Goal: Transaction & Acquisition: Obtain resource

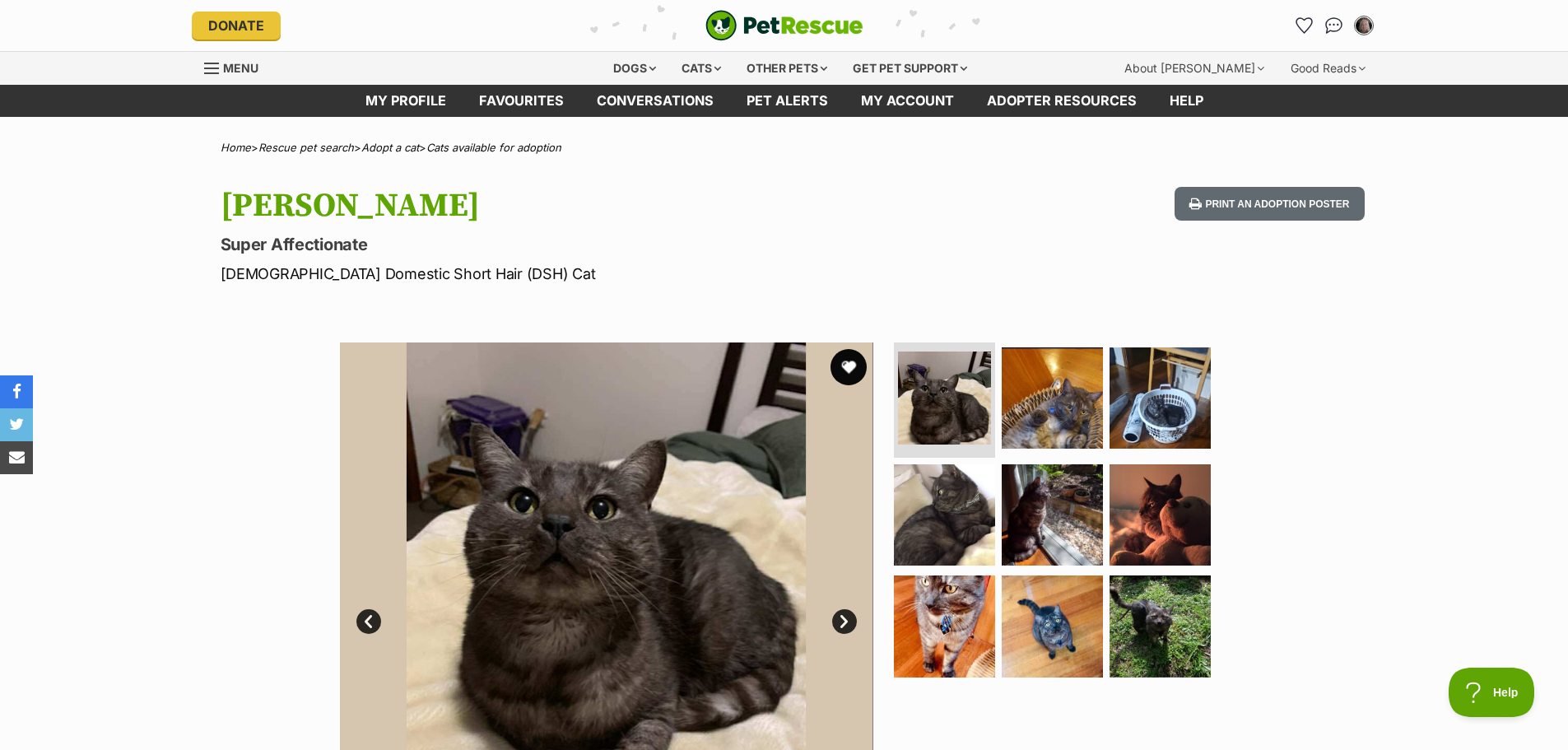
click at [853, 366] on button "favourite" at bounding box center [849, 368] width 36 height 37
click at [1029, 601] on img at bounding box center [1052, 627] width 106 height 106
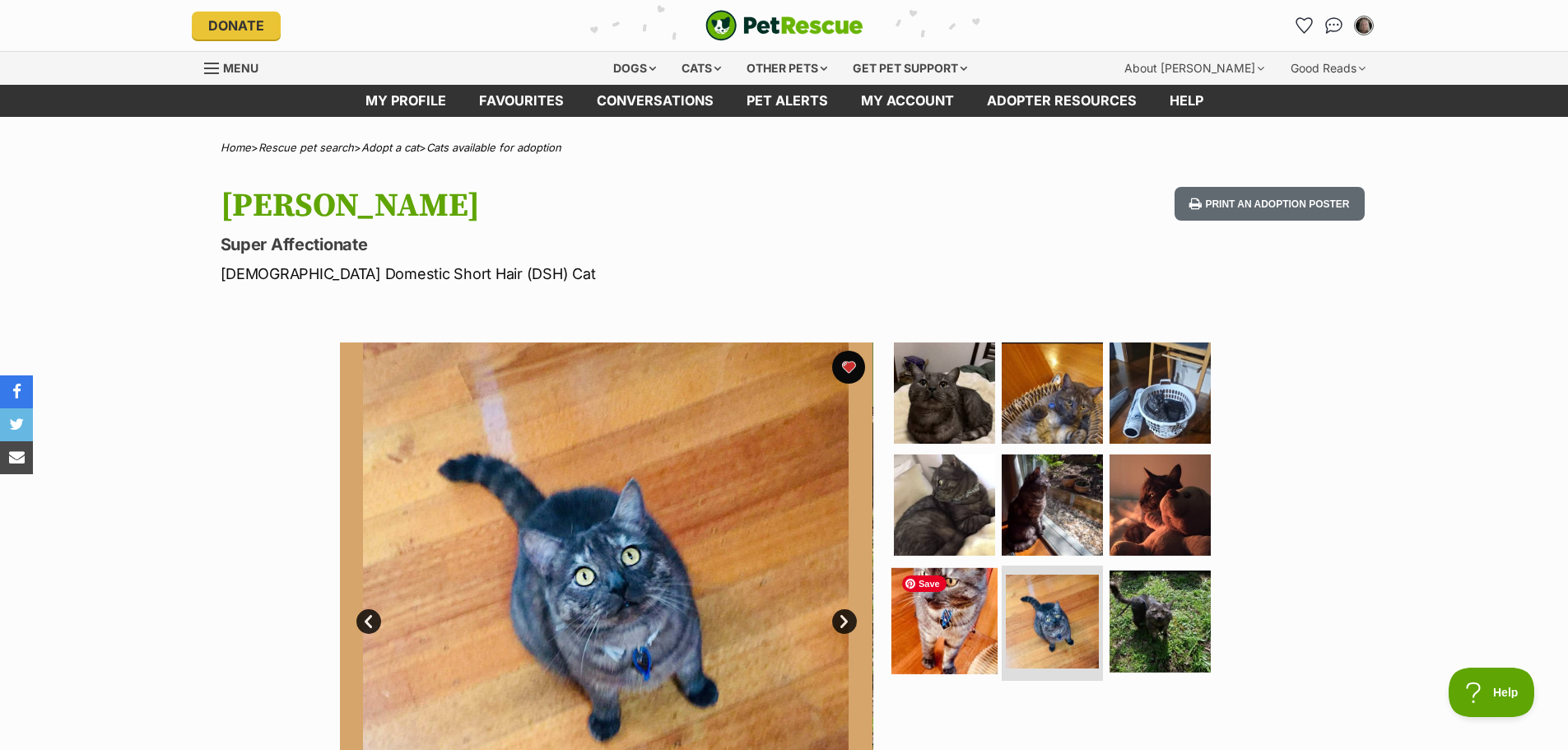
click at [940, 614] on img at bounding box center [944, 621] width 106 height 106
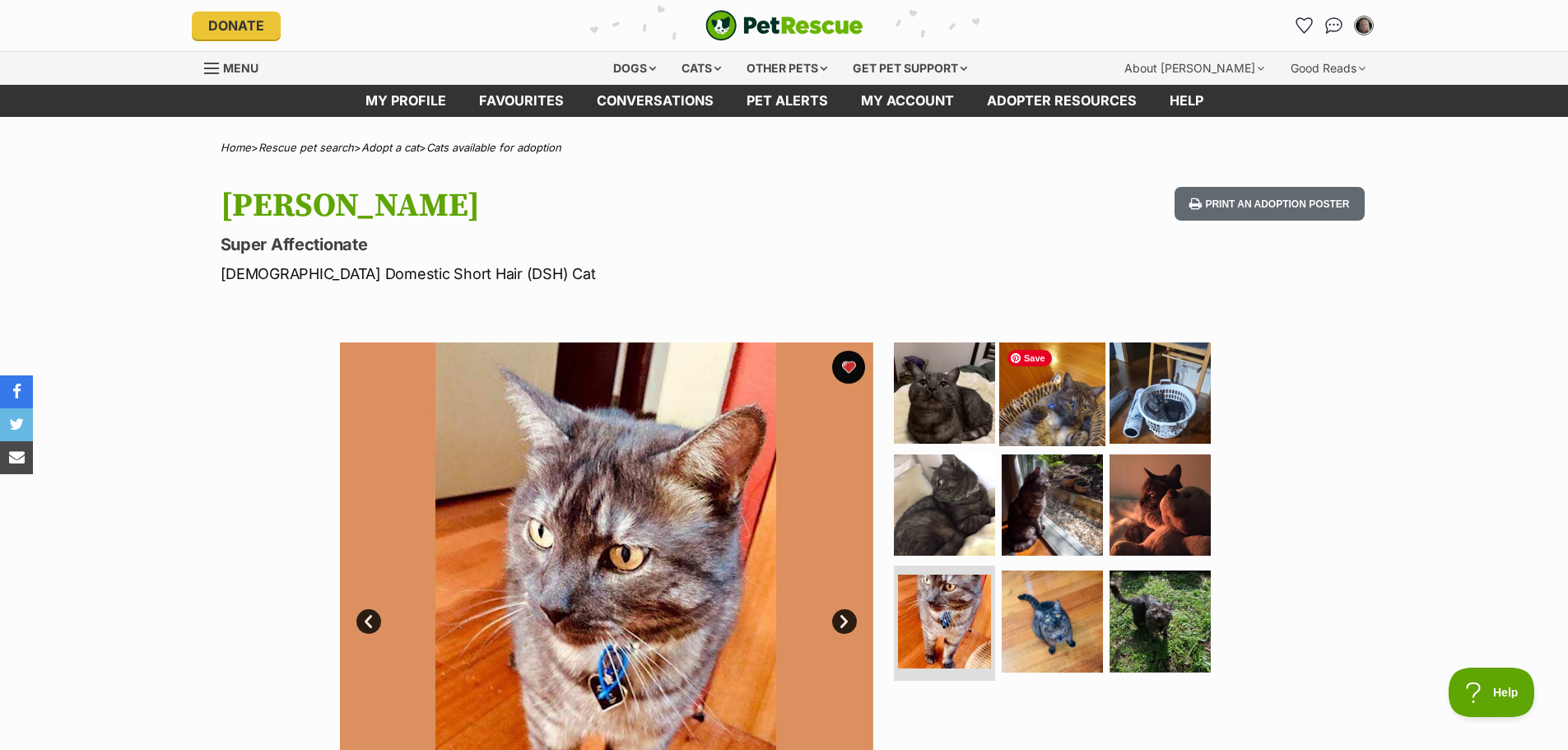
click at [1047, 417] on img at bounding box center [1052, 393] width 106 height 106
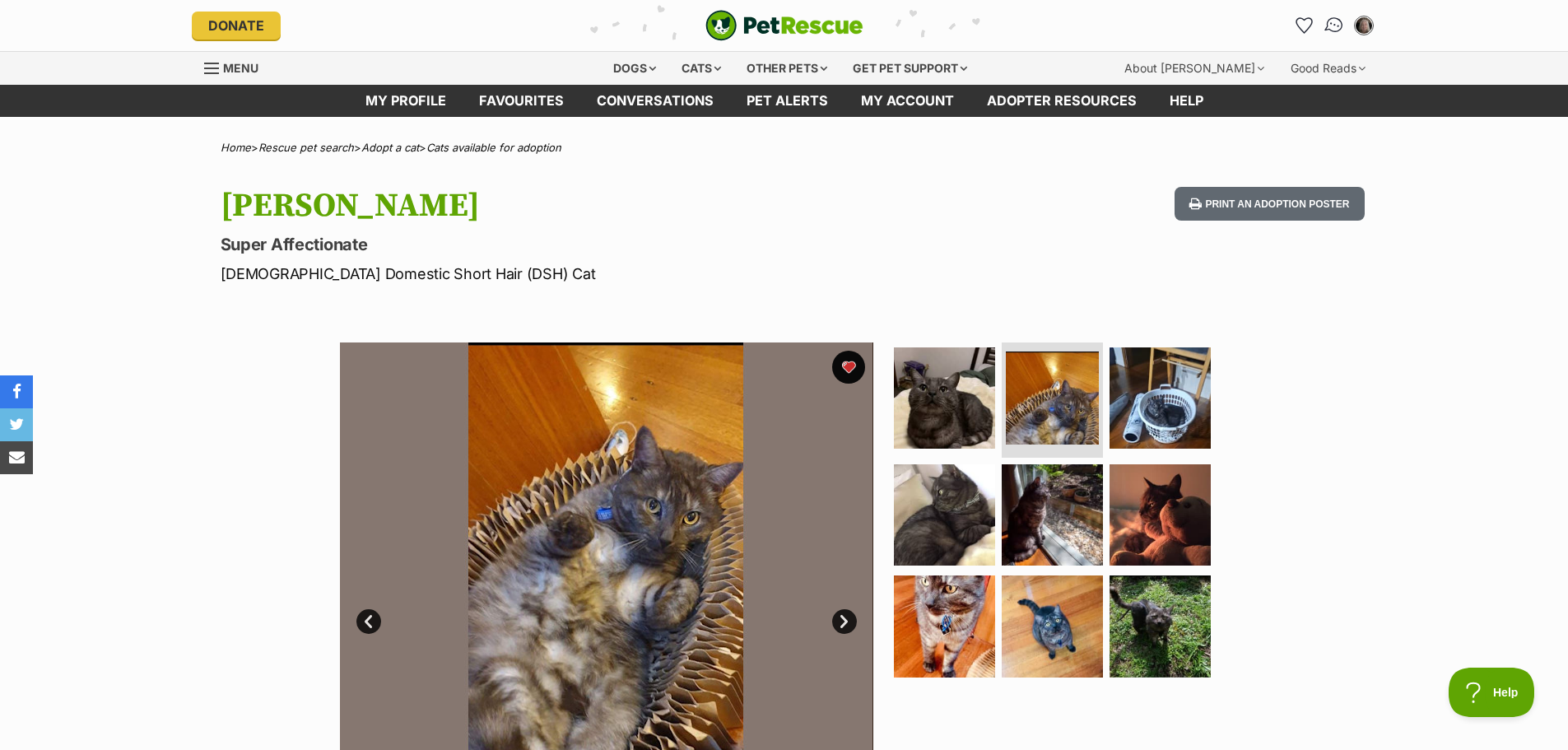
click at [1337, 30] on img "Conversations" at bounding box center [1334, 25] width 23 height 22
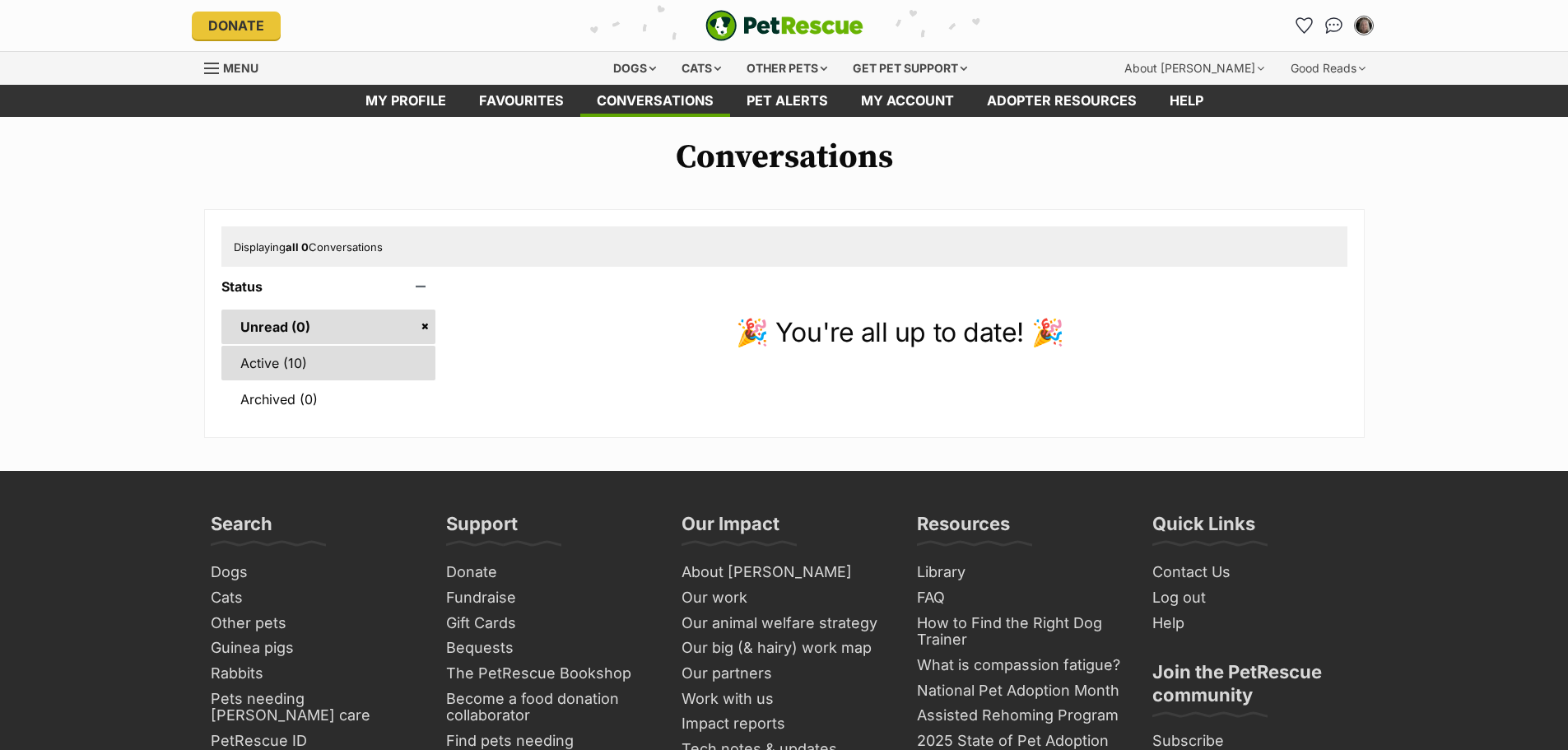
click at [321, 360] on link "Active (10)" at bounding box center [328, 363] width 215 height 35
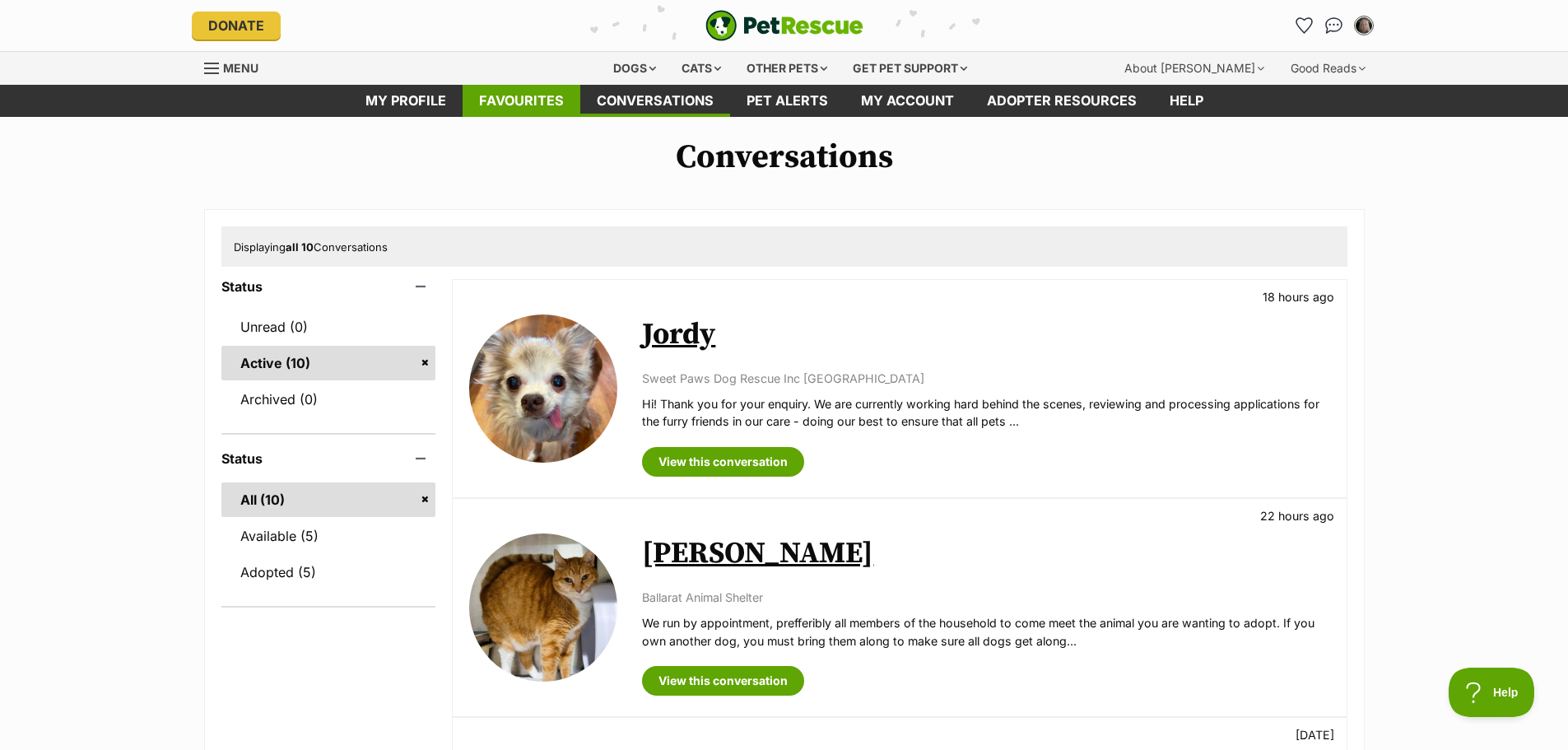
click at [537, 105] on link "Favourites" at bounding box center [522, 101] width 118 height 32
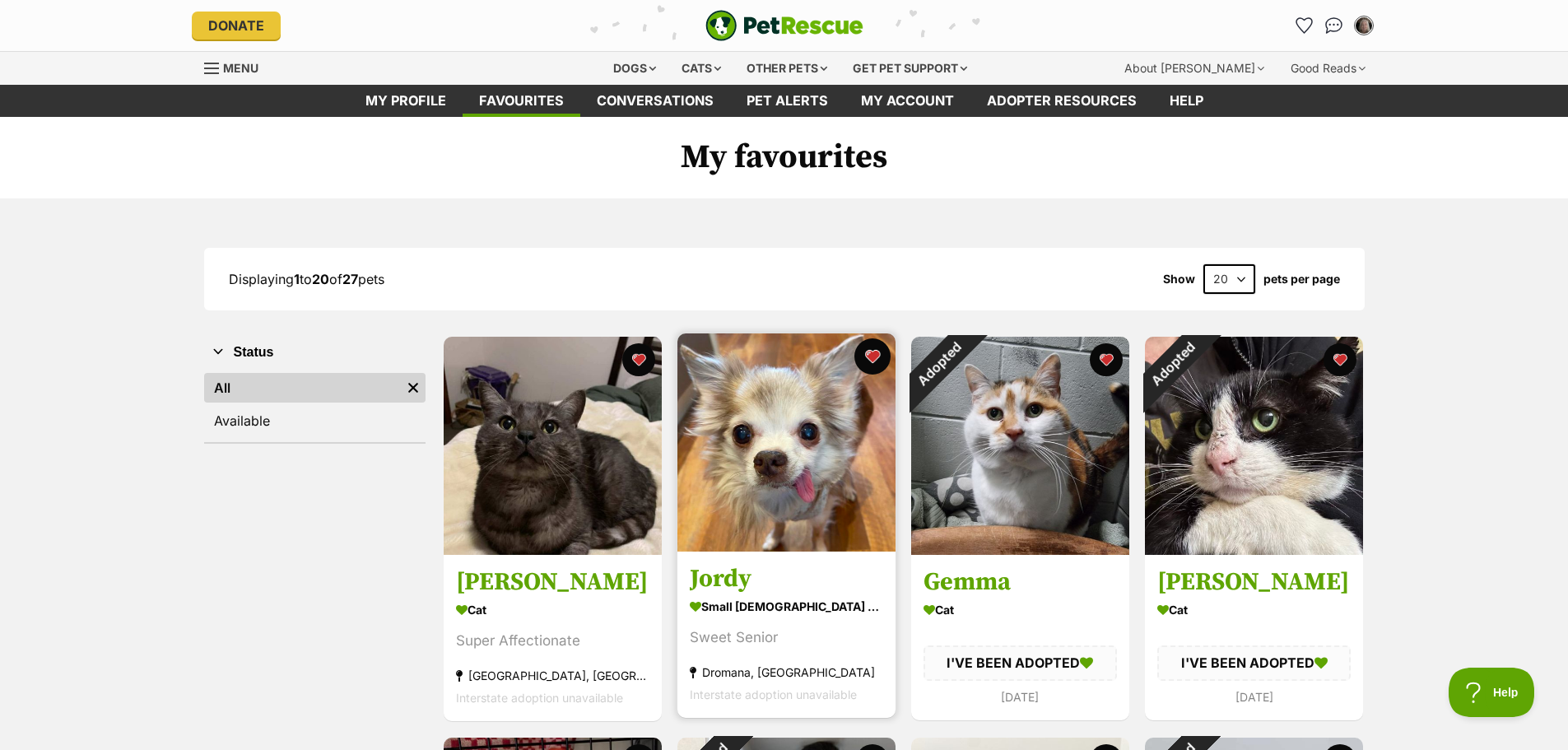
click at [871, 354] on button "favourite" at bounding box center [873, 356] width 36 height 37
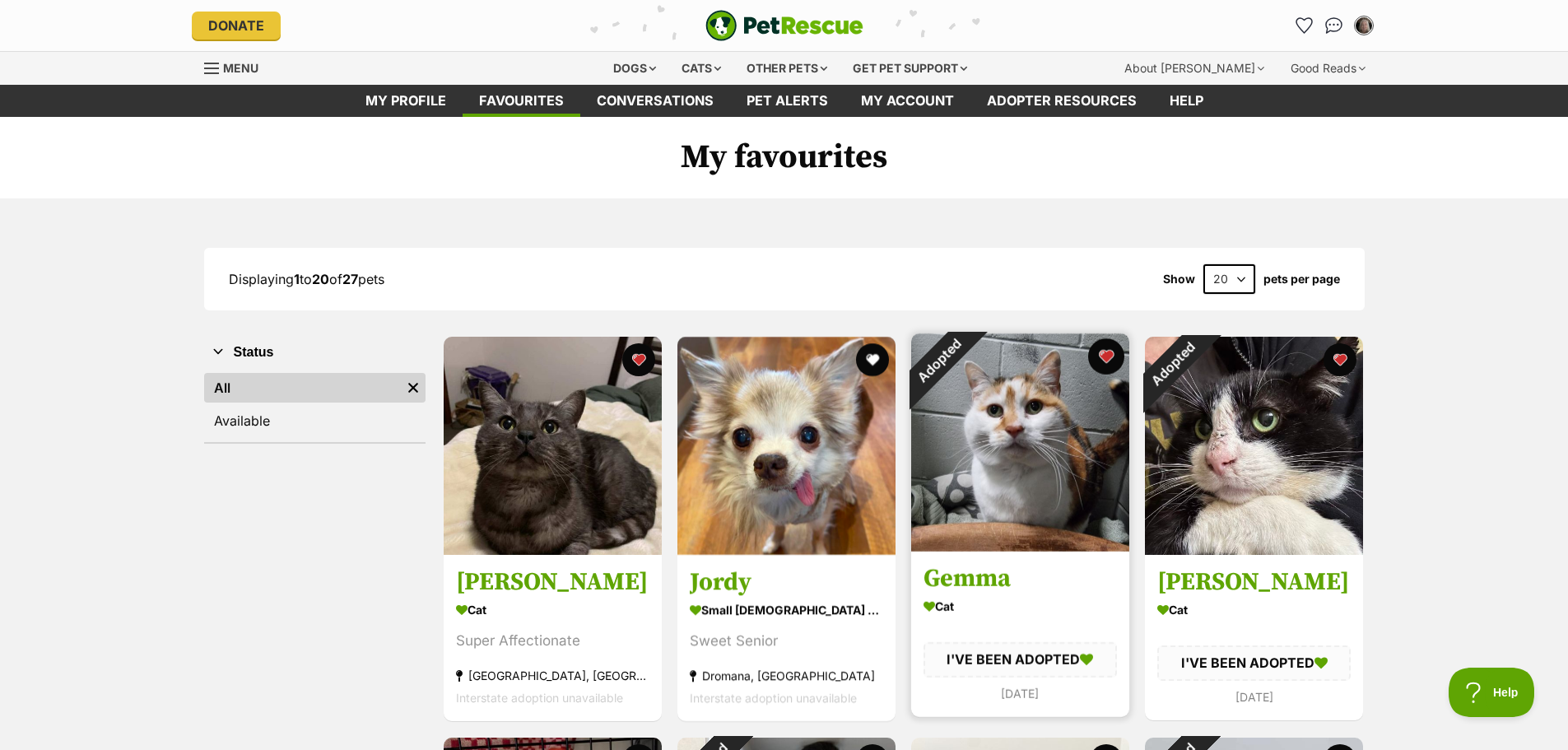
click at [1103, 351] on button "favourite" at bounding box center [1107, 356] width 36 height 37
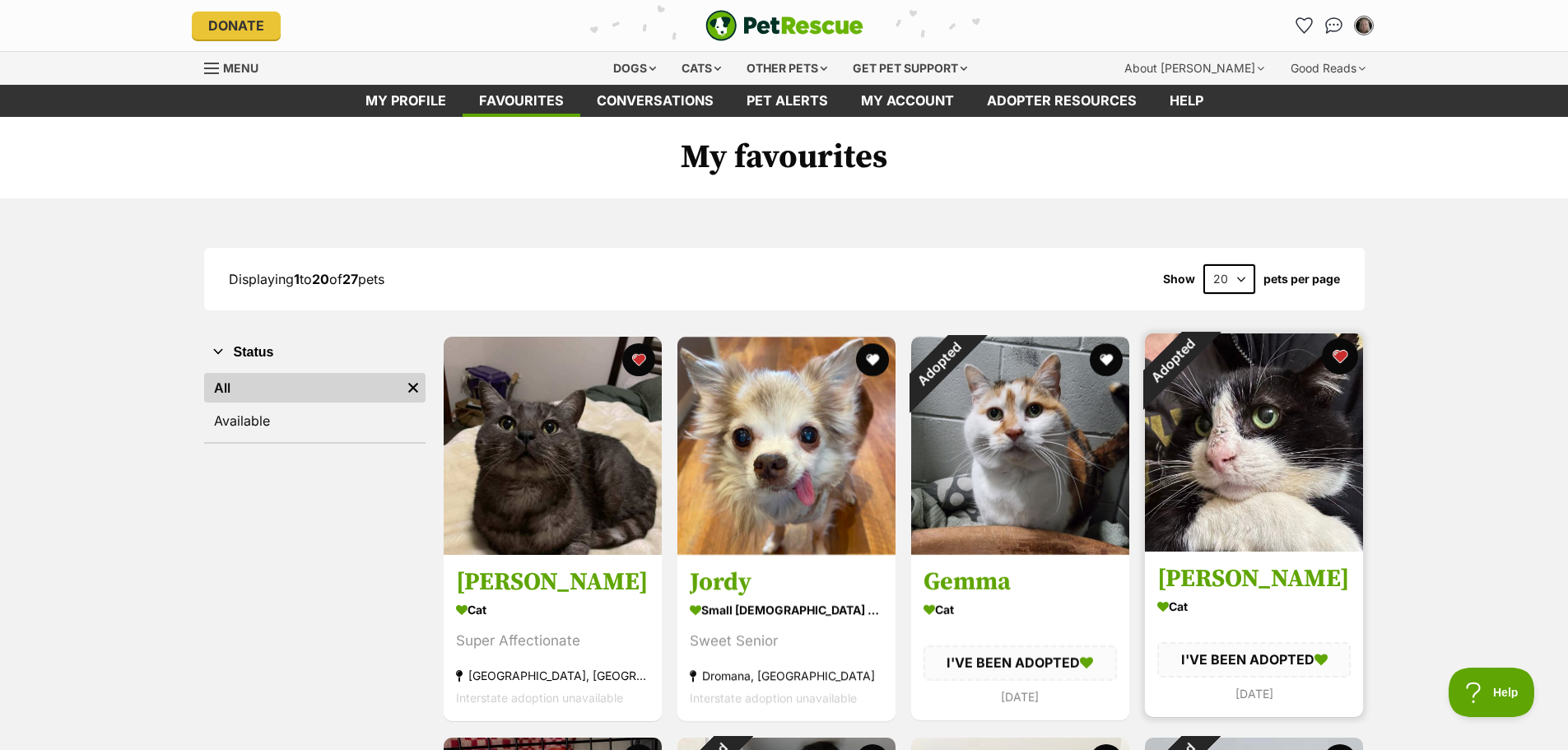
click at [1340, 357] on button "favourite" at bounding box center [1340, 356] width 36 height 37
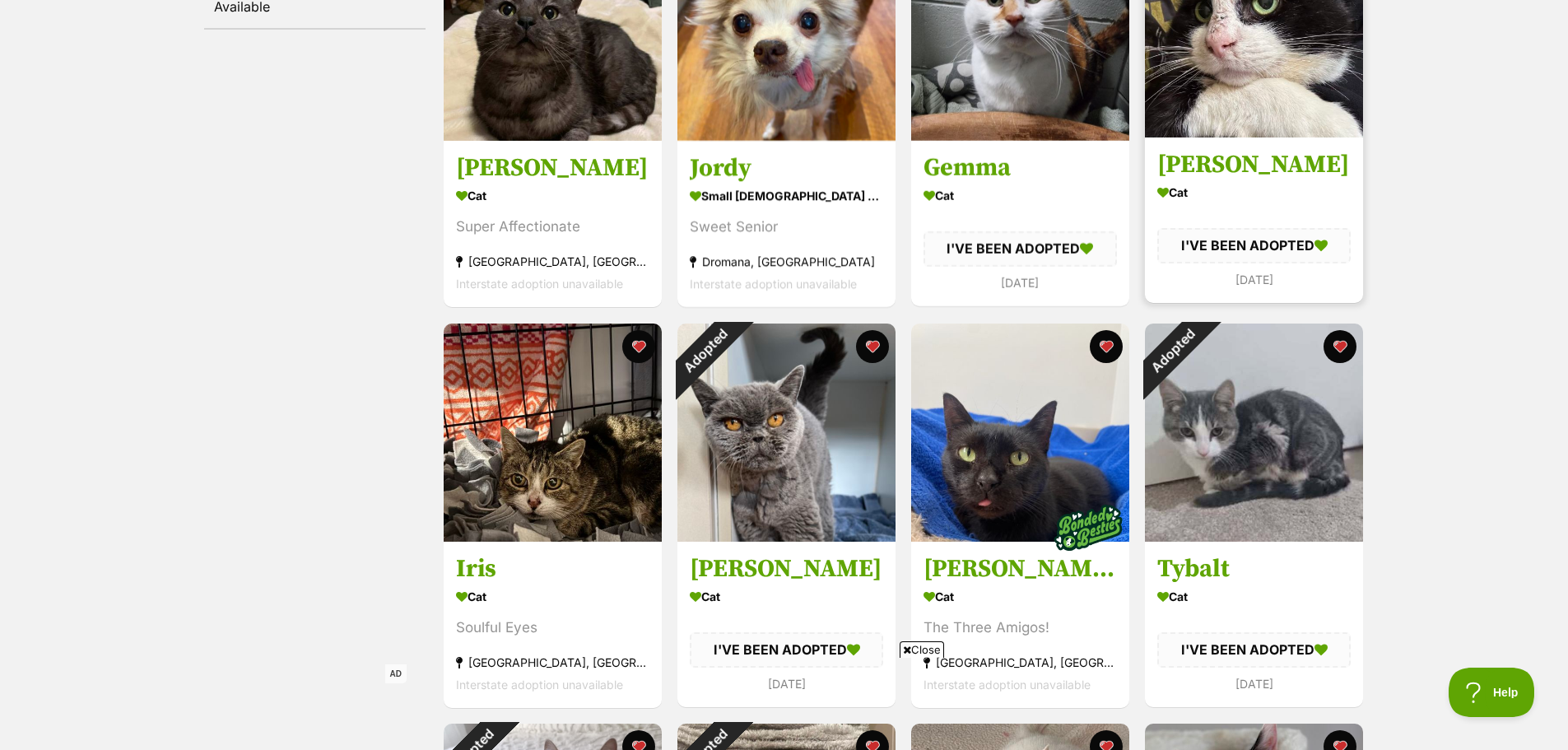
scroll to position [549, 0]
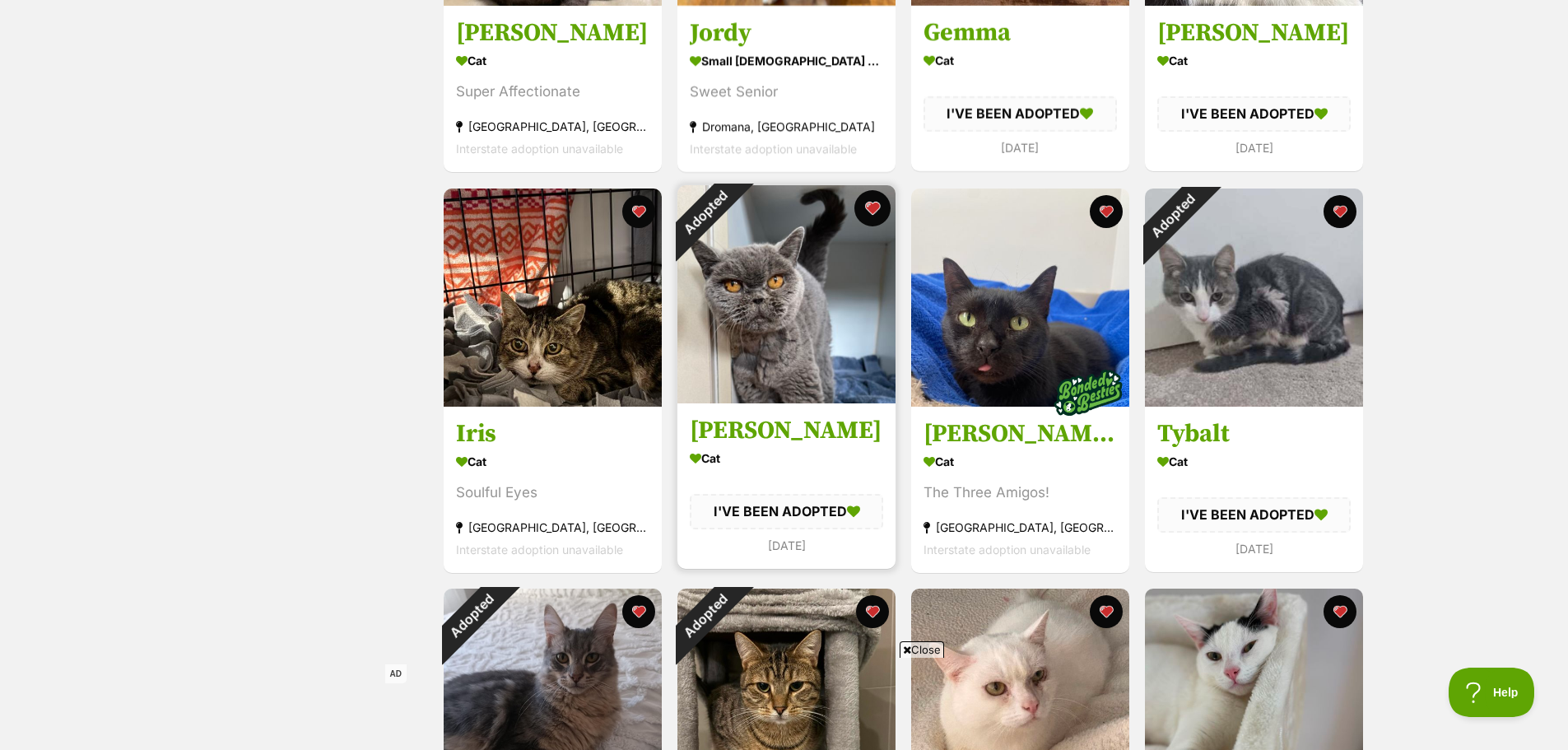
click at [876, 207] on button "favourite" at bounding box center [873, 209] width 36 height 37
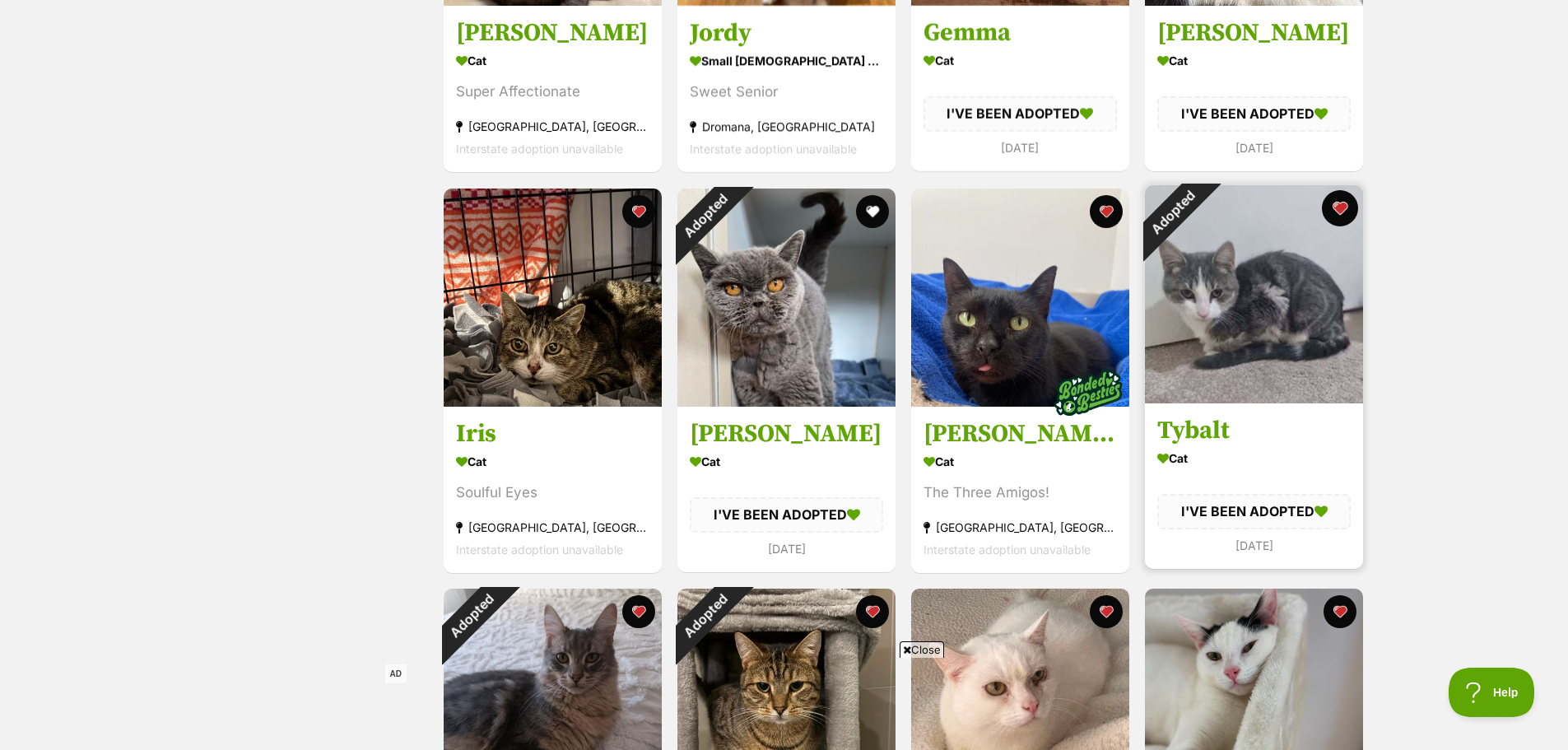
click at [1334, 209] on button "favourite" at bounding box center [1340, 209] width 36 height 37
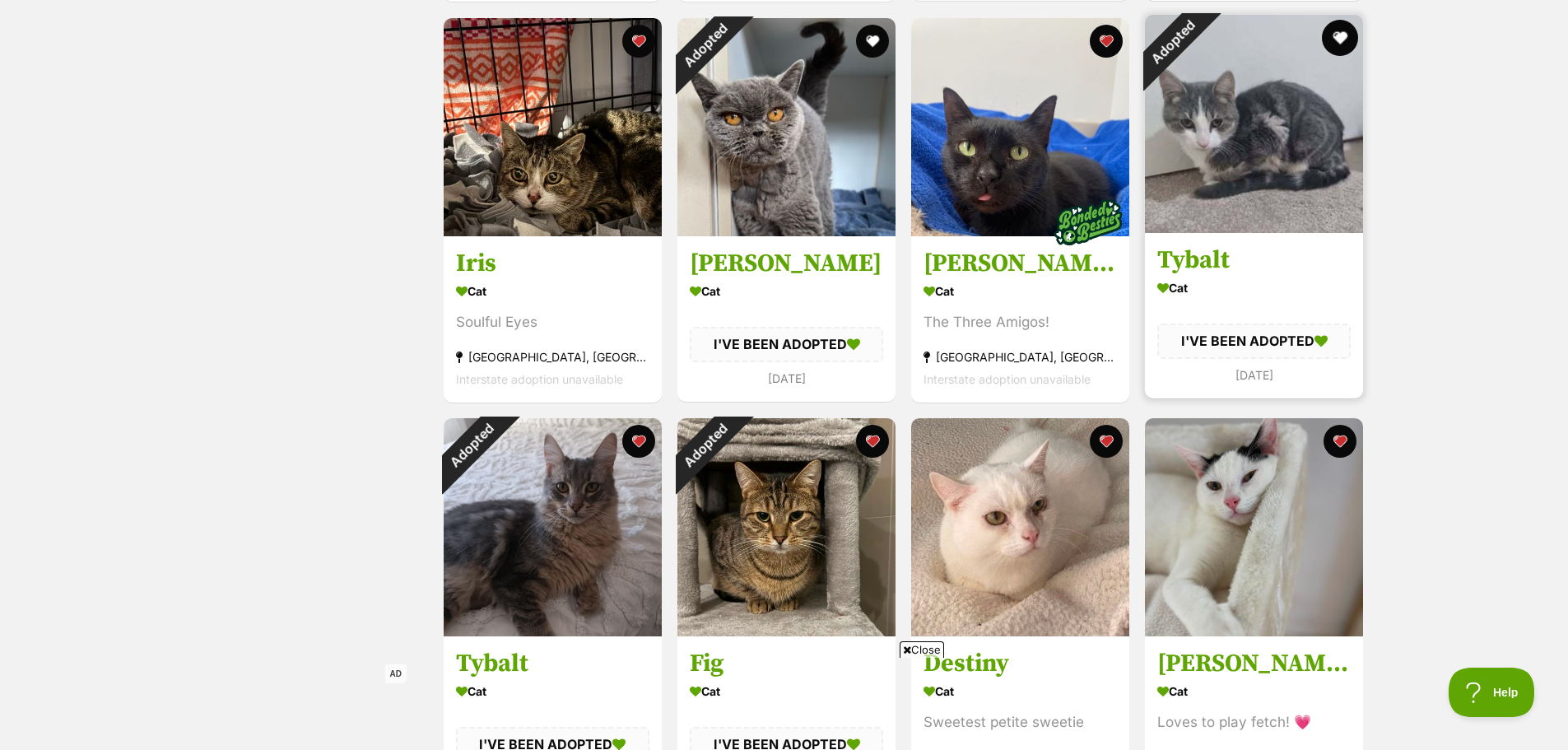
scroll to position [824, 0]
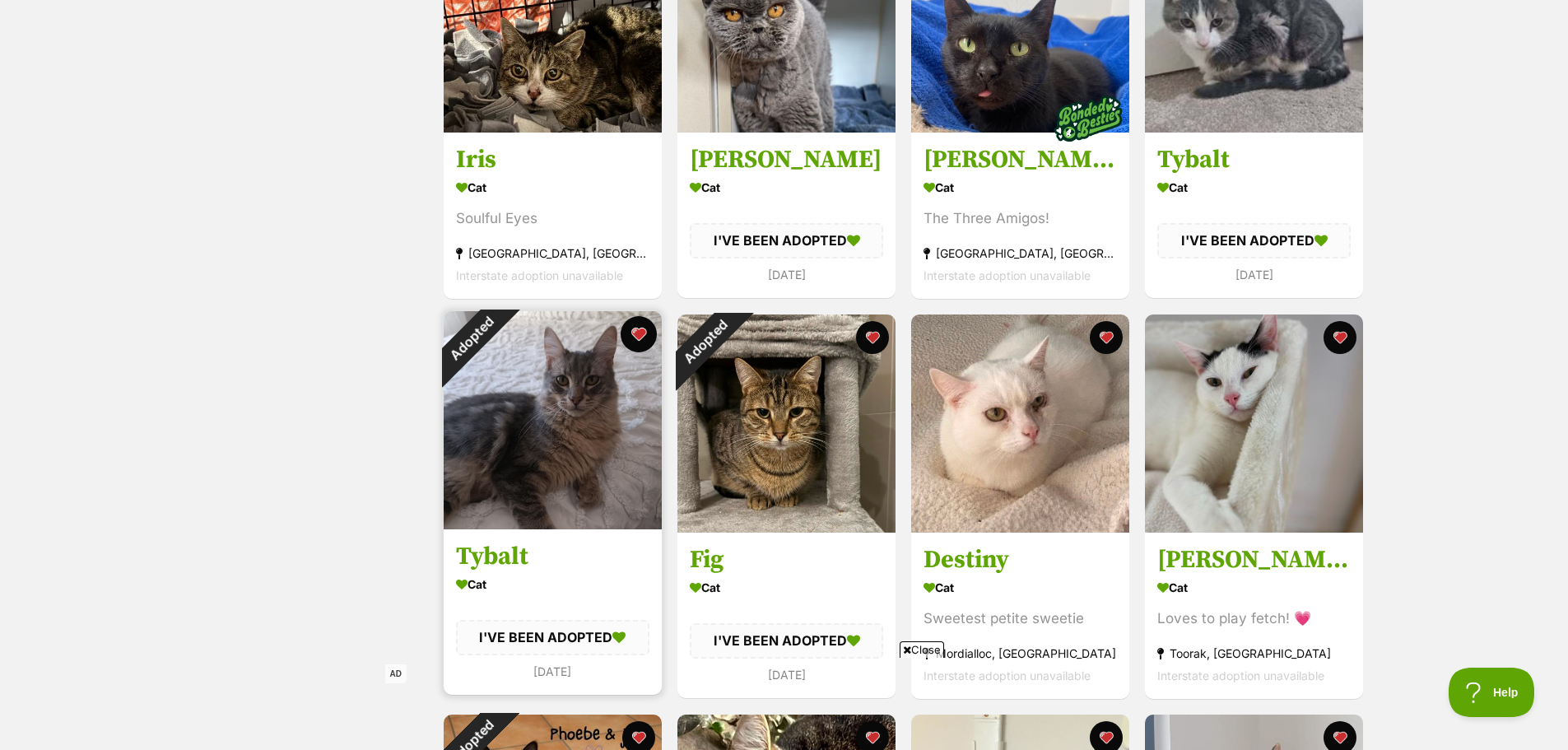
click at [637, 329] on button "favourite" at bounding box center [639, 335] width 36 height 37
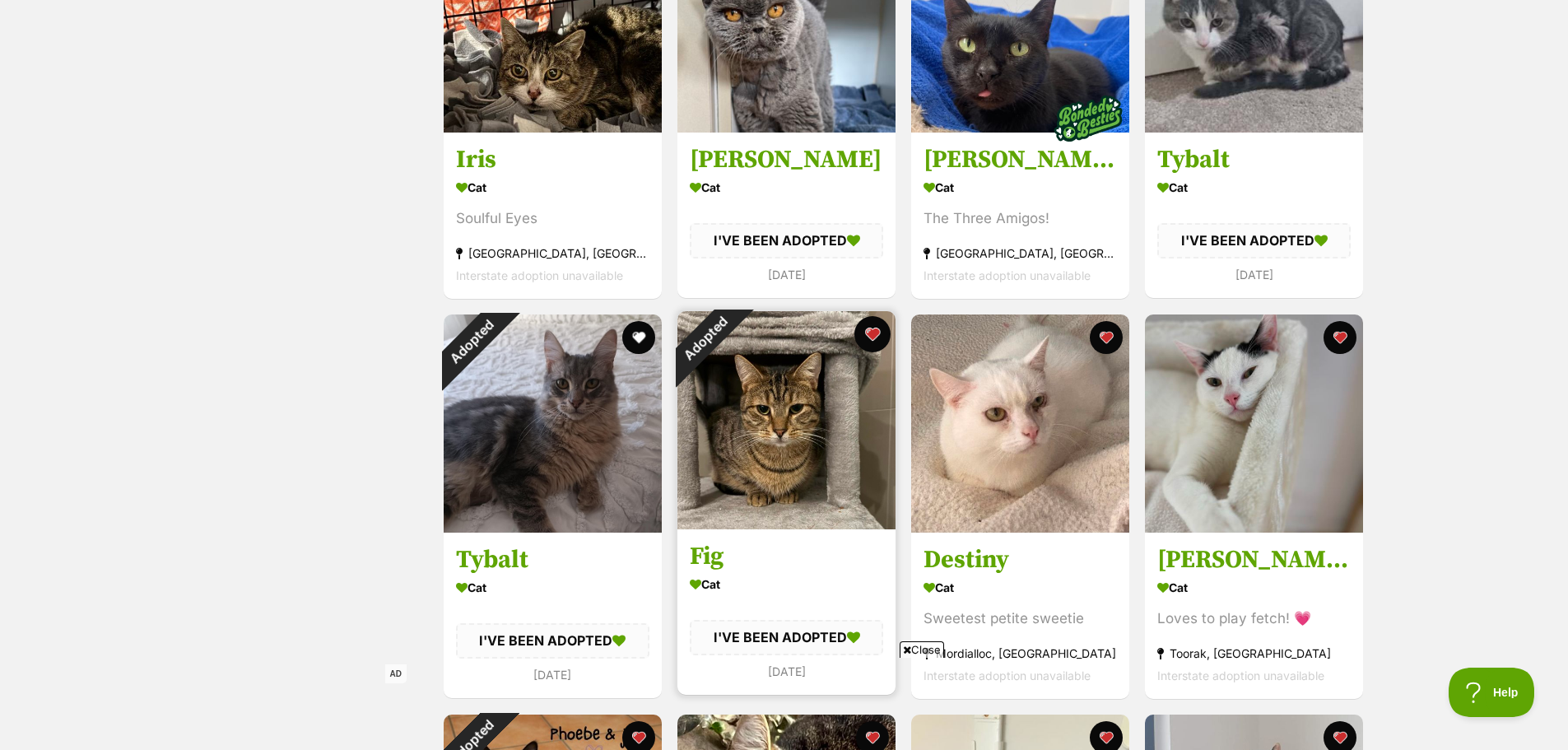
click at [872, 331] on button "favourite" at bounding box center [873, 335] width 36 height 37
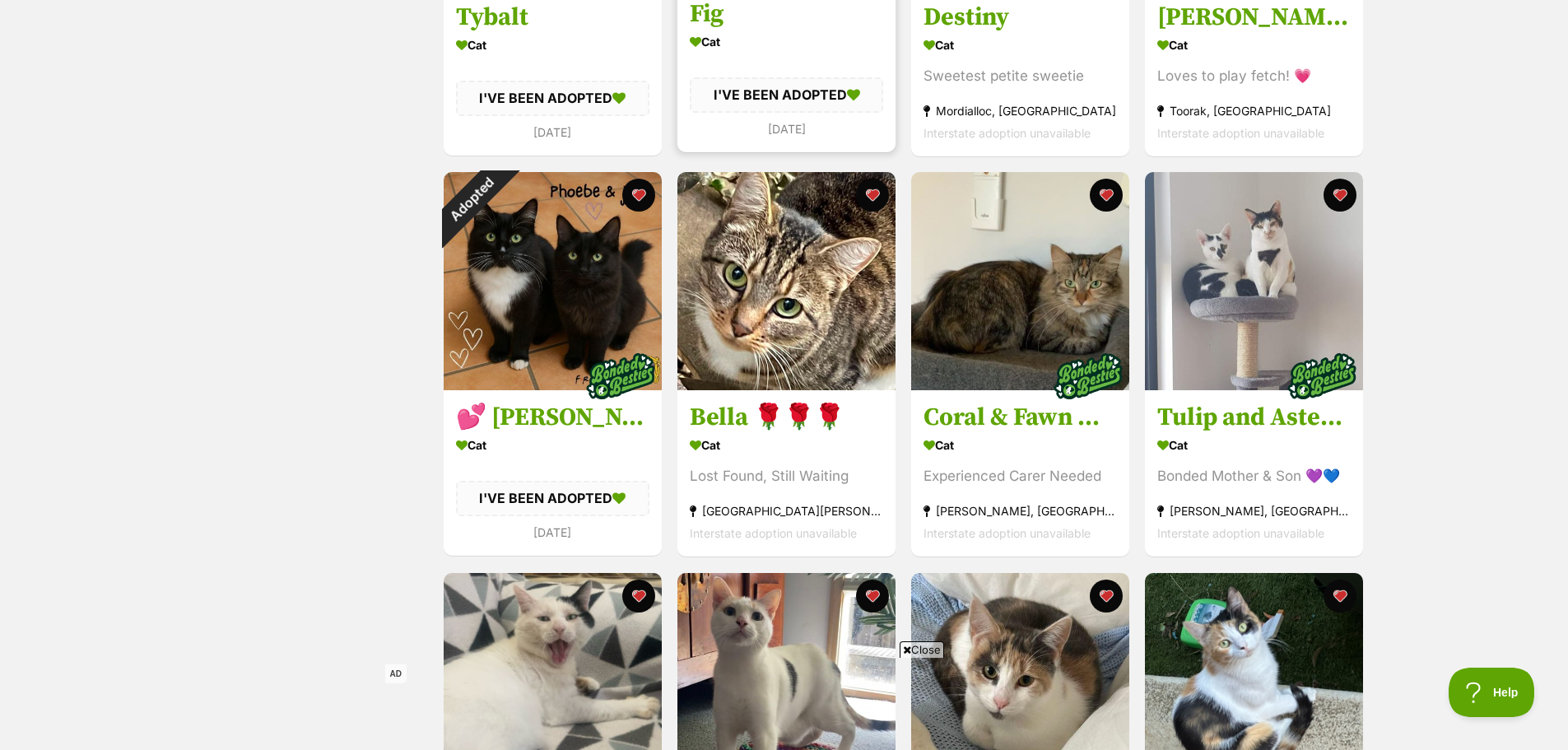
scroll to position [1373, 0]
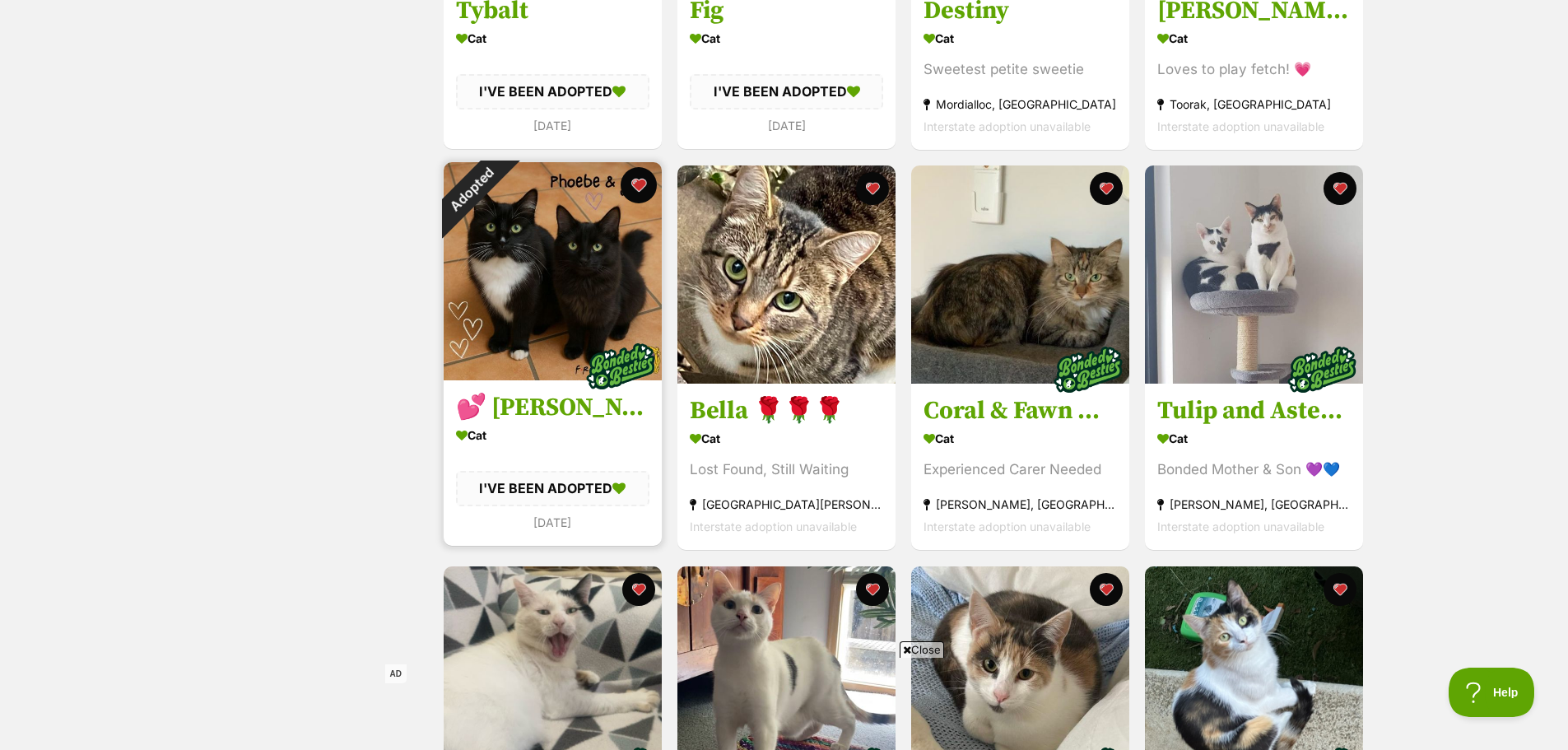
click at [636, 189] on button "favourite" at bounding box center [639, 185] width 36 height 37
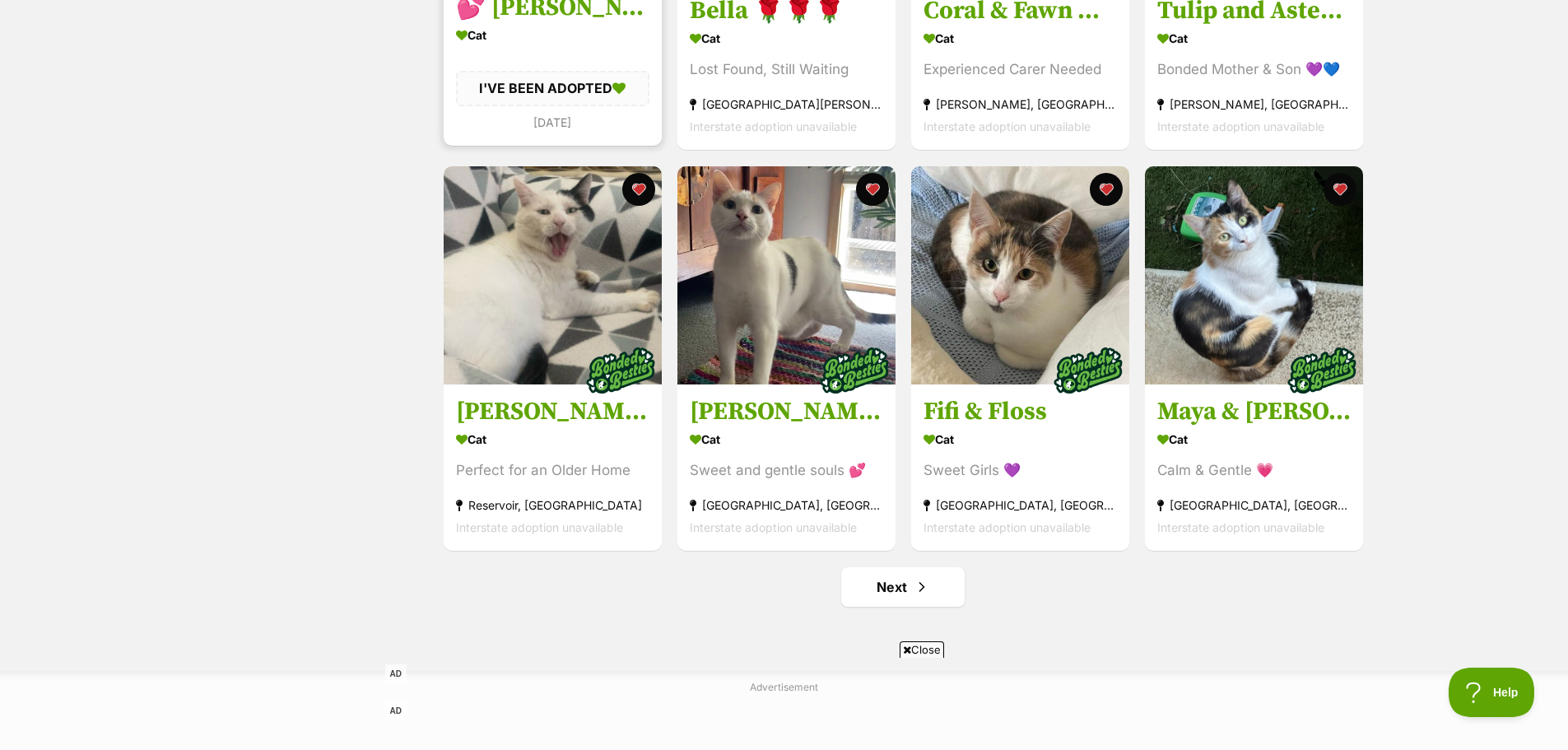
scroll to position [1784, 0]
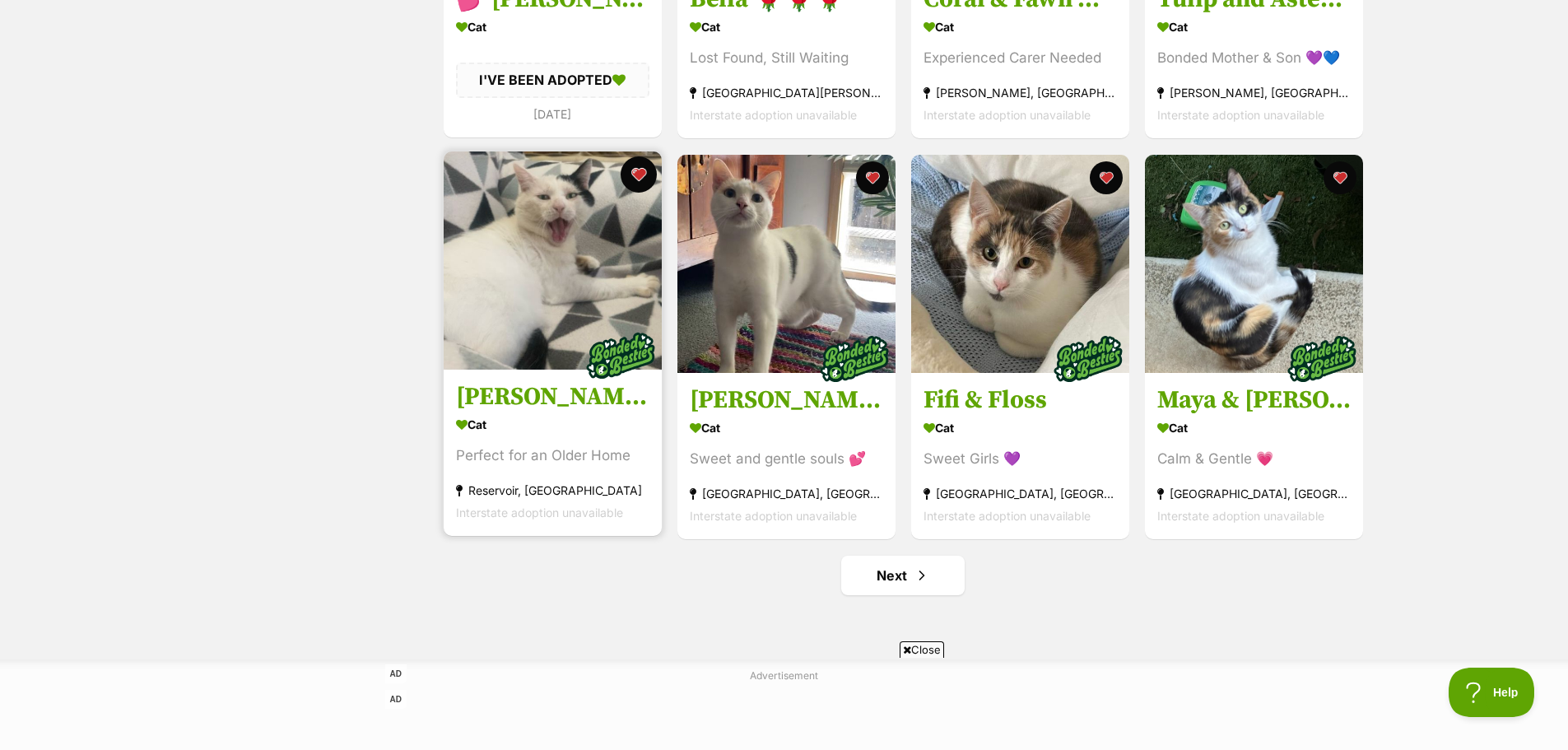
click at [640, 178] on button "favourite" at bounding box center [639, 175] width 36 height 37
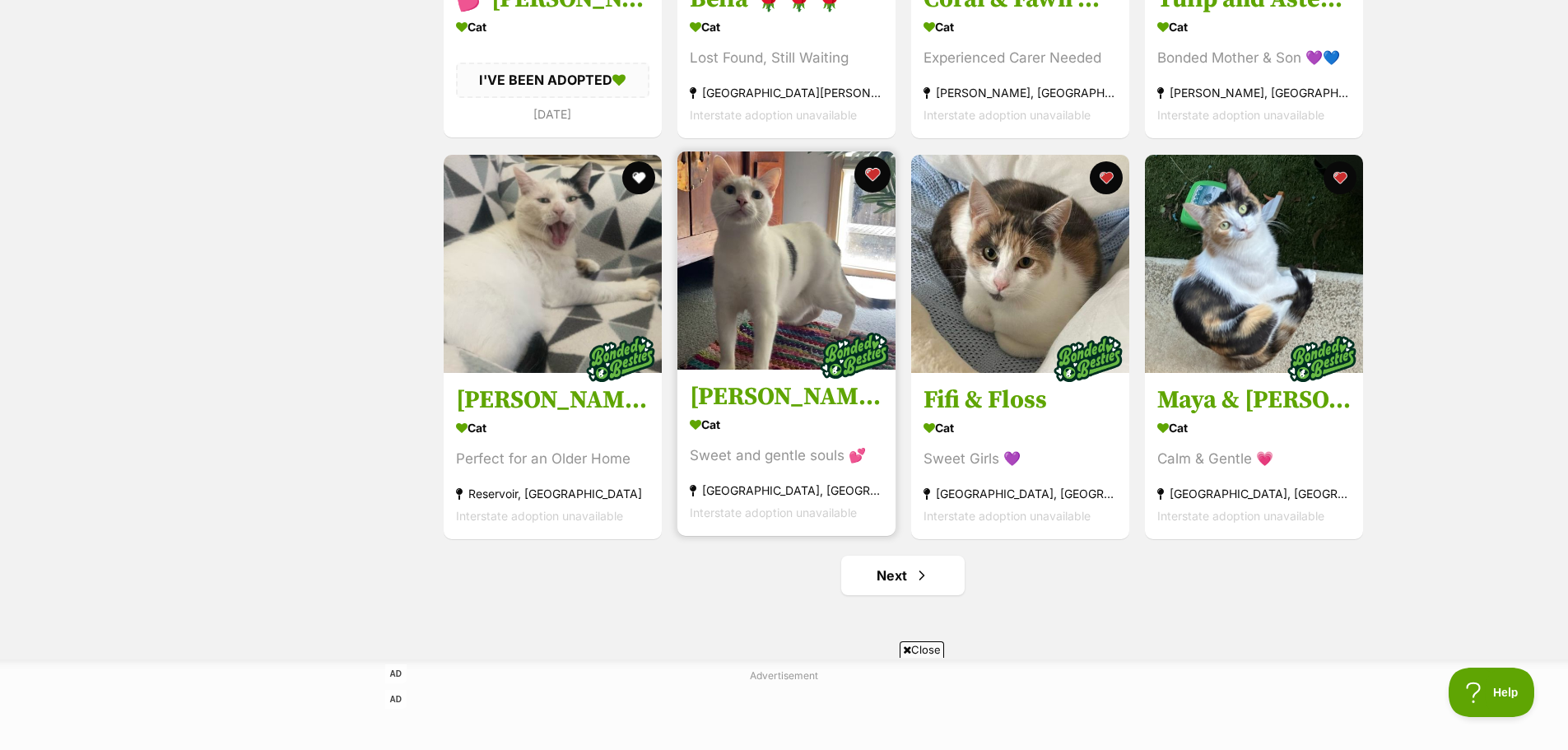
click at [872, 183] on button "favourite" at bounding box center [873, 175] width 36 height 37
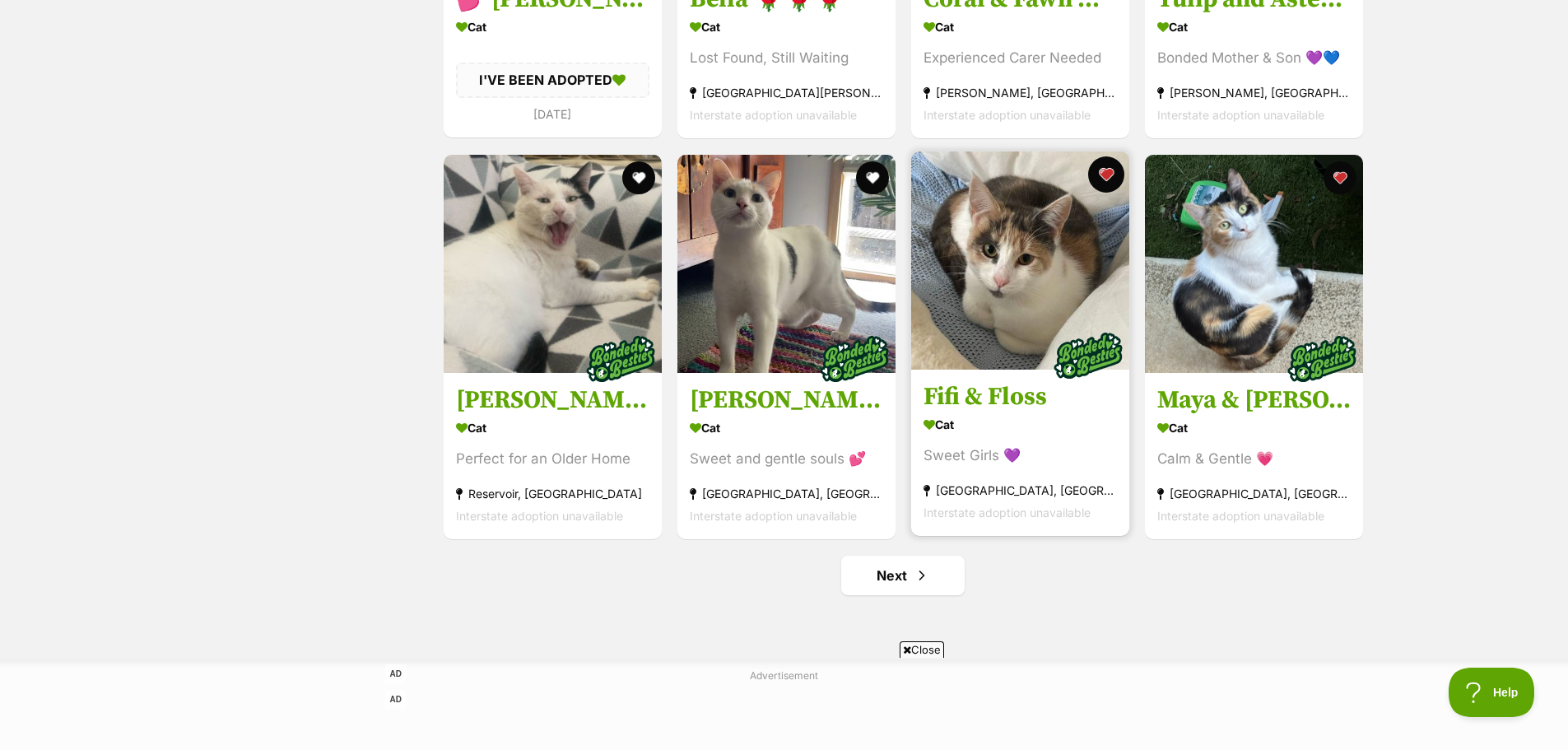
click at [1105, 183] on button "favourite" at bounding box center [1107, 175] width 36 height 37
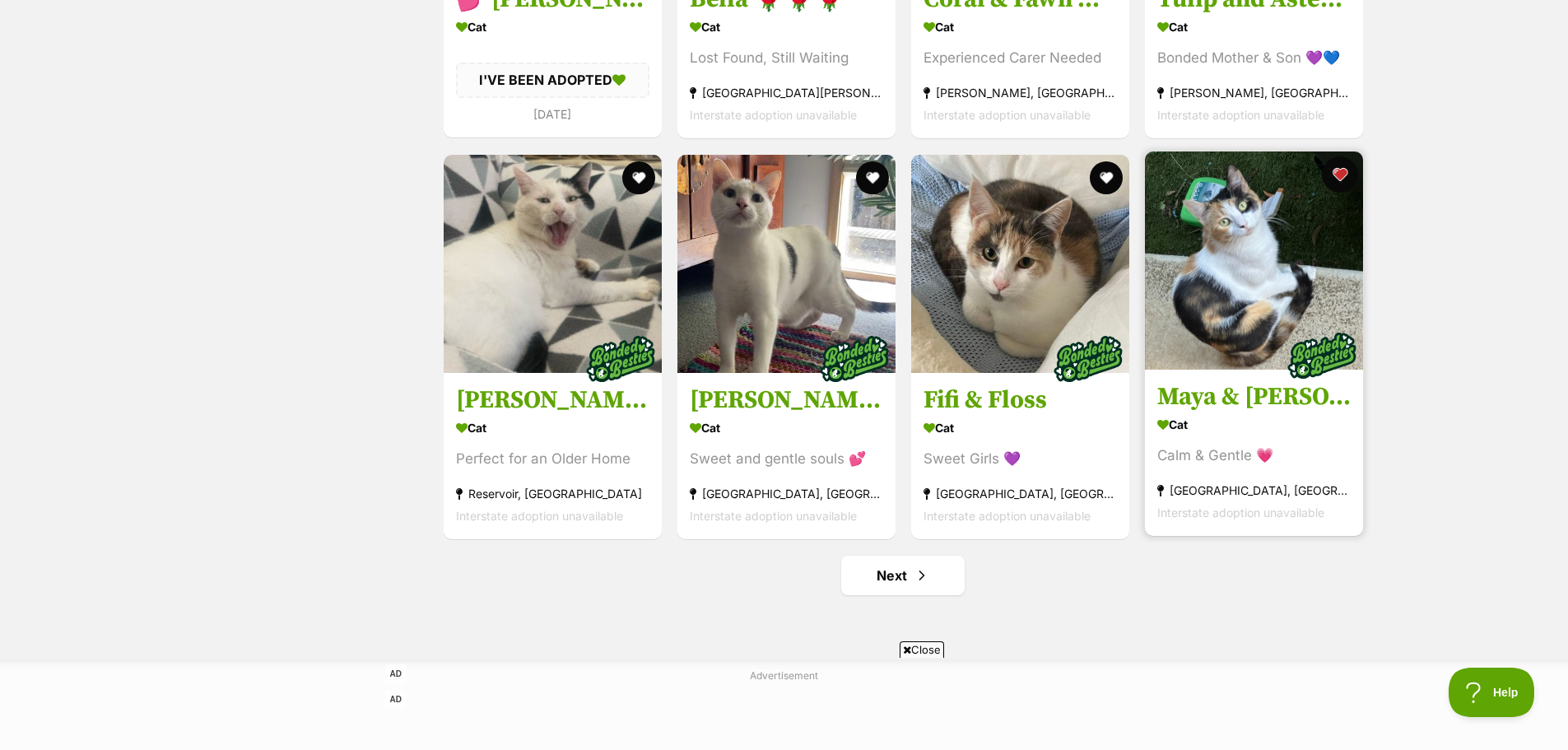
click at [1341, 186] on button "favourite" at bounding box center [1340, 175] width 36 height 37
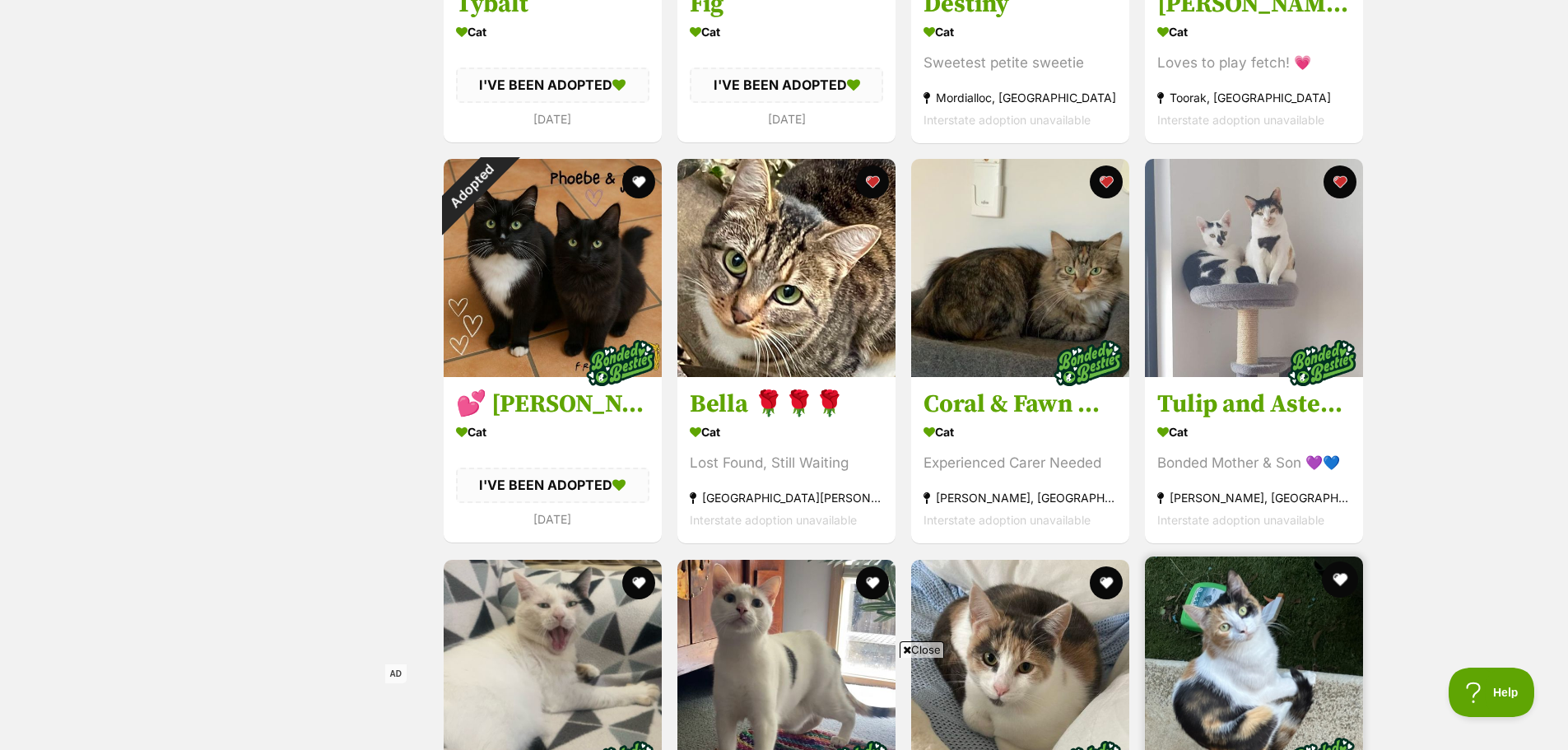
scroll to position [1373, 0]
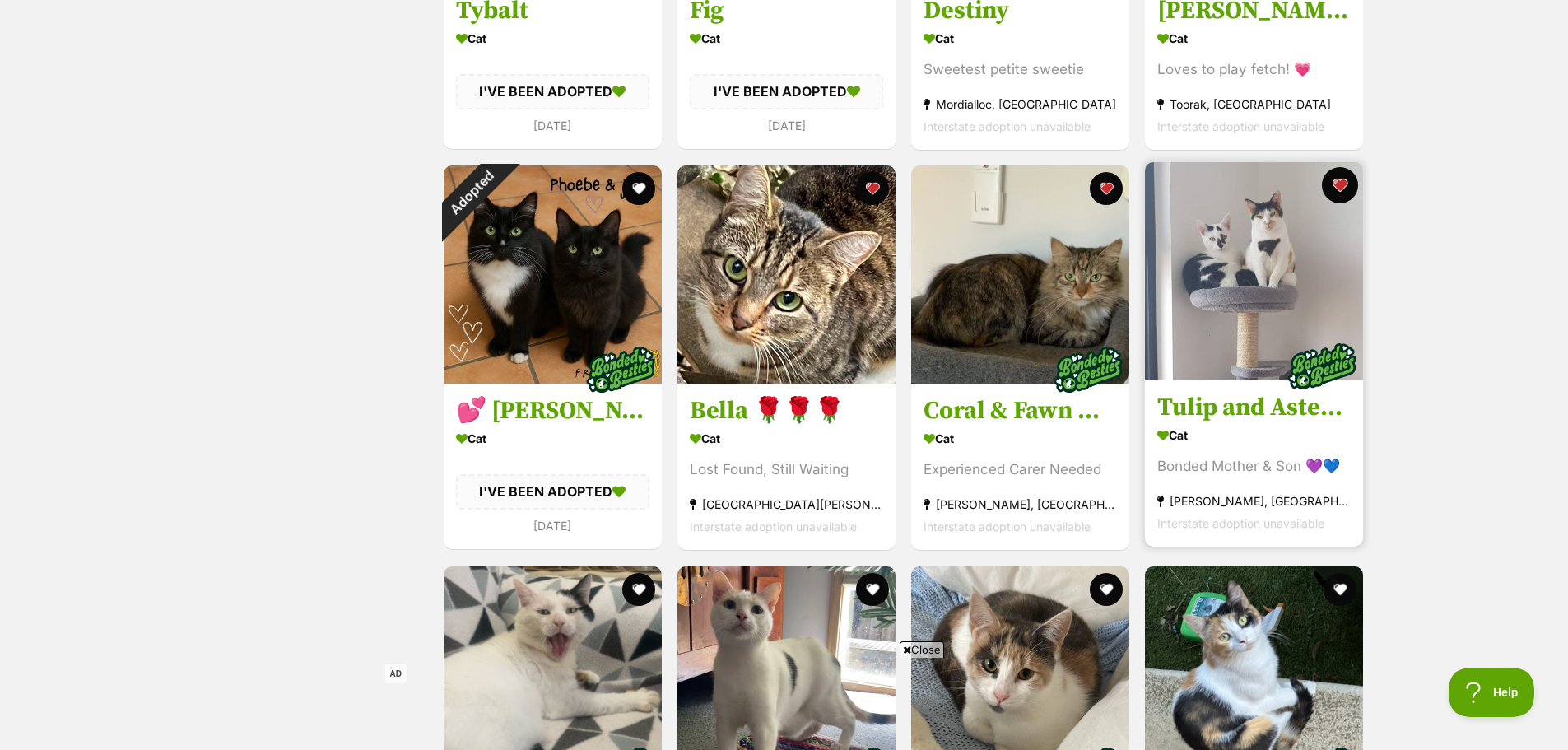
click at [1342, 184] on button "favourite" at bounding box center [1340, 185] width 36 height 37
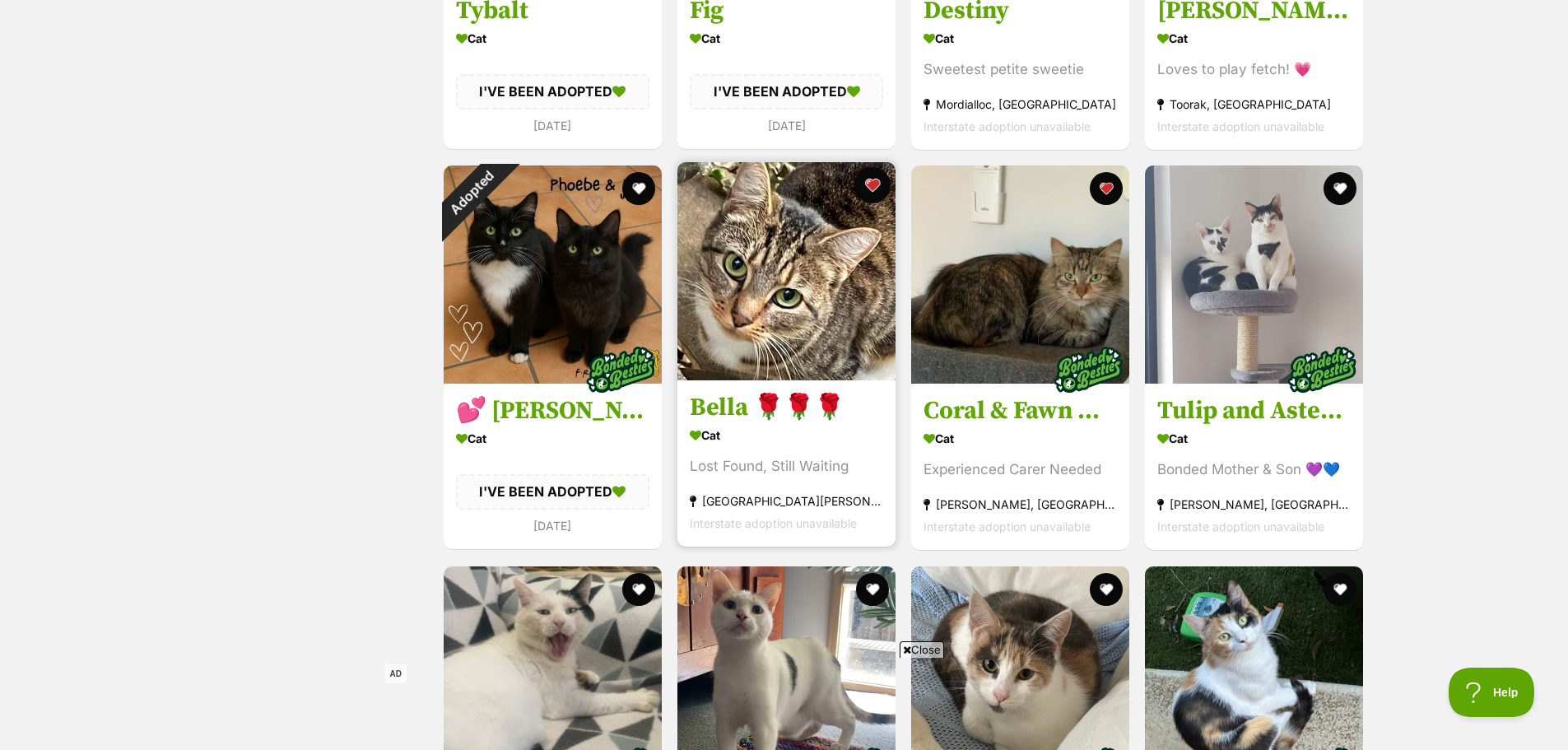
click at [870, 184] on button "favourite" at bounding box center [873, 185] width 36 height 37
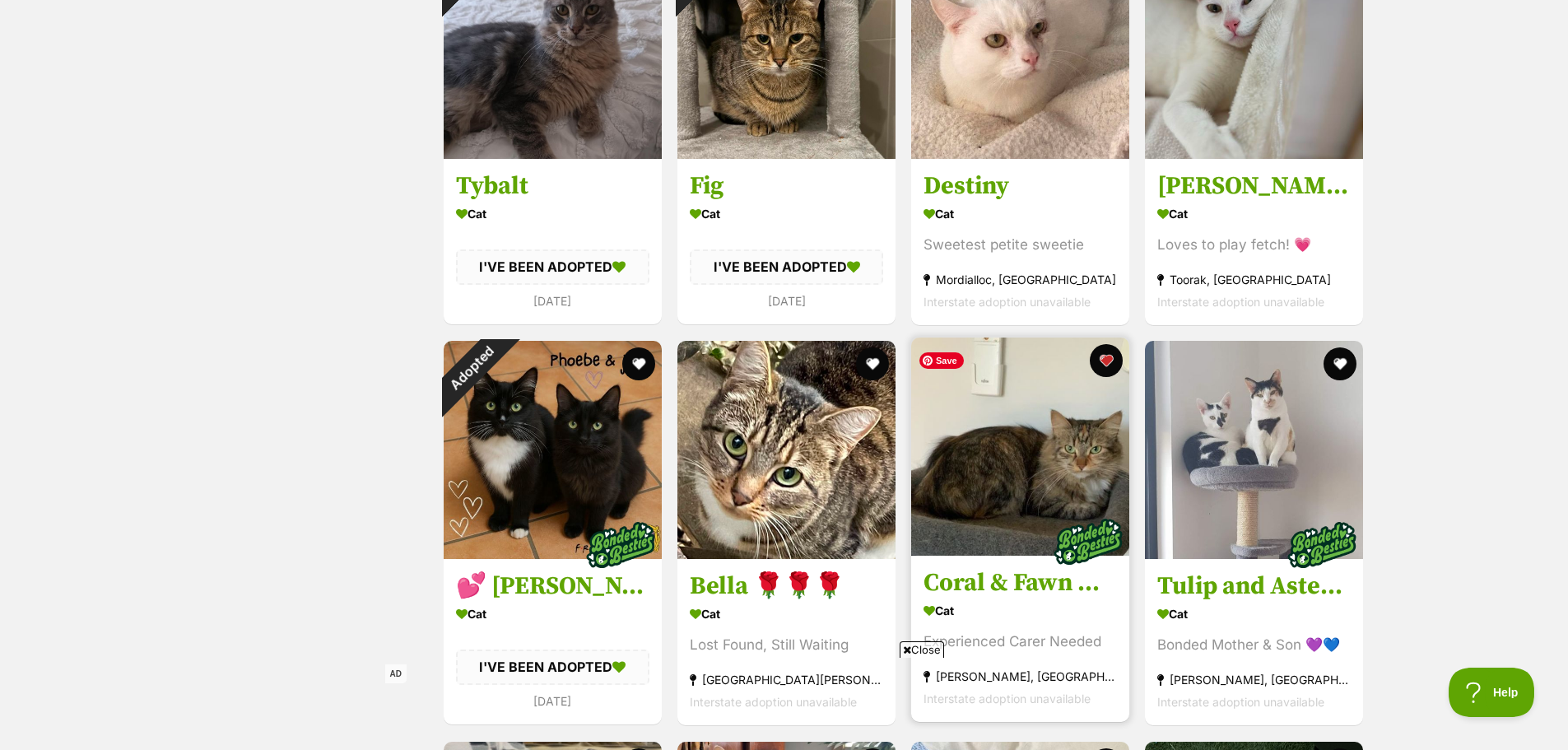
scroll to position [1098, 0]
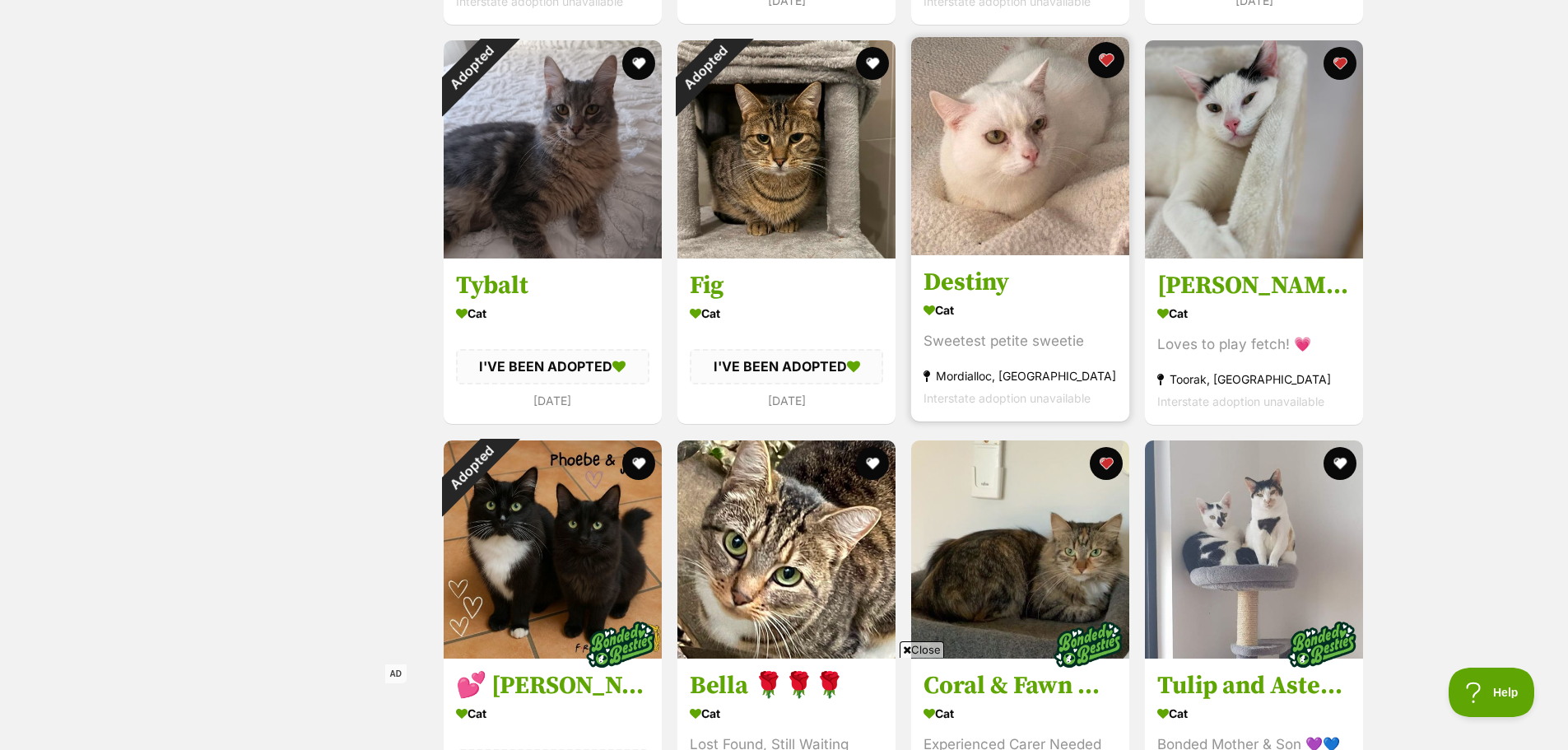
click at [1106, 60] on button "favourite" at bounding box center [1107, 60] width 36 height 37
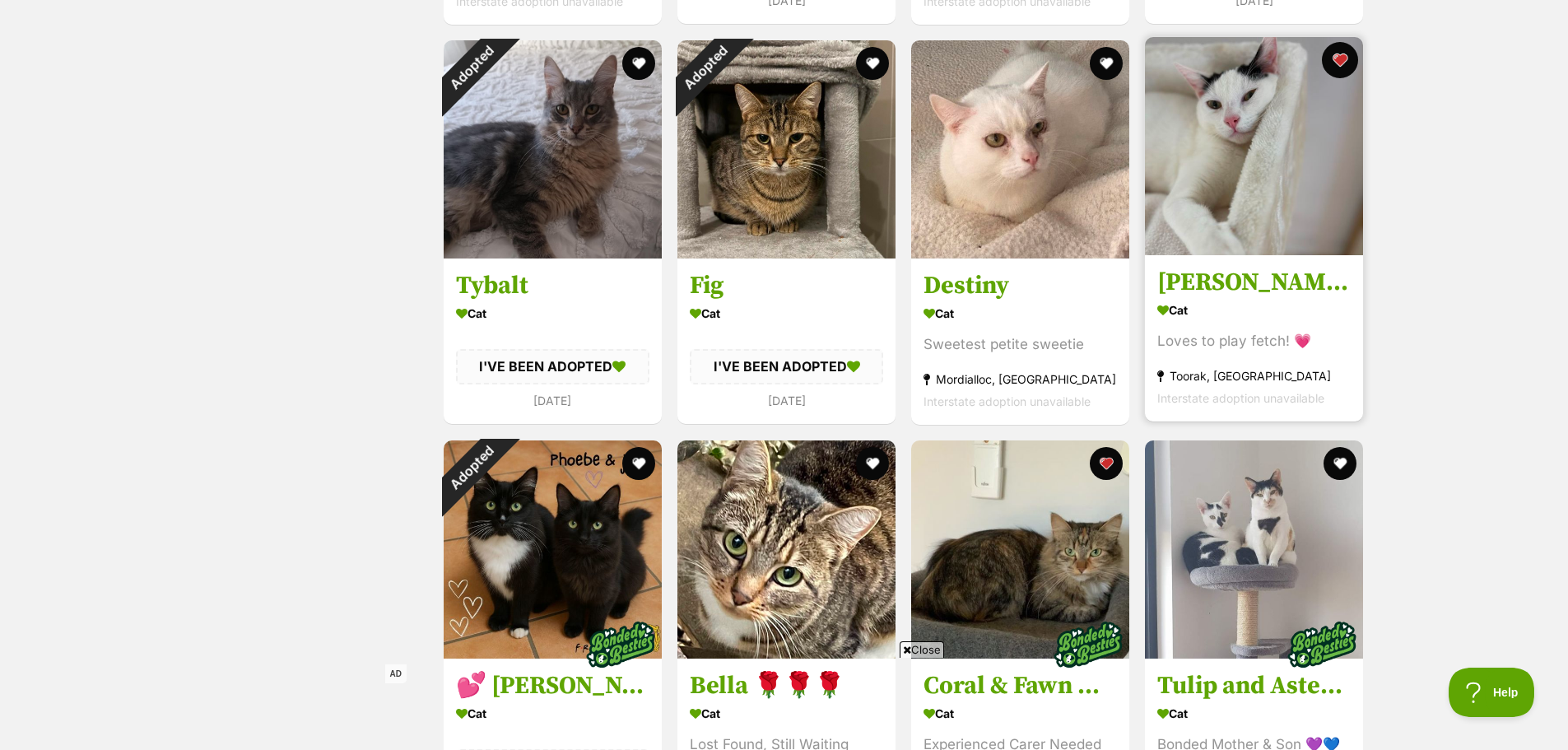
click at [1340, 62] on button "favourite" at bounding box center [1340, 60] width 36 height 37
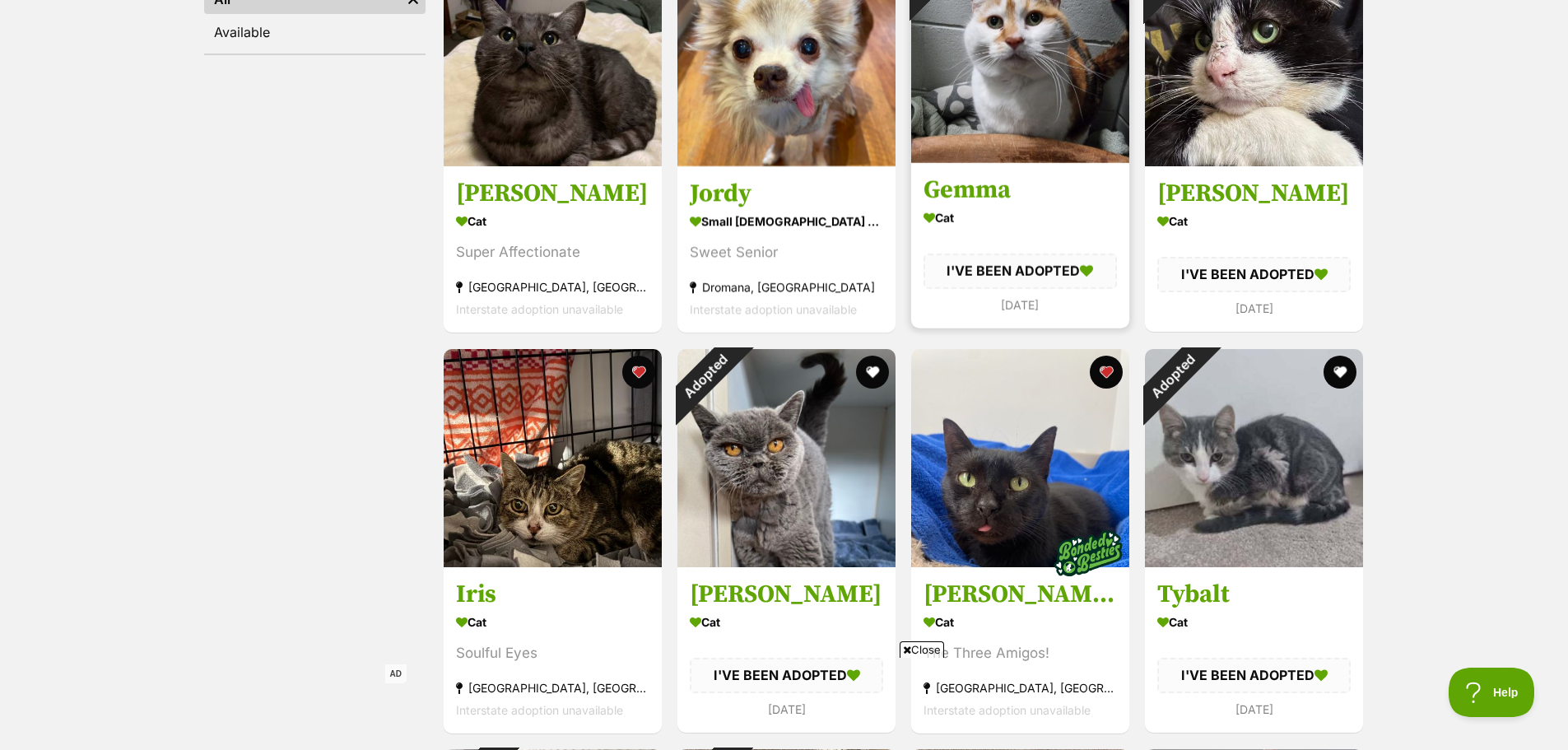
scroll to position [549, 0]
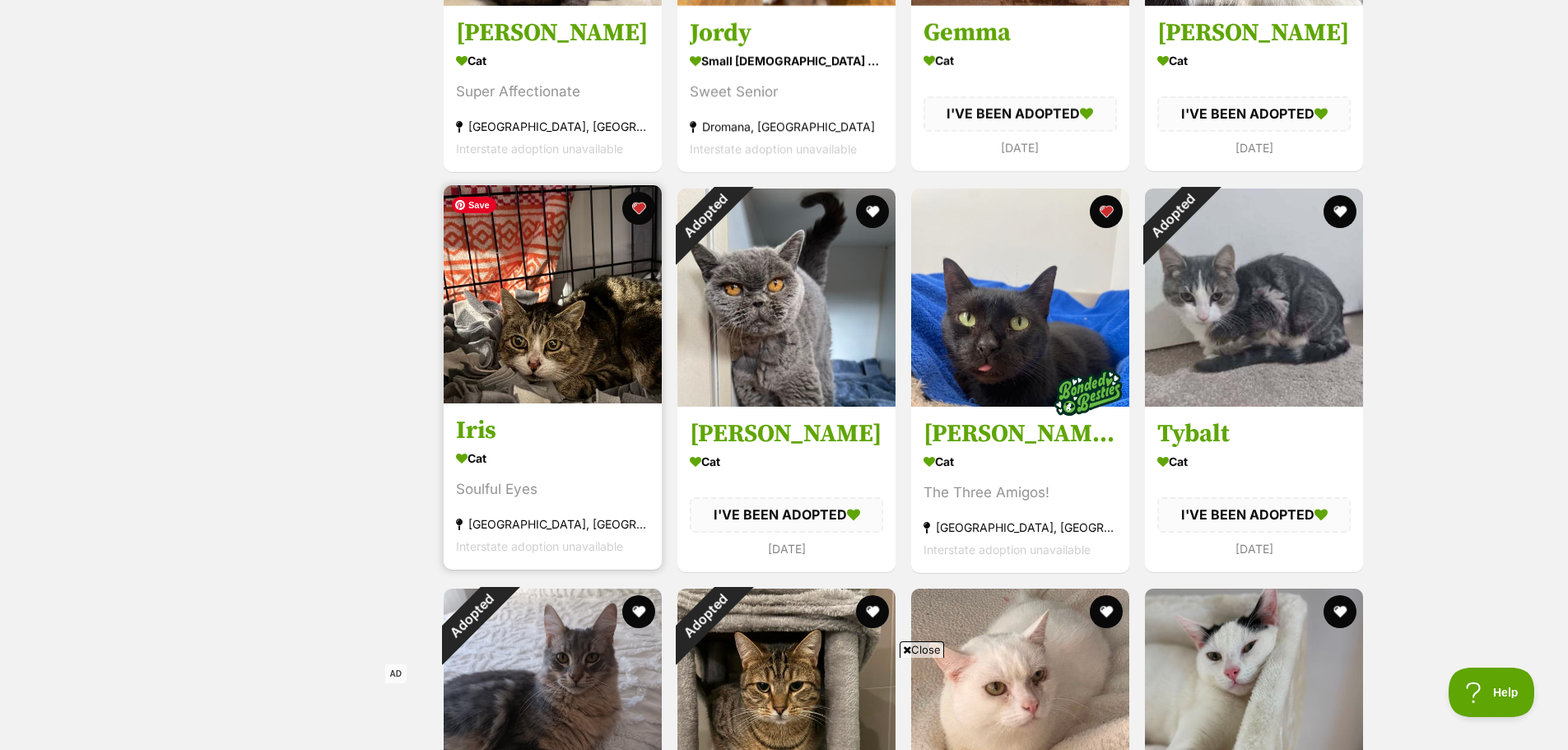
click at [521, 335] on img at bounding box center [552, 294] width 218 height 218
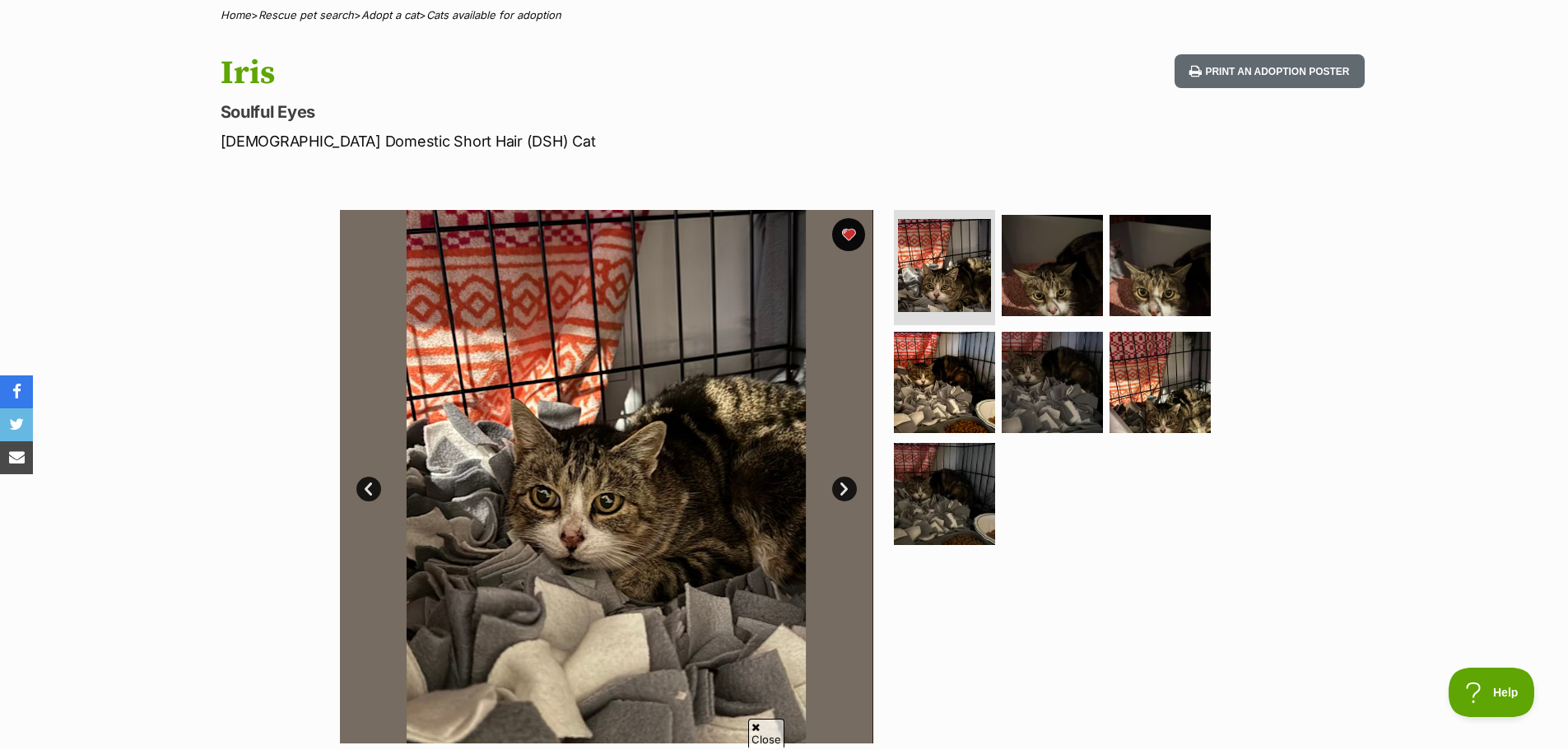
scroll to position [129, 0]
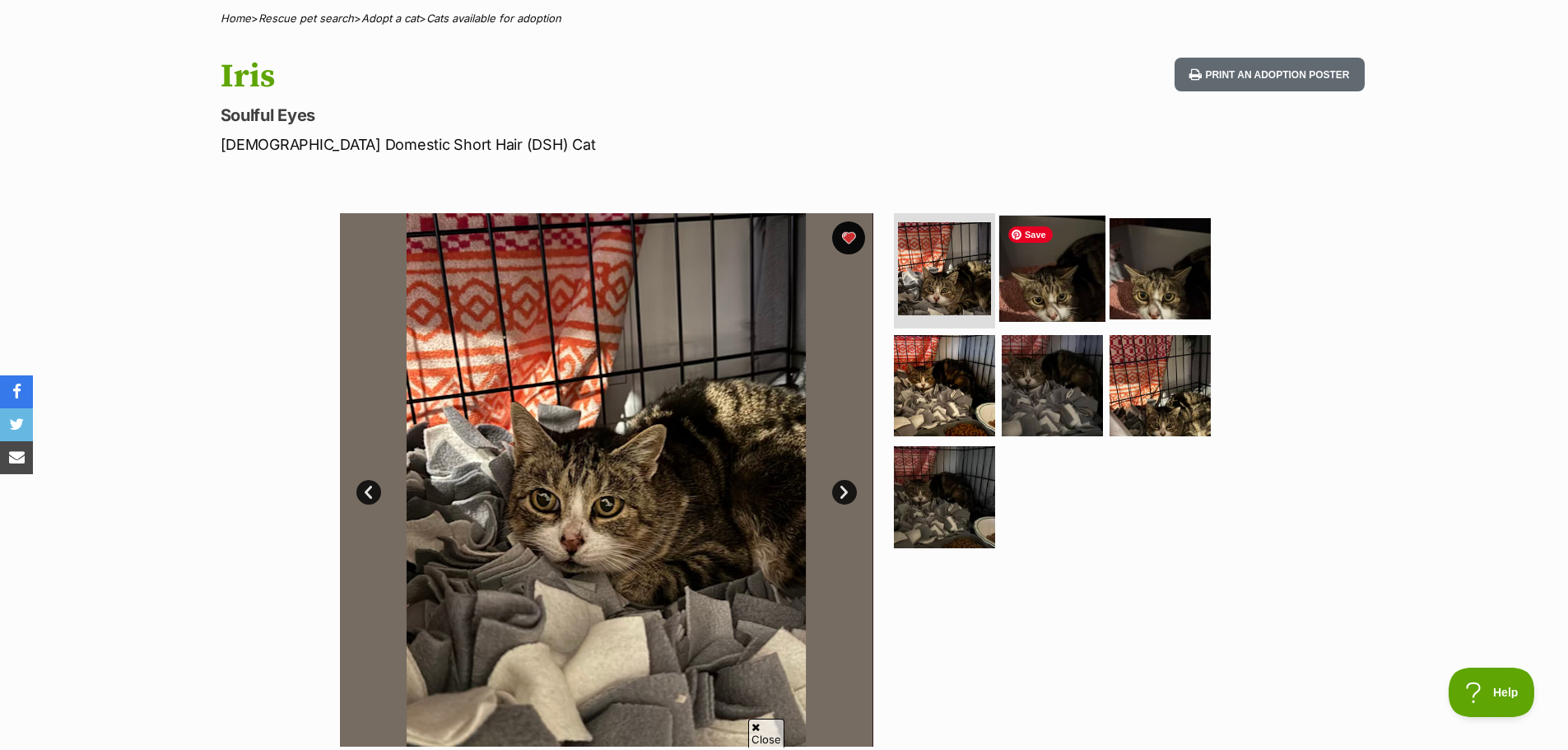
click at [1052, 294] on img at bounding box center [1052, 269] width 106 height 106
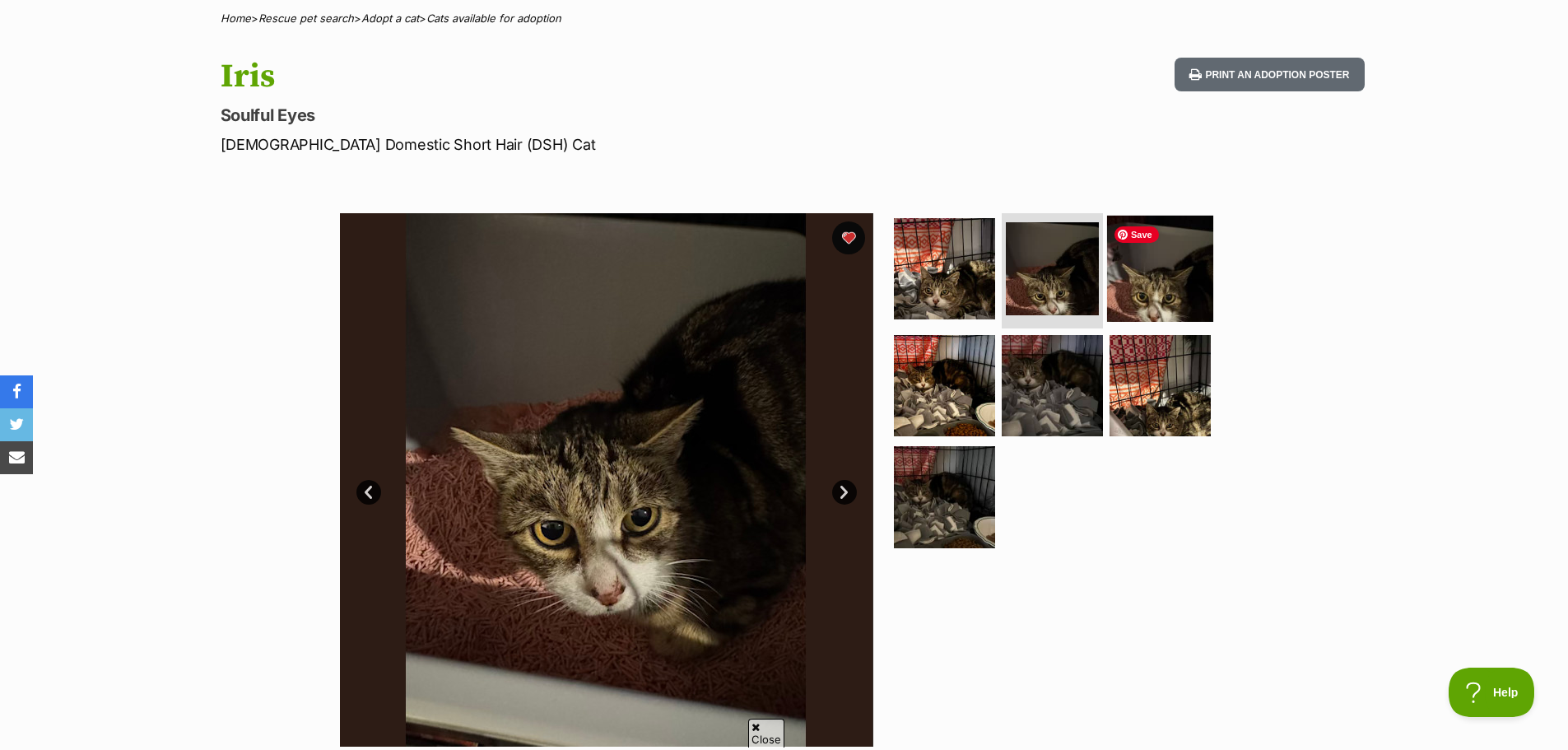
click at [1164, 303] on img at bounding box center [1161, 269] width 106 height 106
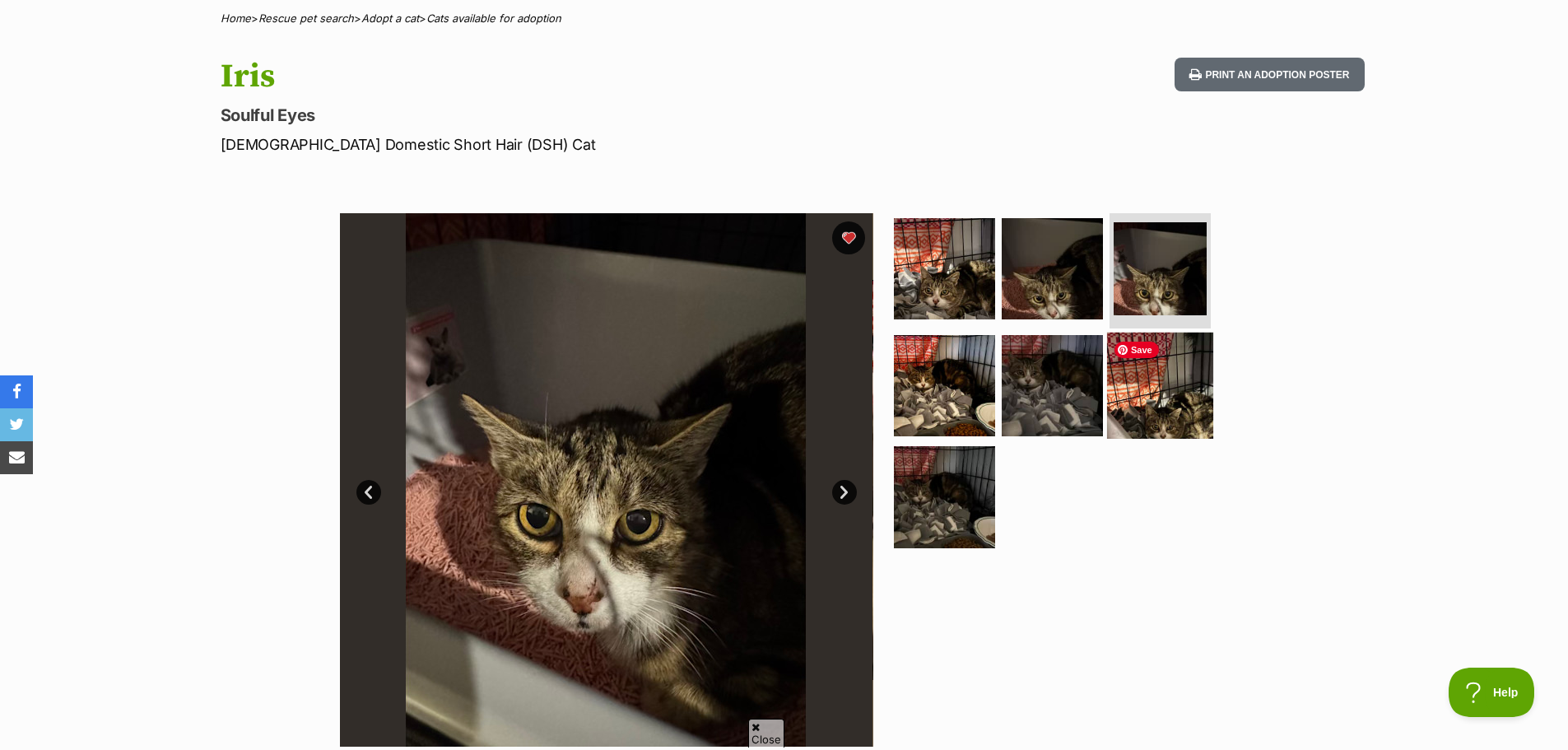
click at [1155, 387] on img at bounding box center [1161, 385] width 106 height 106
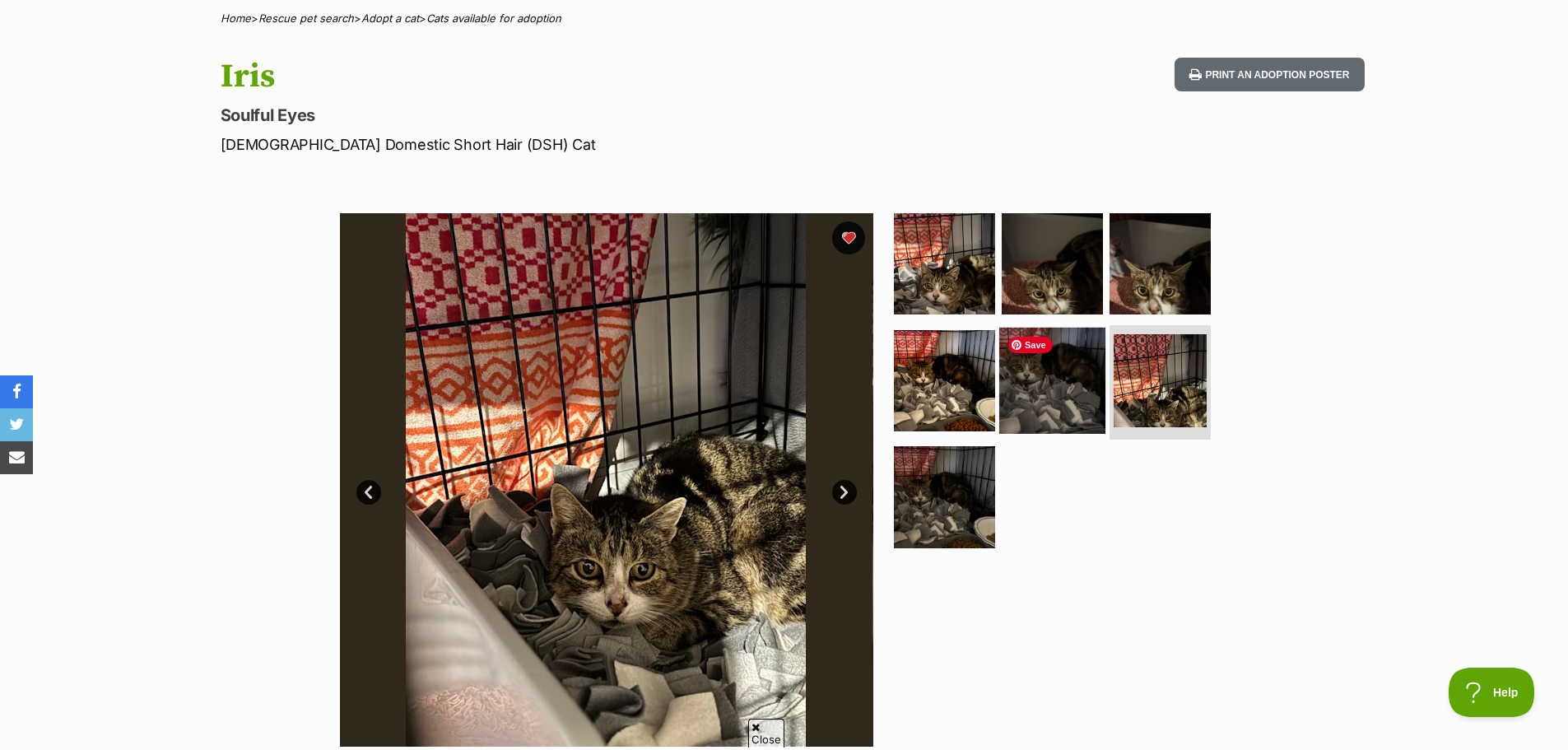
click at [1045, 398] on img at bounding box center [1052, 380] width 106 height 106
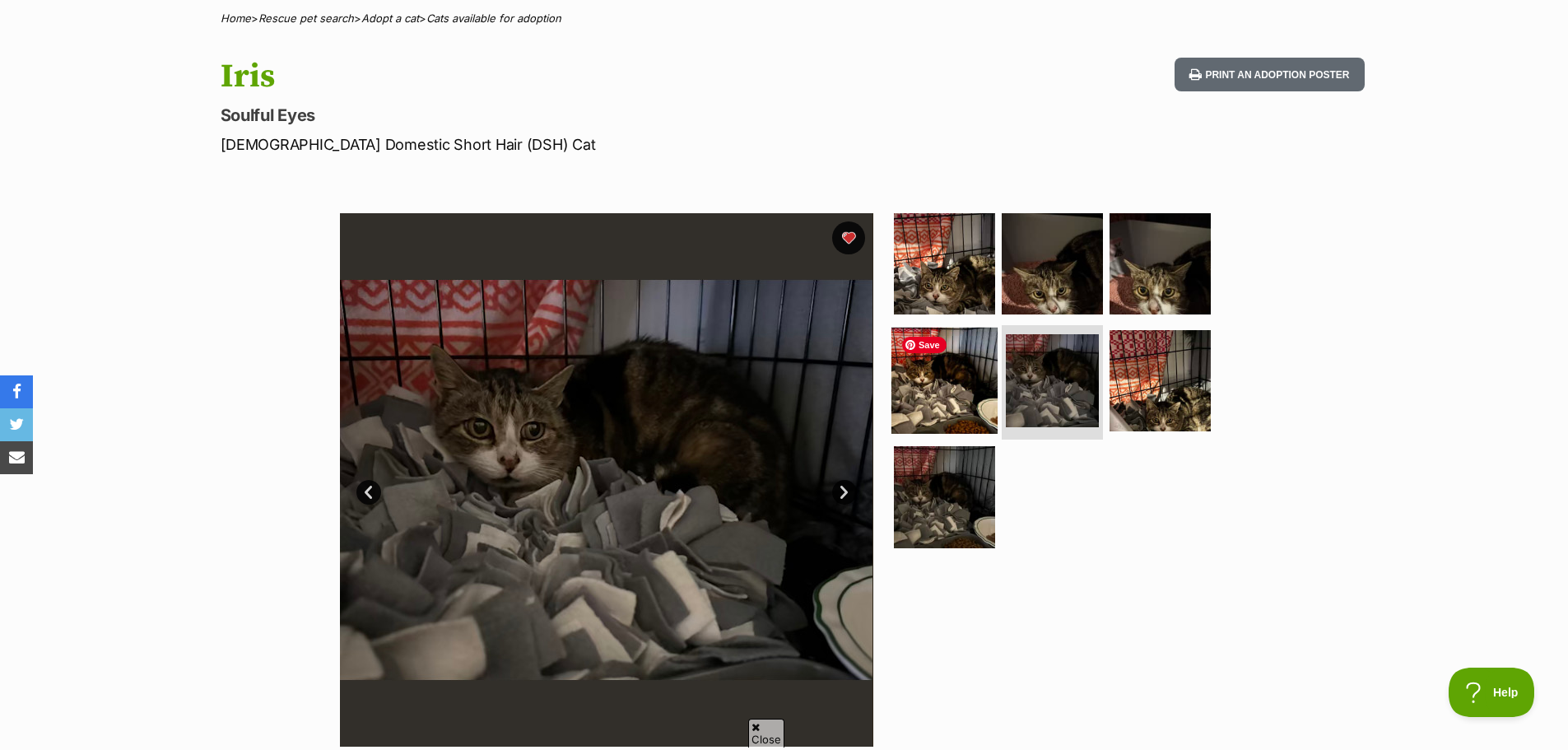
click at [953, 395] on img at bounding box center [944, 380] width 106 height 106
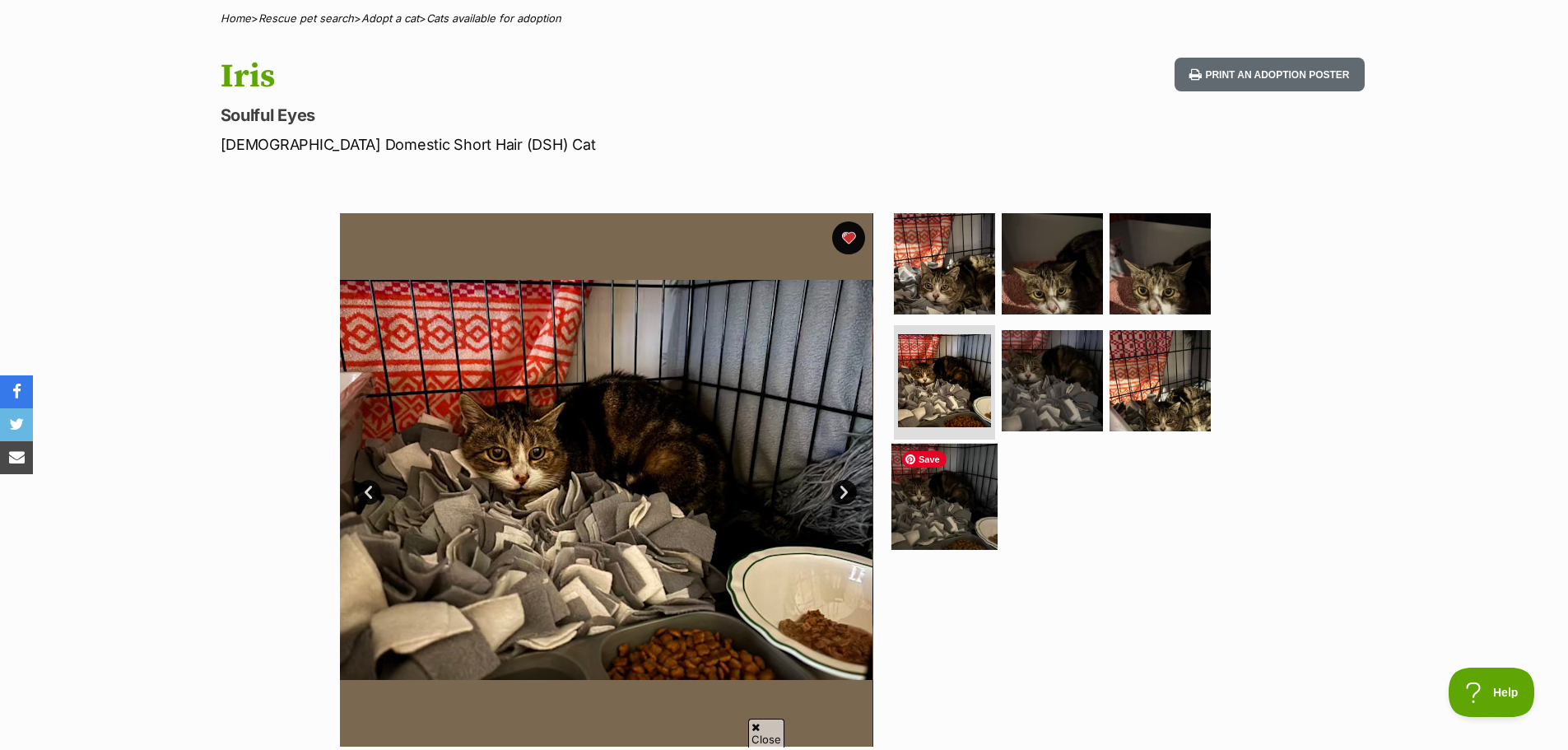
click at [952, 513] on img at bounding box center [944, 497] width 106 height 106
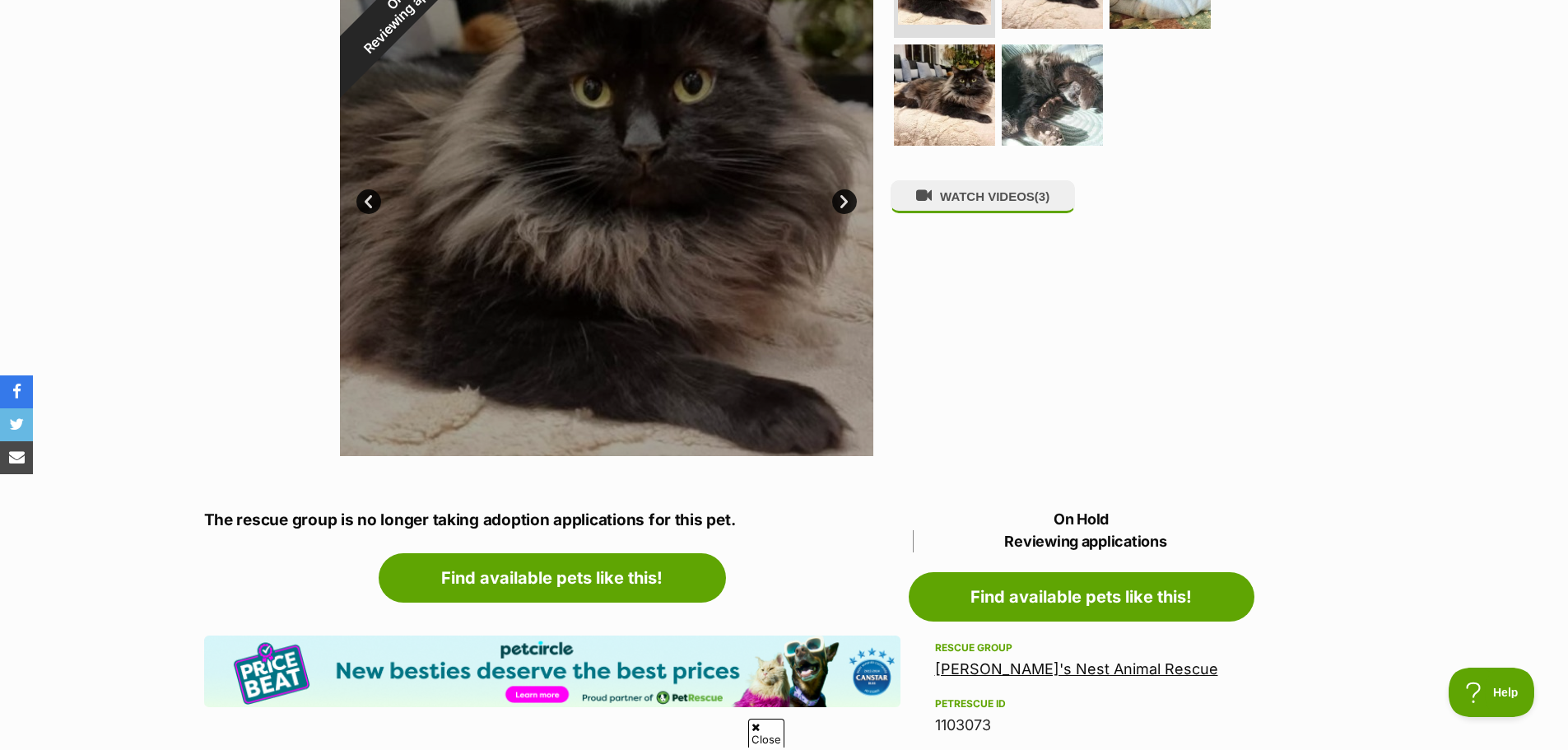
scroll to position [557, 0]
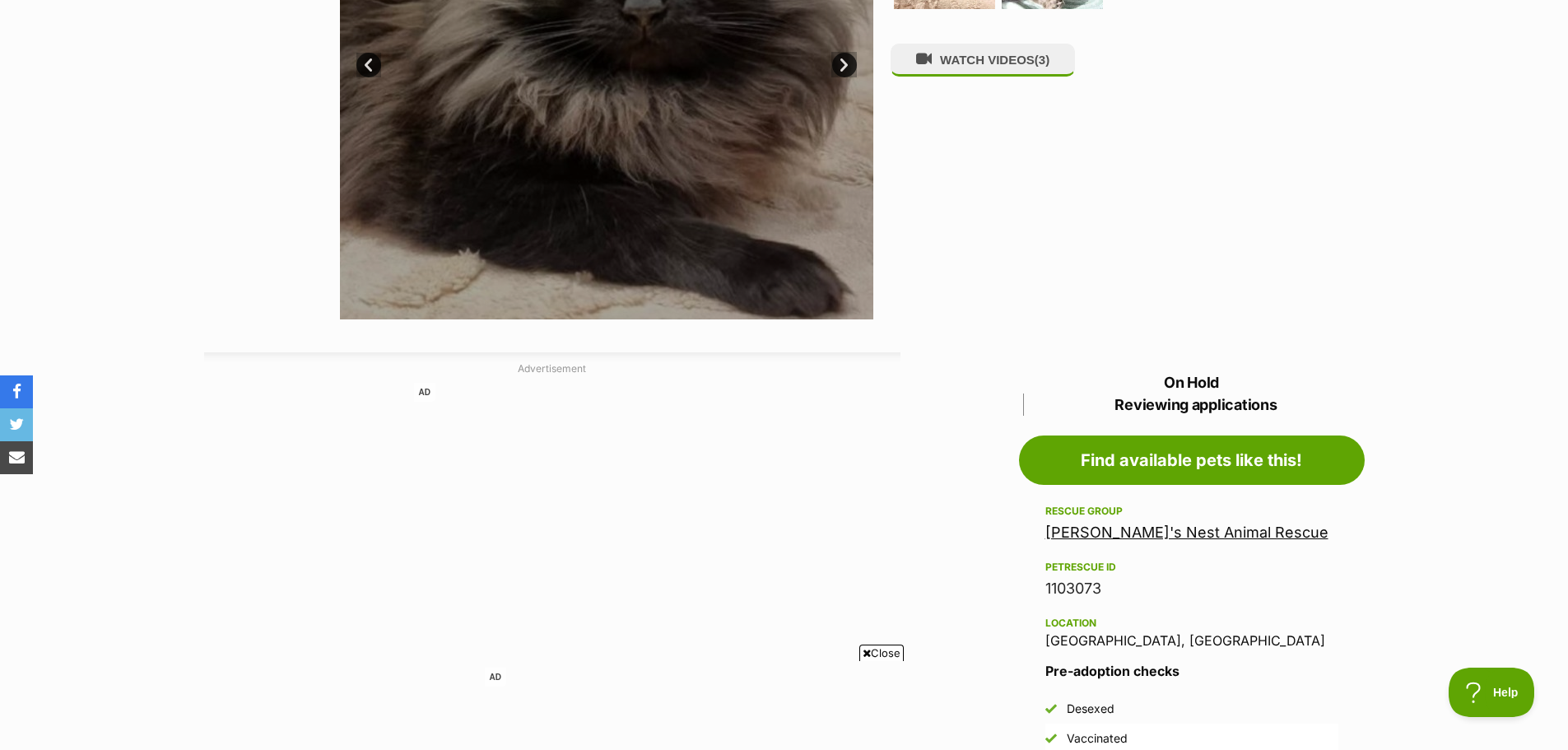
click at [1173, 528] on link "[PERSON_NAME]'s Nest Animal Rescue" at bounding box center [1187, 533] width 283 height 17
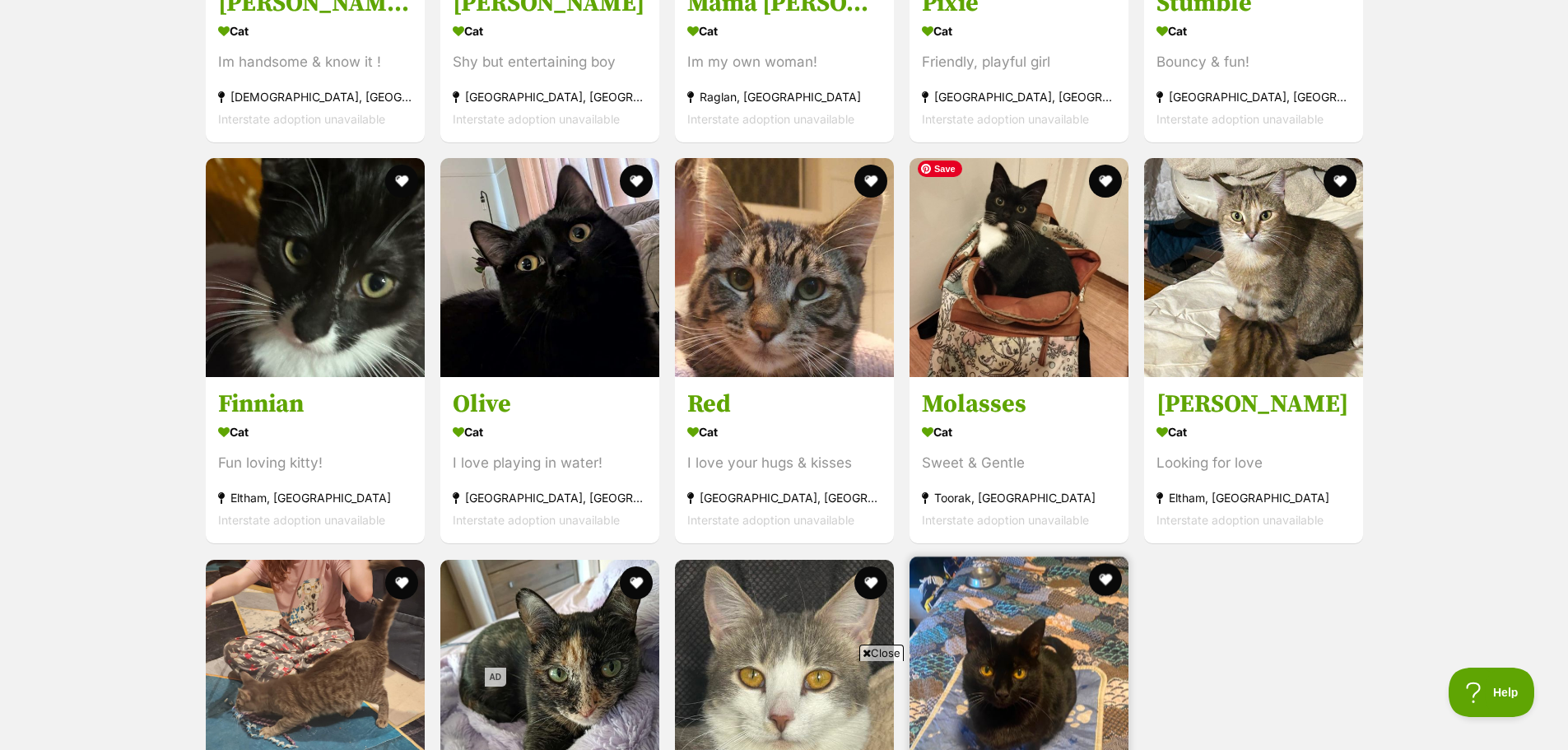
scroll to position [3650, 0]
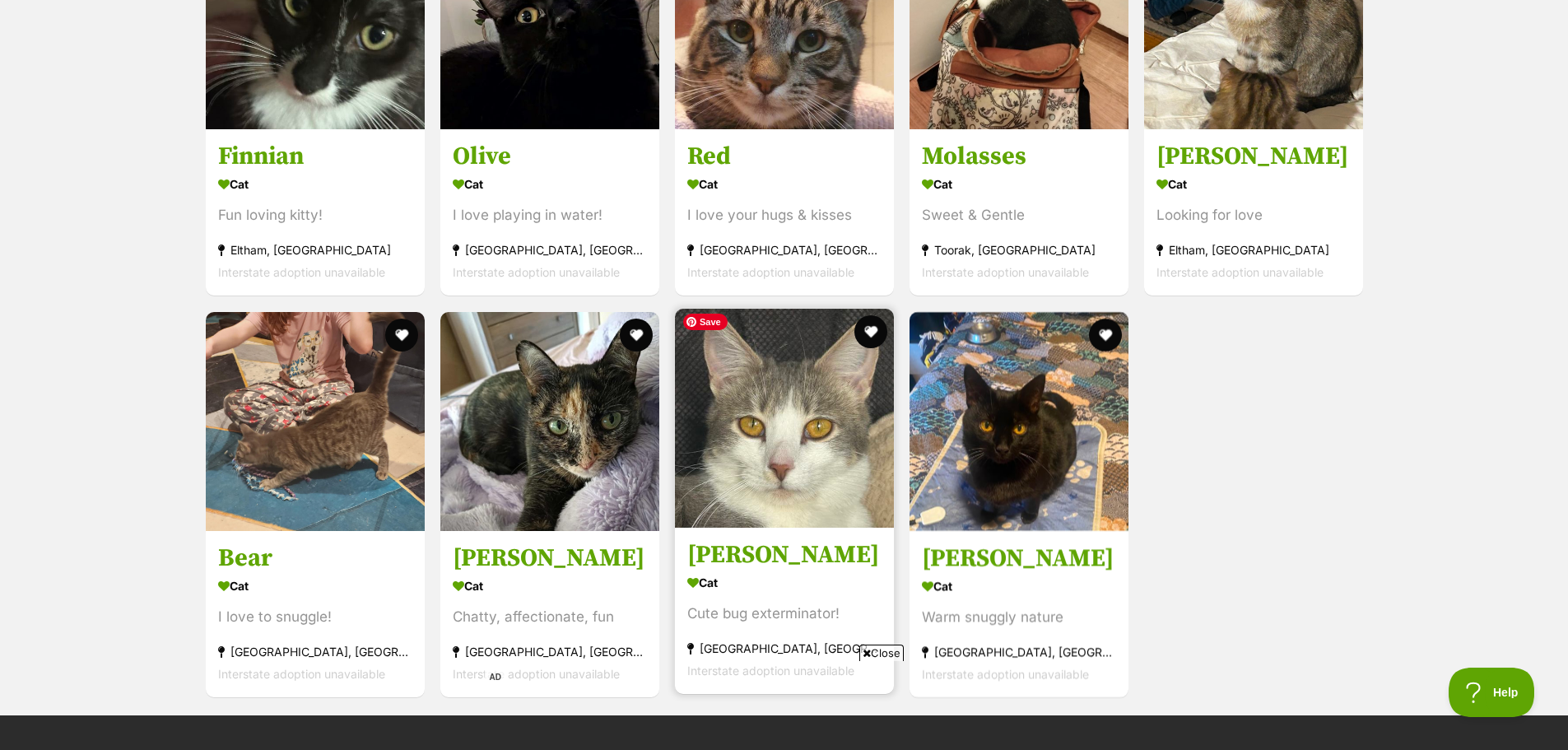
click at [782, 456] on img at bounding box center [784, 418] width 219 height 219
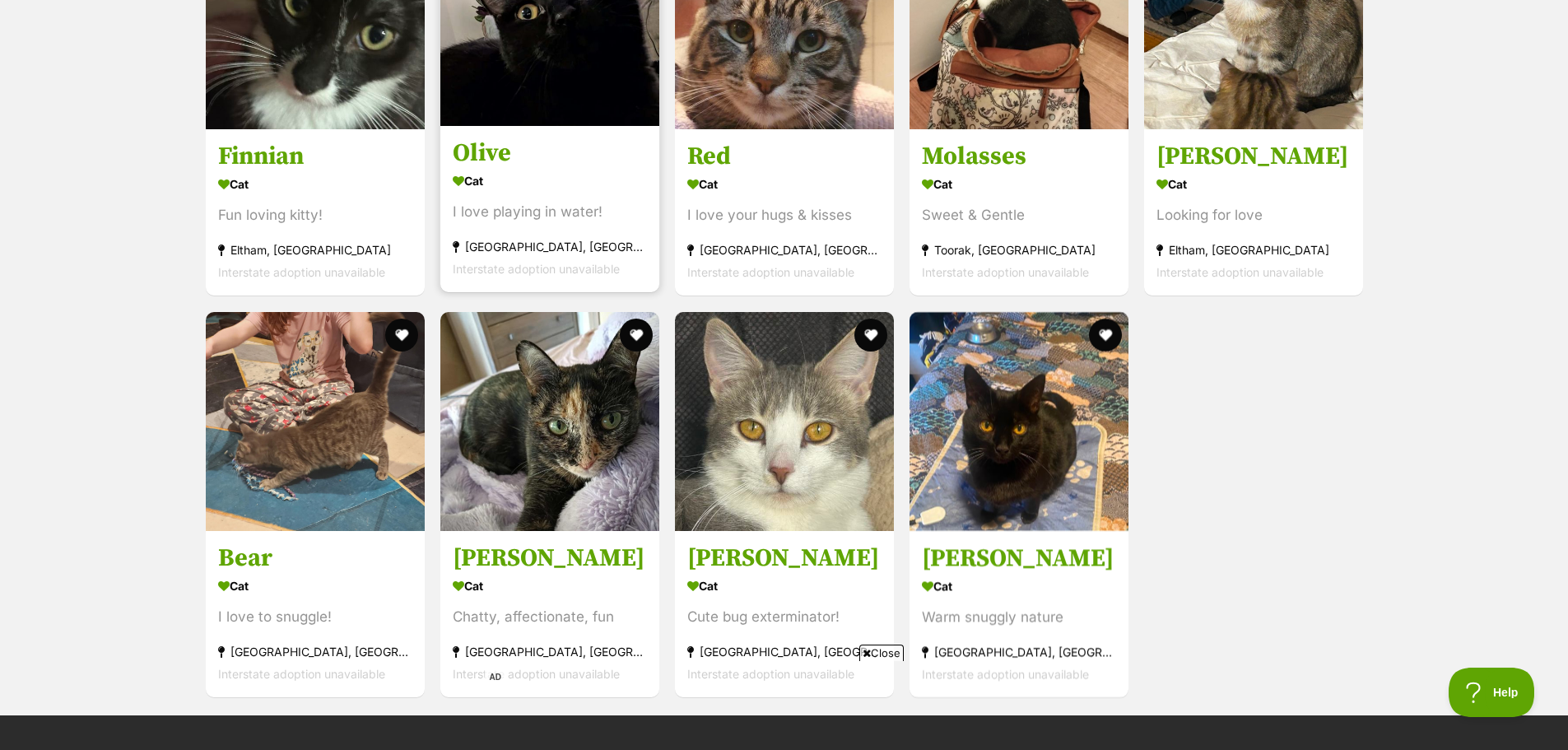
click at [558, 45] on img at bounding box center [550, 17] width 219 height 219
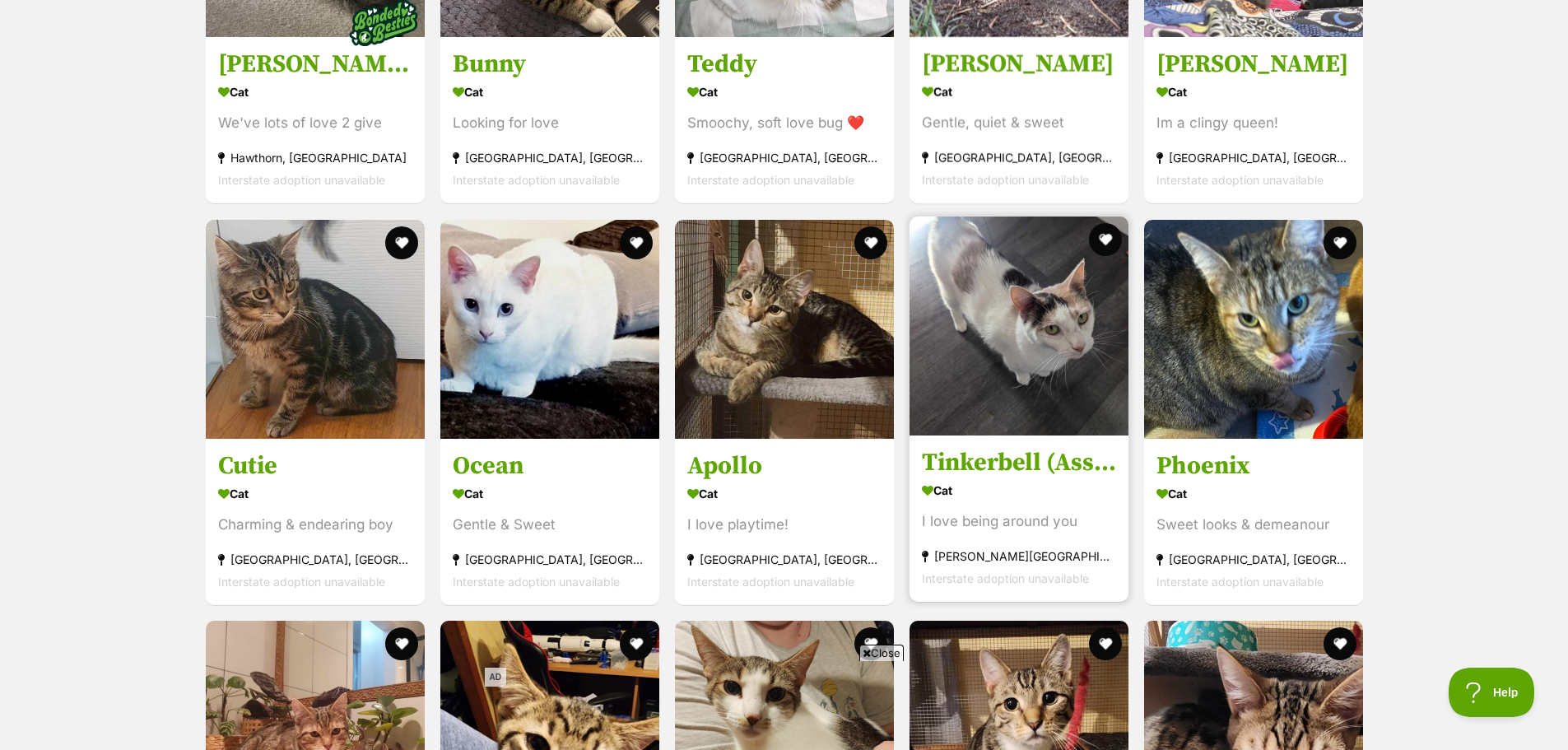
scroll to position [1728, 0]
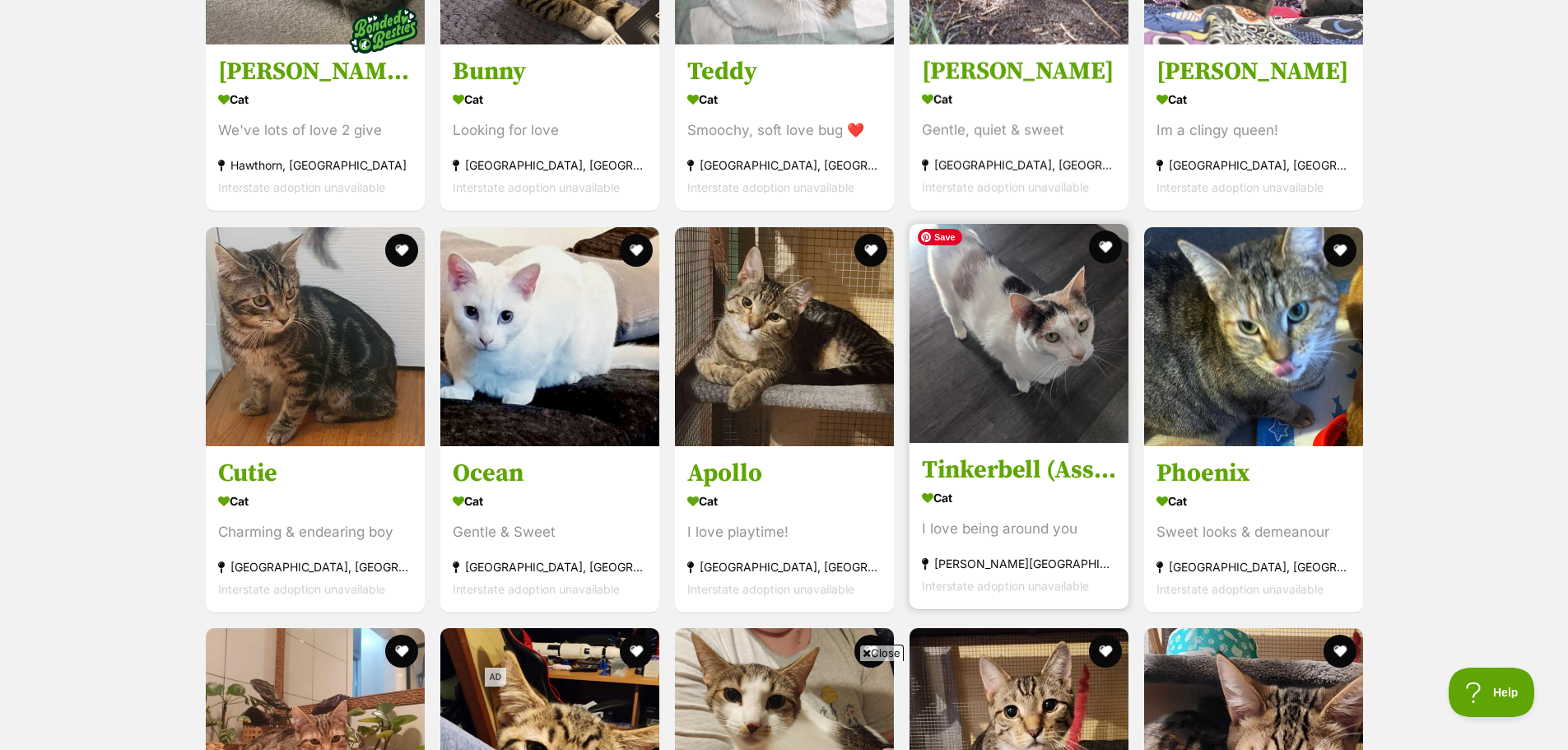
click at [995, 315] on img at bounding box center [1019, 334] width 219 height 219
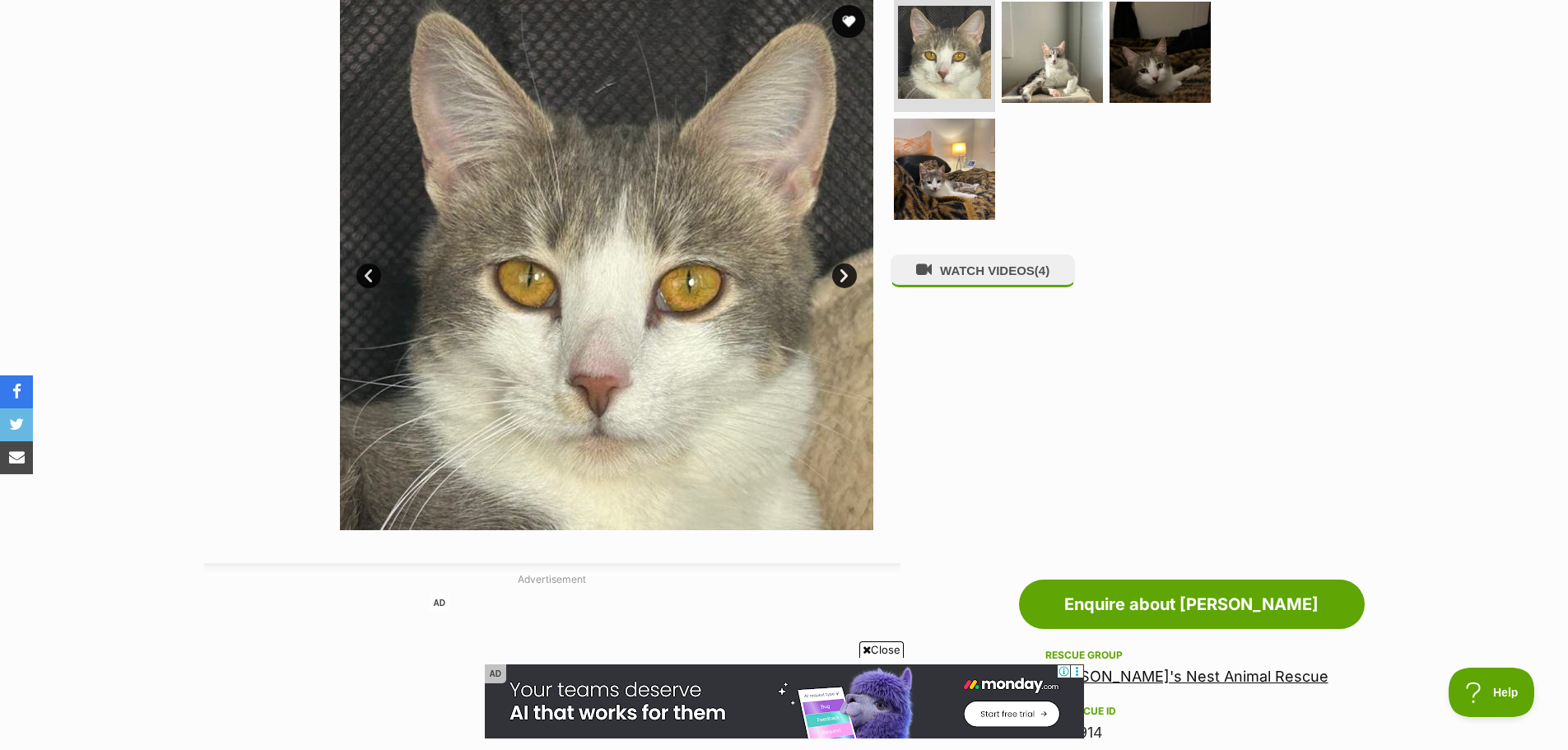
scroll to position [267, 0]
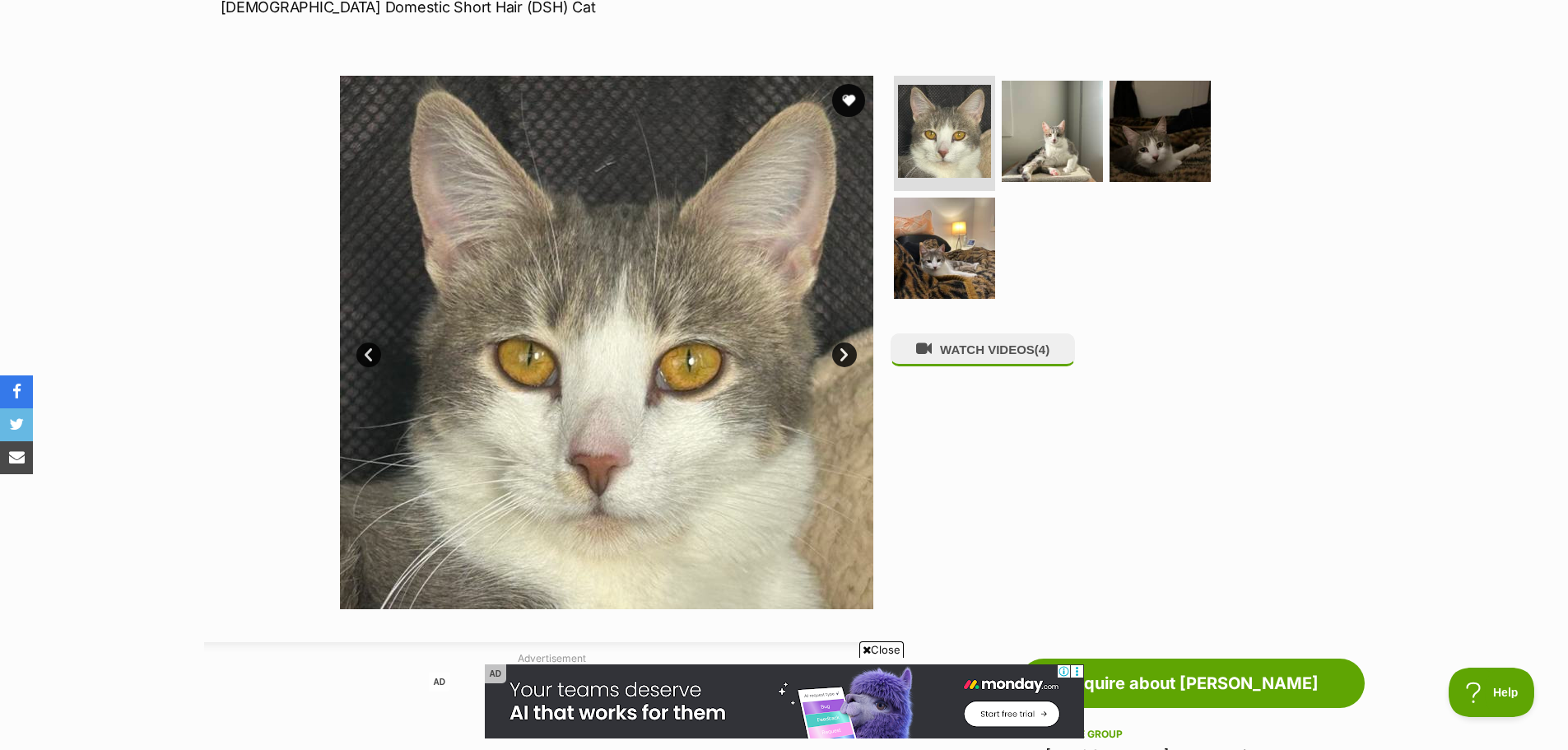
click at [848, 346] on link "Next" at bounding box center [844, 355] width 24 height 24
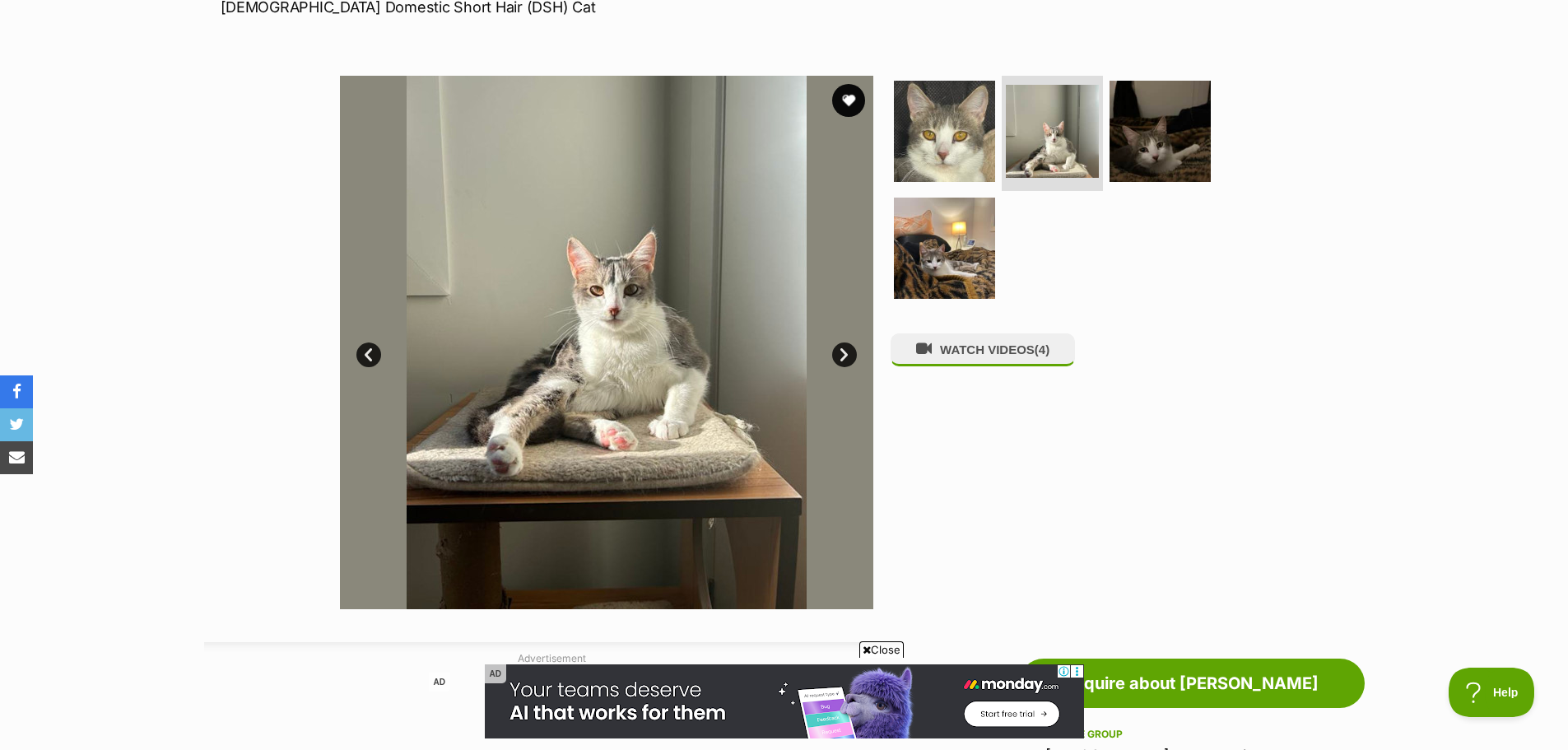
click at [844, 355] on link "Next" at bounding box center [844, 355] width 24 height 24
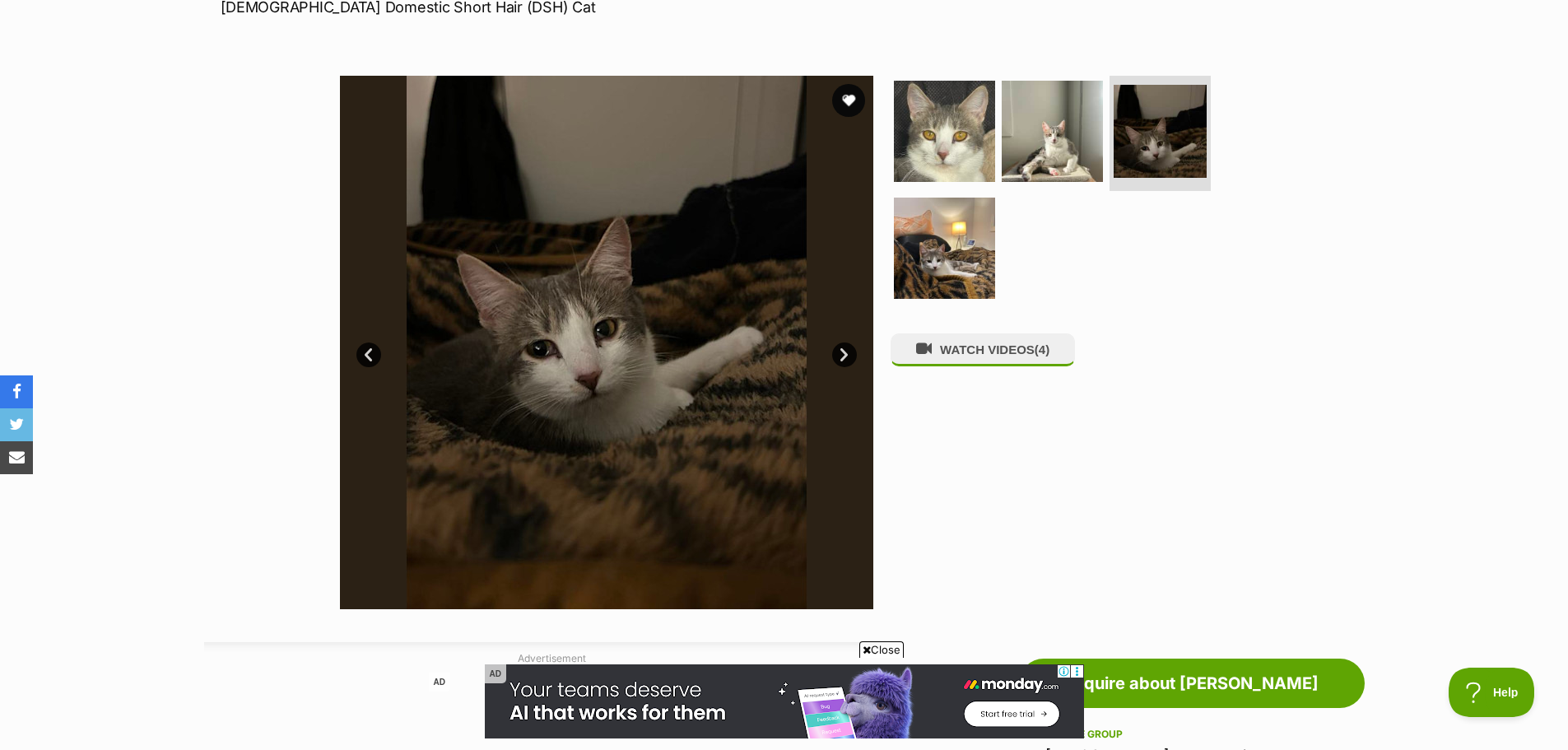
click at [844, 355] on link "Next" at bounding box center [844, 355] width 24 height 24
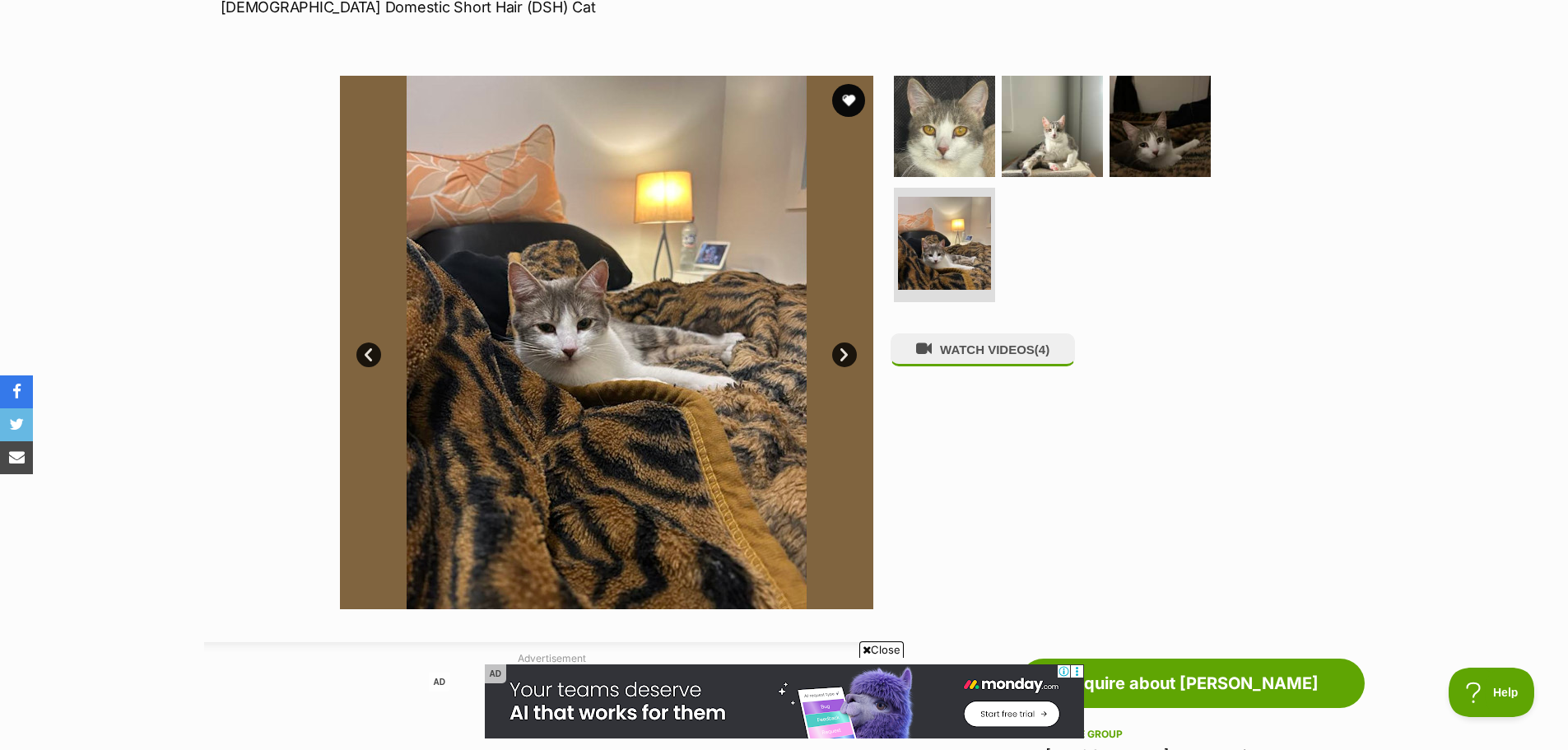
click at [844, 355] on link "Next" at bounding box center [844, 355] width 24 height 24
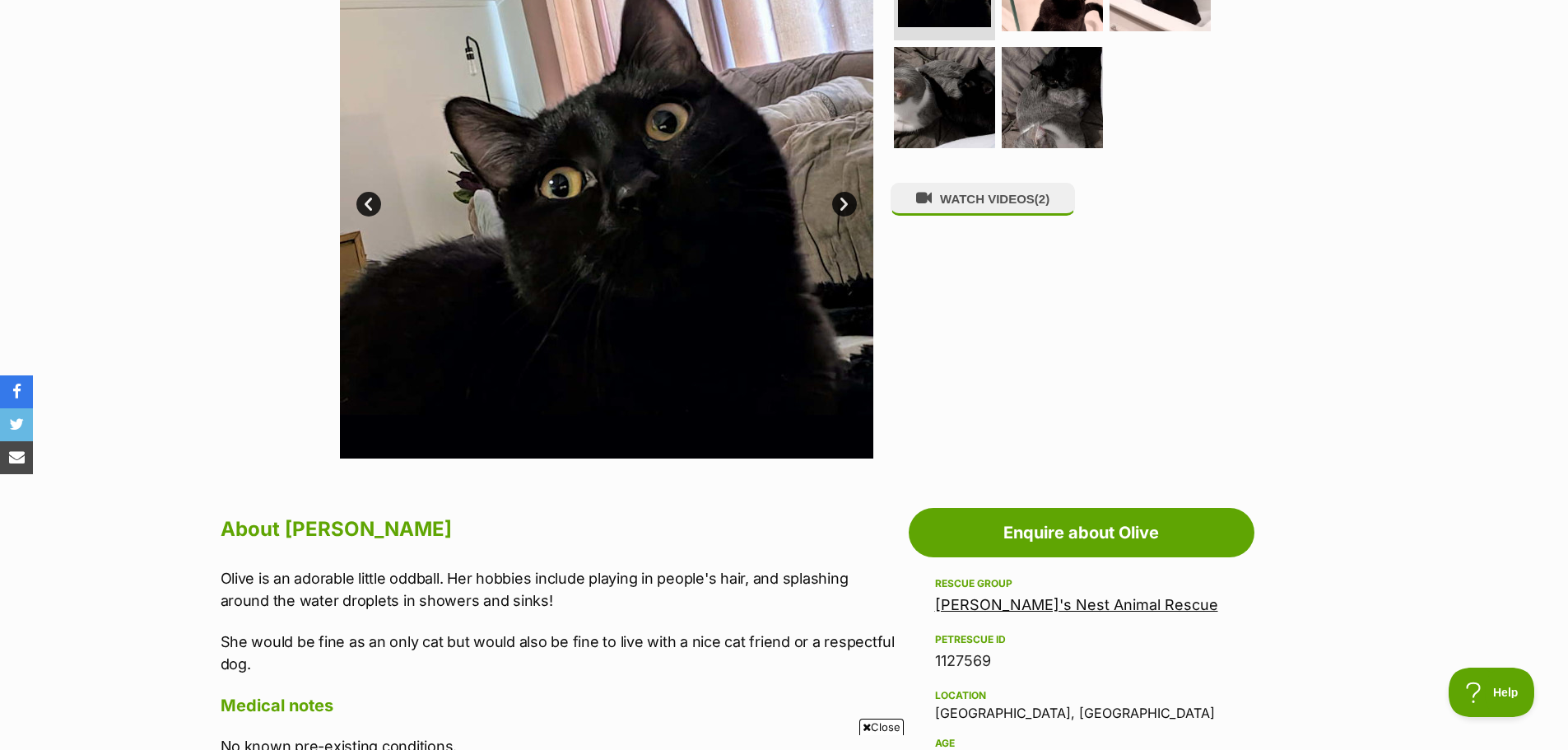
scroll to position [412, 0]
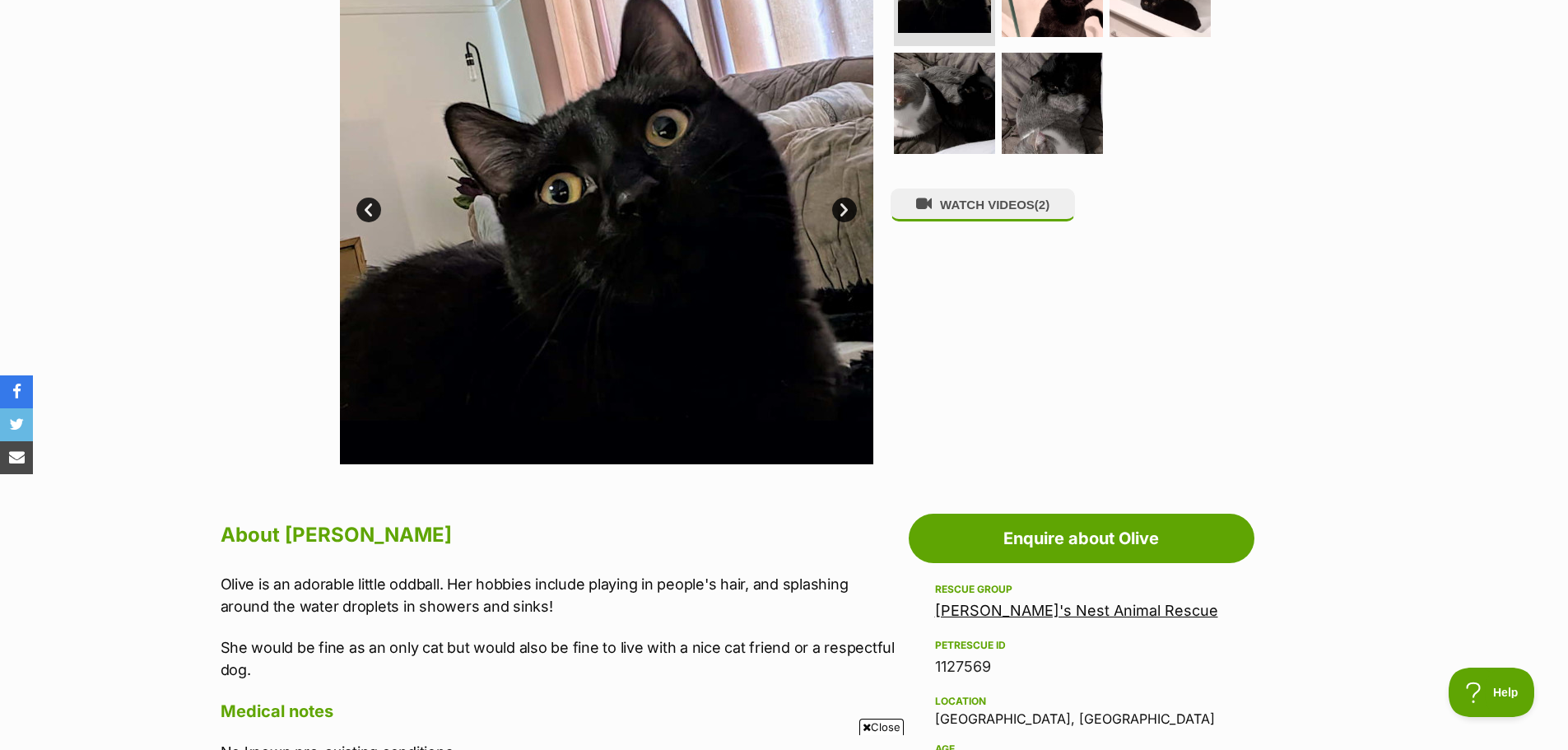
click at [842, 206] on link "Next" at bounding box center [844, 209] width 24 height 24
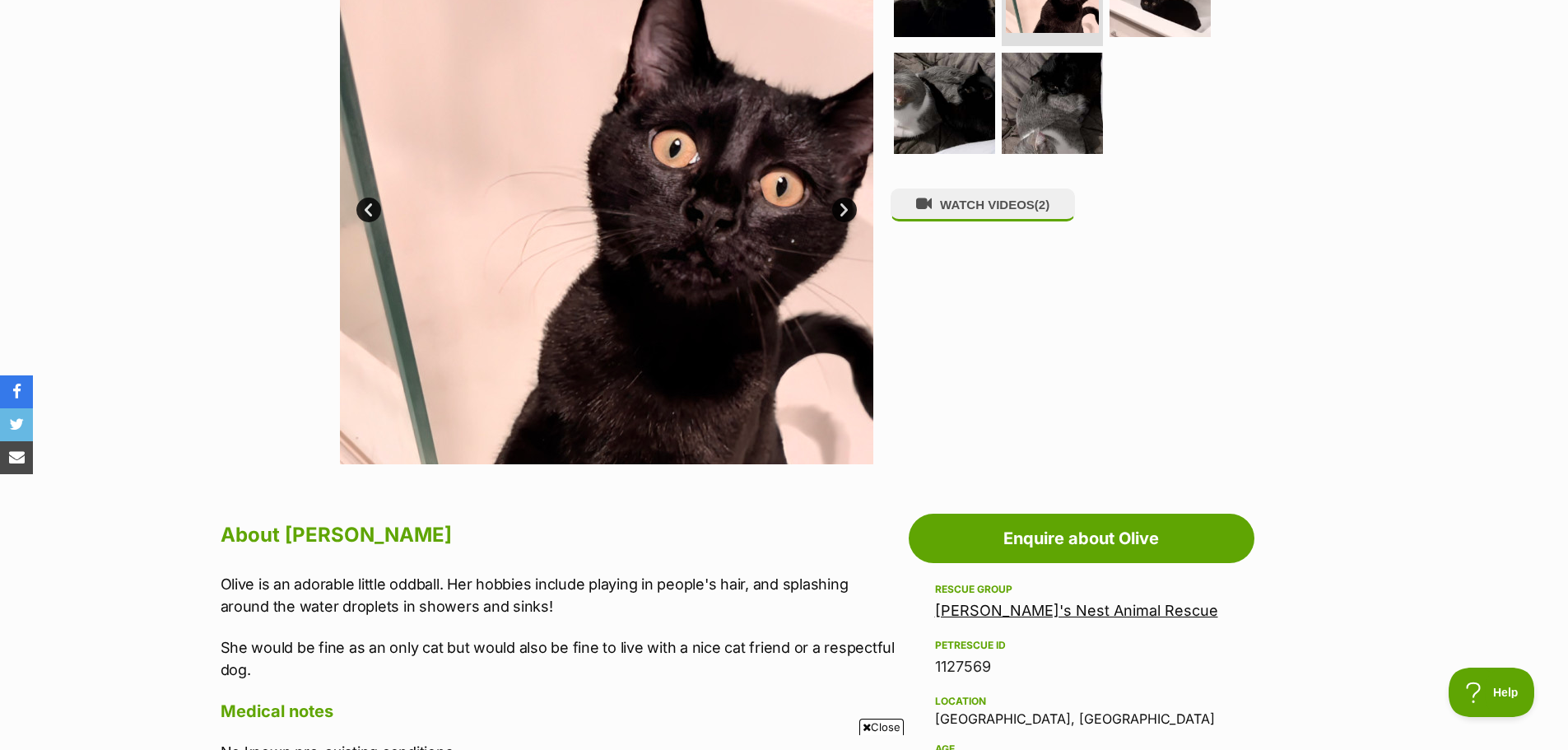
click at [843, 206] on link "Next" at bounding box center [844, 209] width 24 height 24
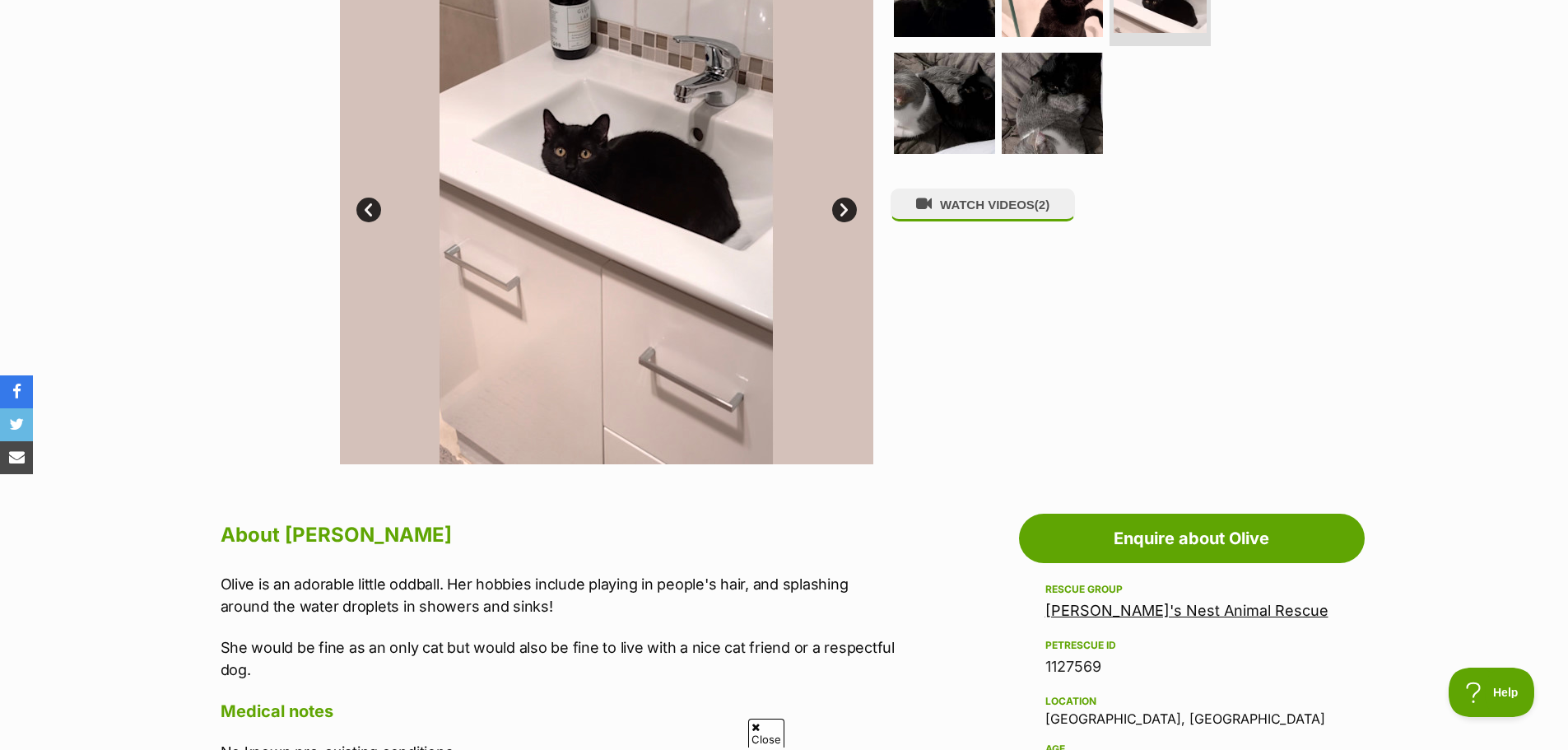
scroll to position [0, 0]
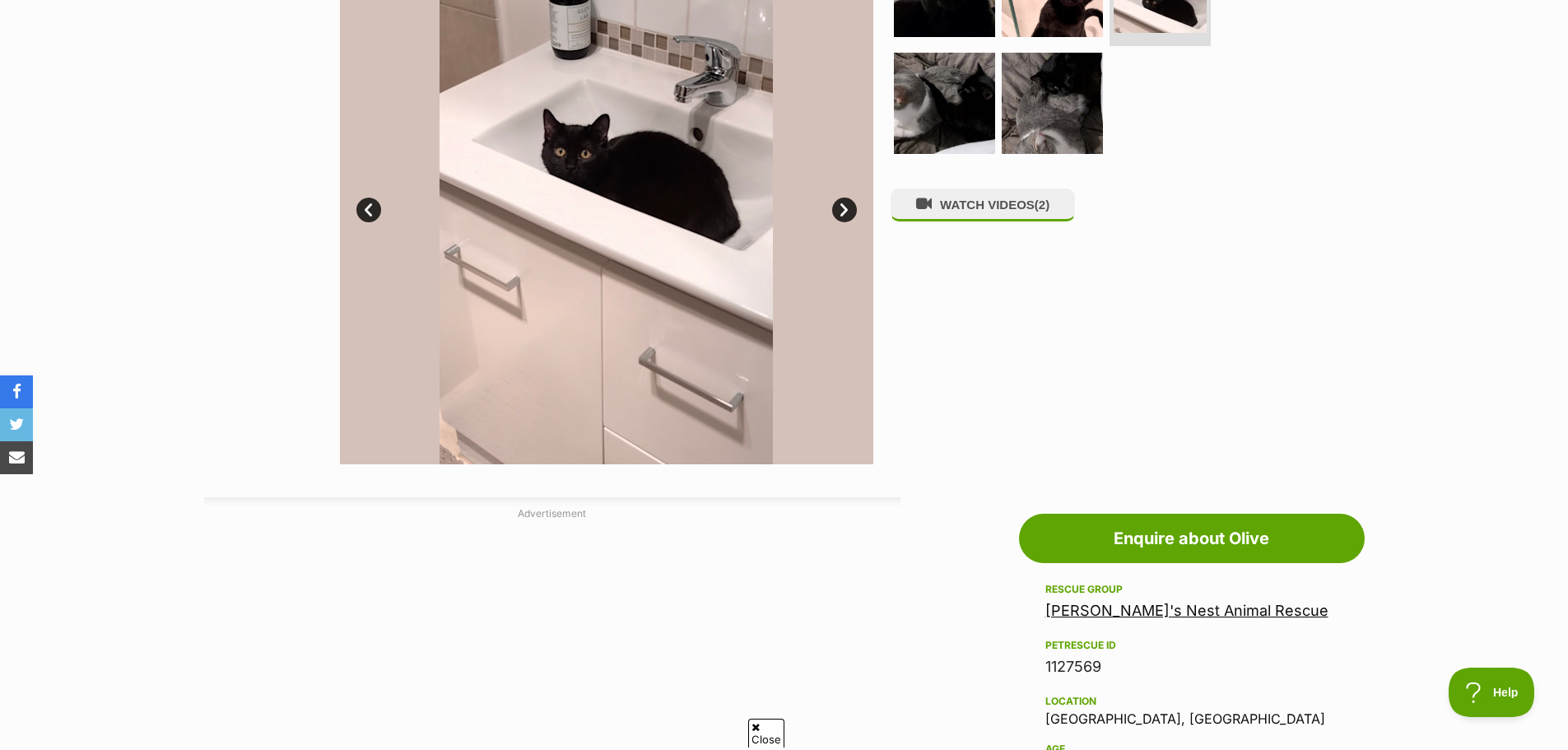
click at [843, 206] on link "Next" at bounding box center [844, 209] width 24 height 24
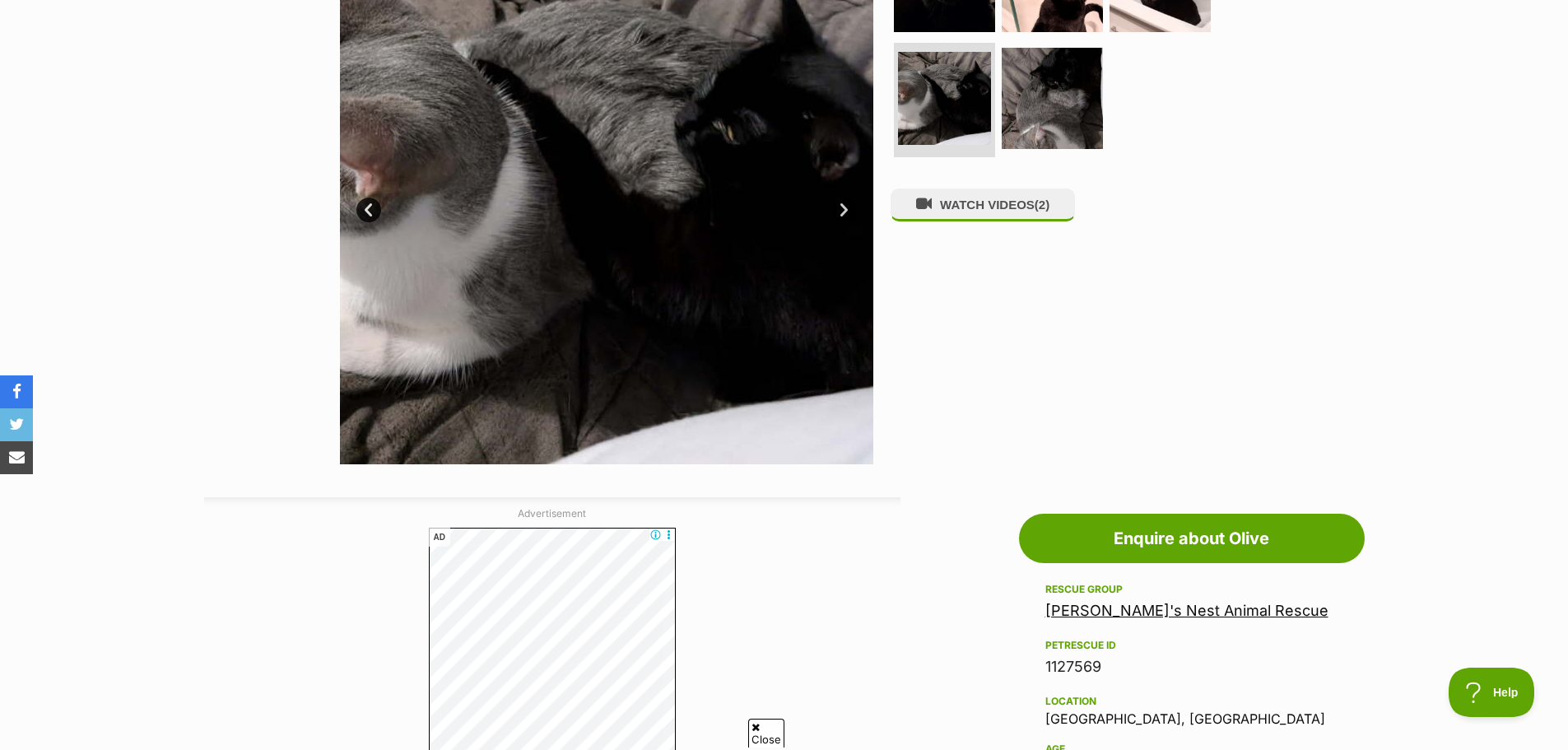
click at [843, 206] on link "Next" at bounding box center [844, 209] width 24 height 24
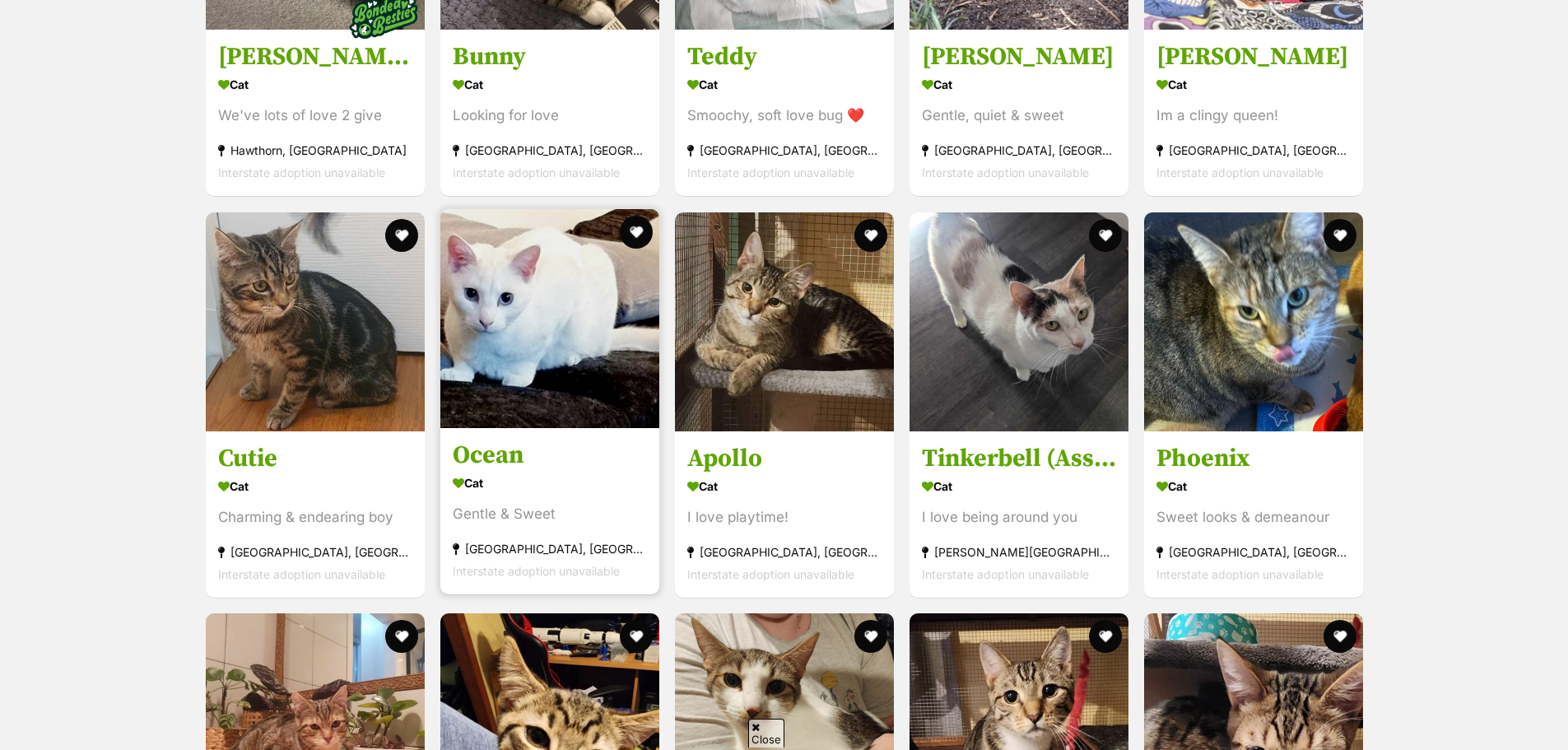
click at [558, 307] on img at bounding box center [550, 319] width 219 height 219
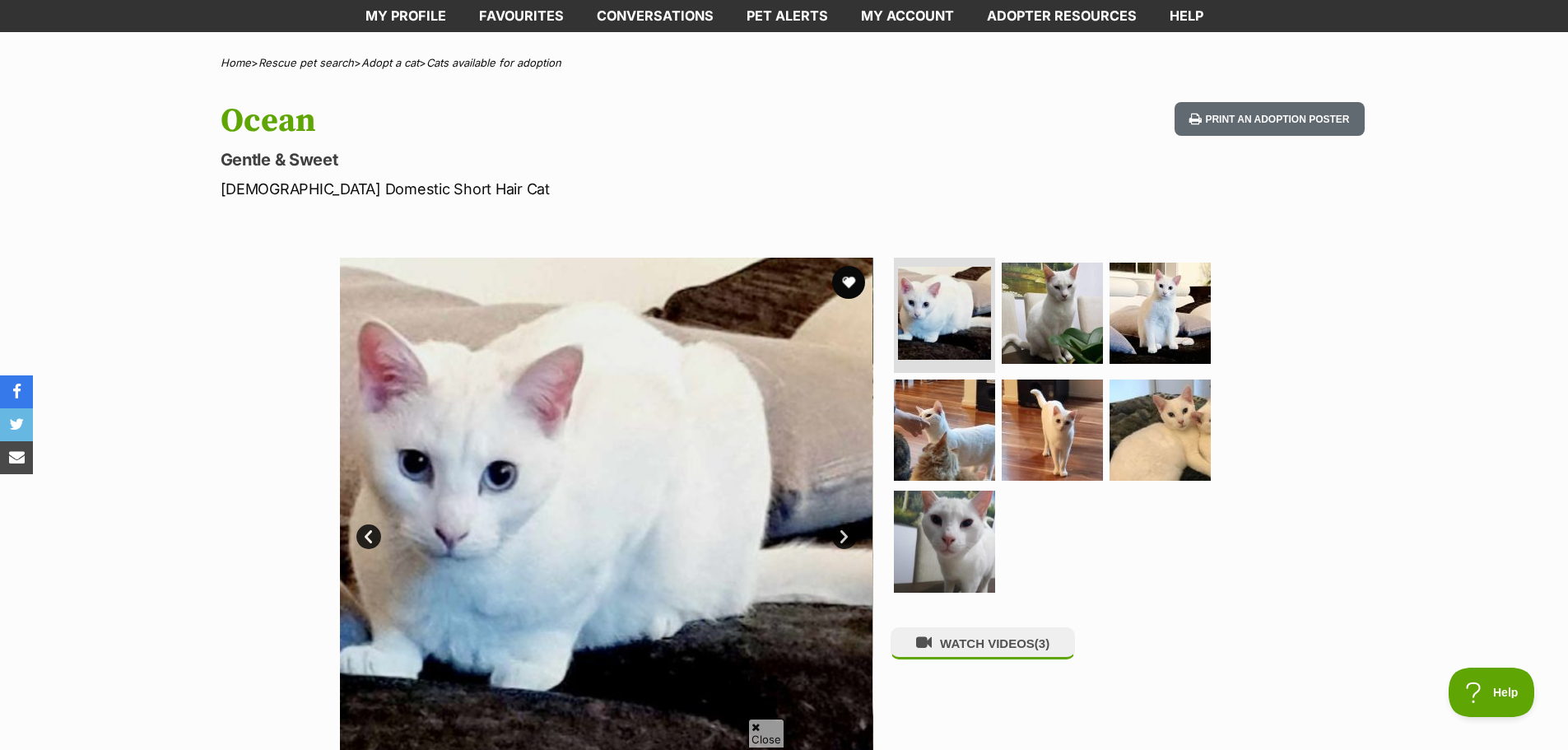
scroll to position [412, 0]
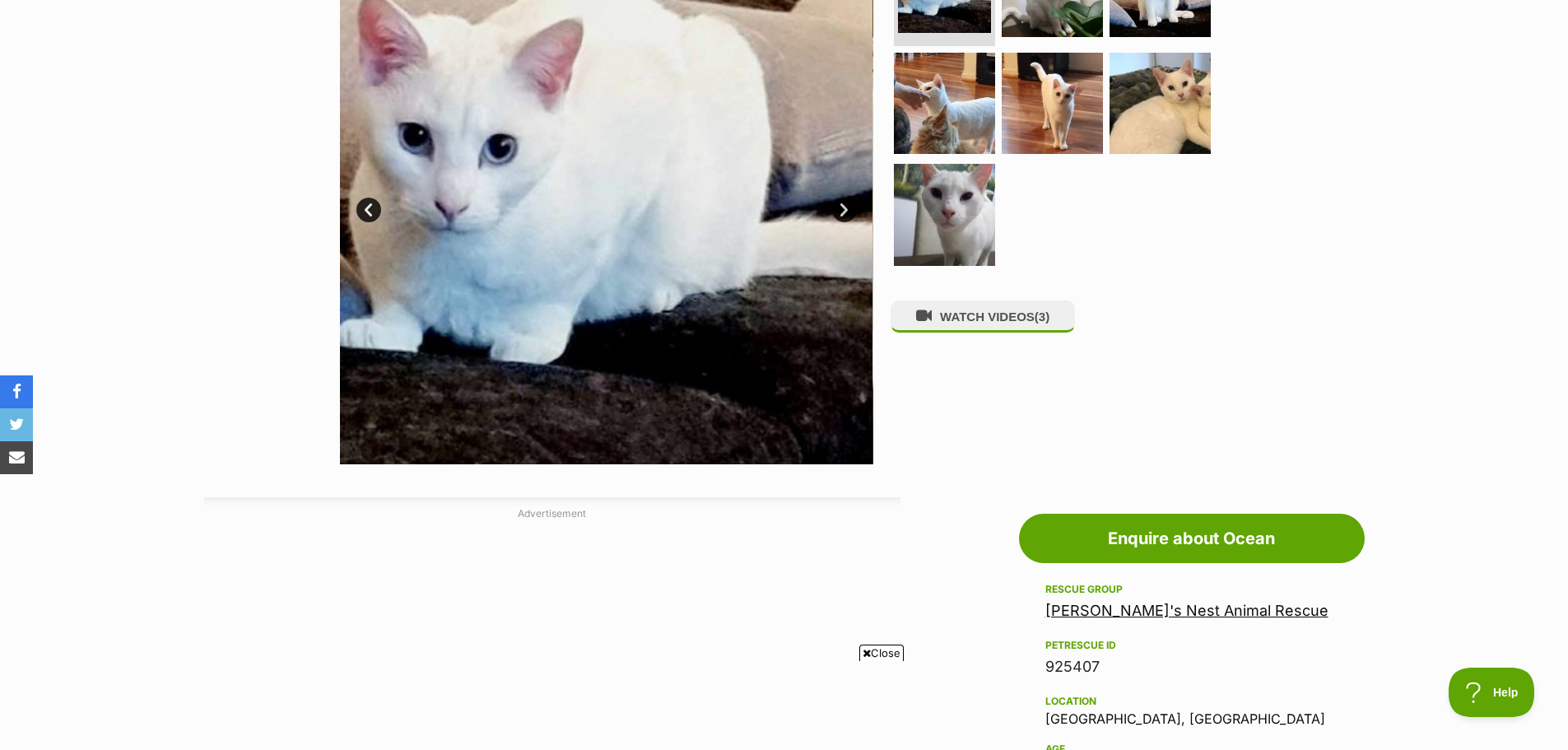
click at [844, 209] on link "Next" at bounding box center [844, 209] width 24 height 24
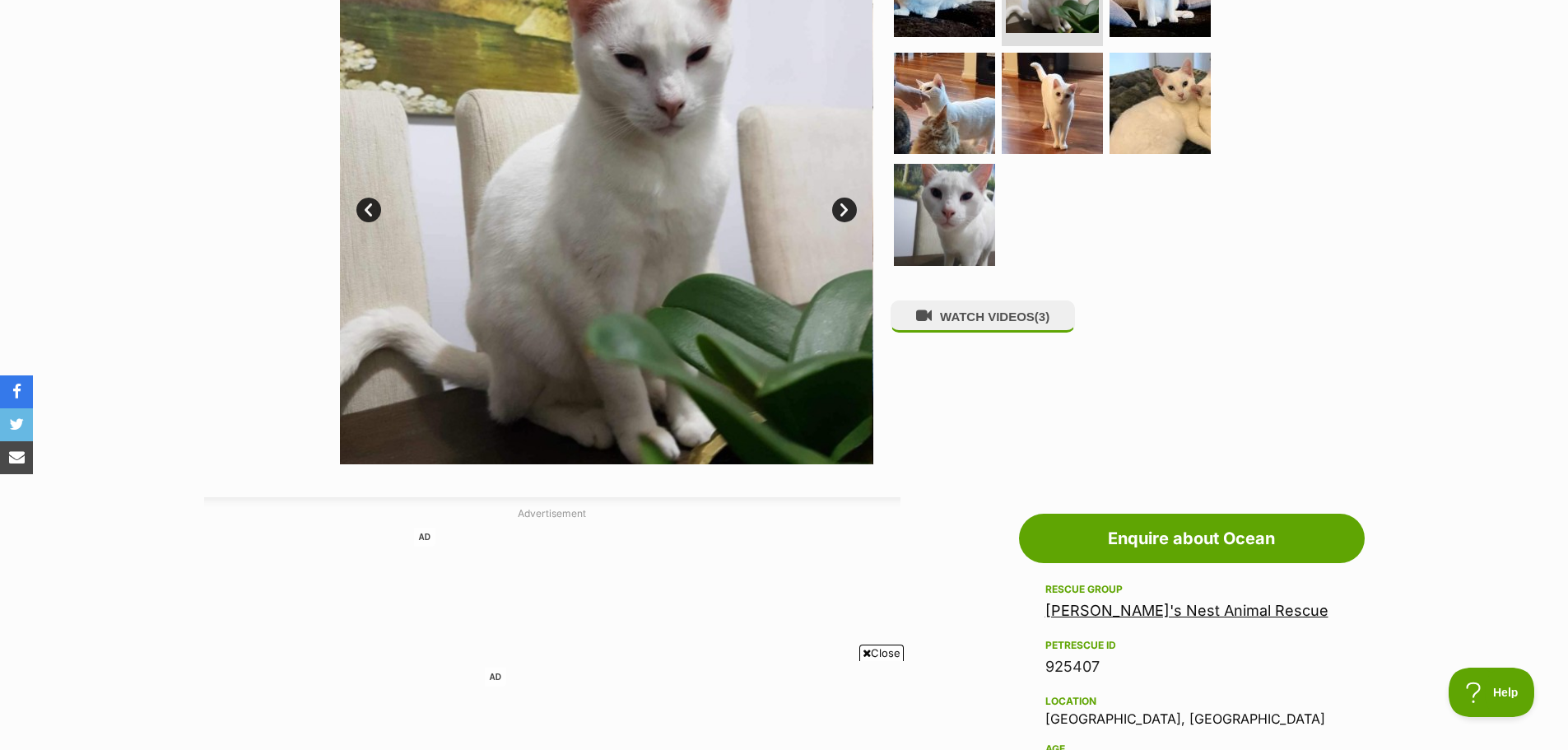
click at [844, 209] on link "Next" at bounding box center [844, 209] width 24 height 24
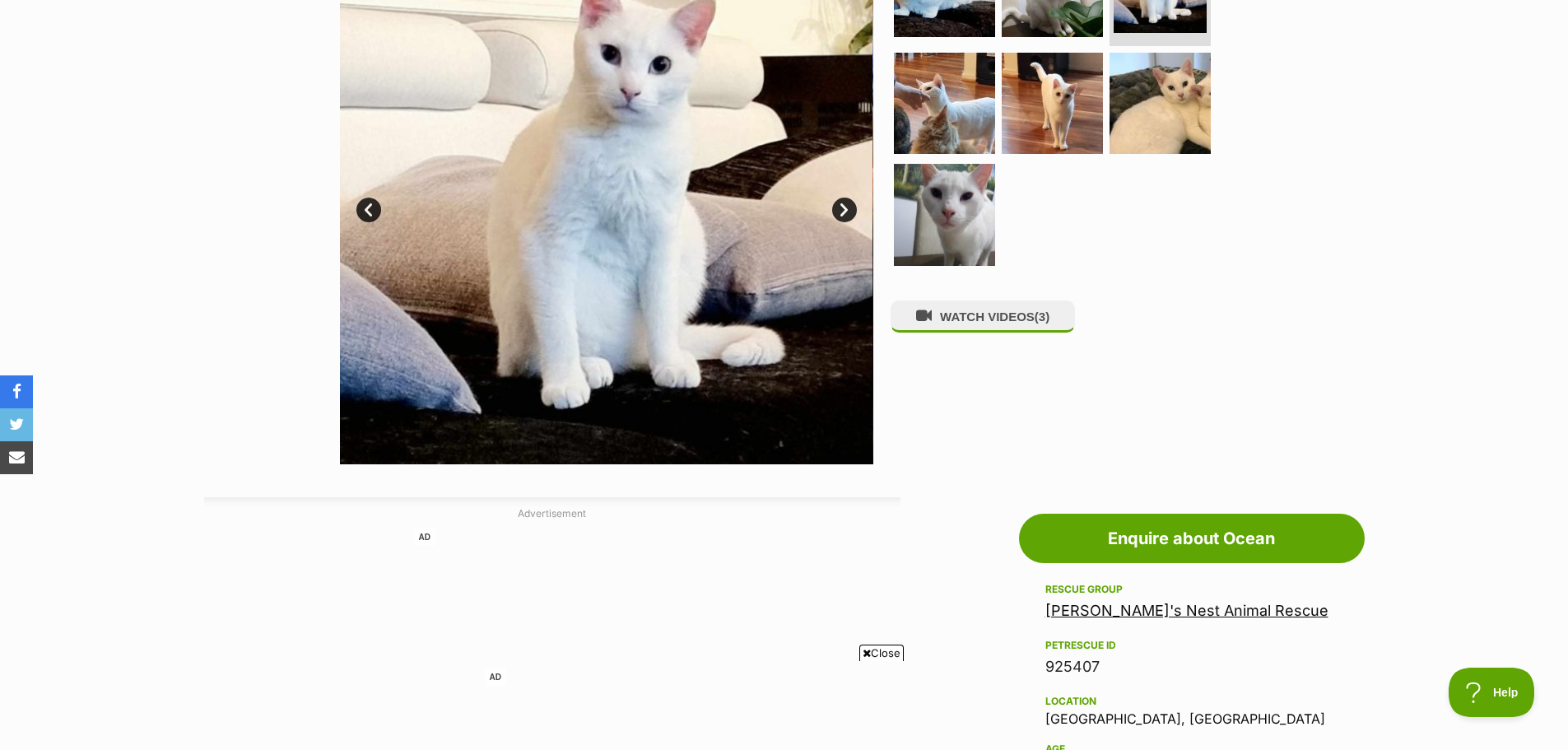
click at [844, 209] on link "Next" at bounding box center [844, 209] width 24 height 24
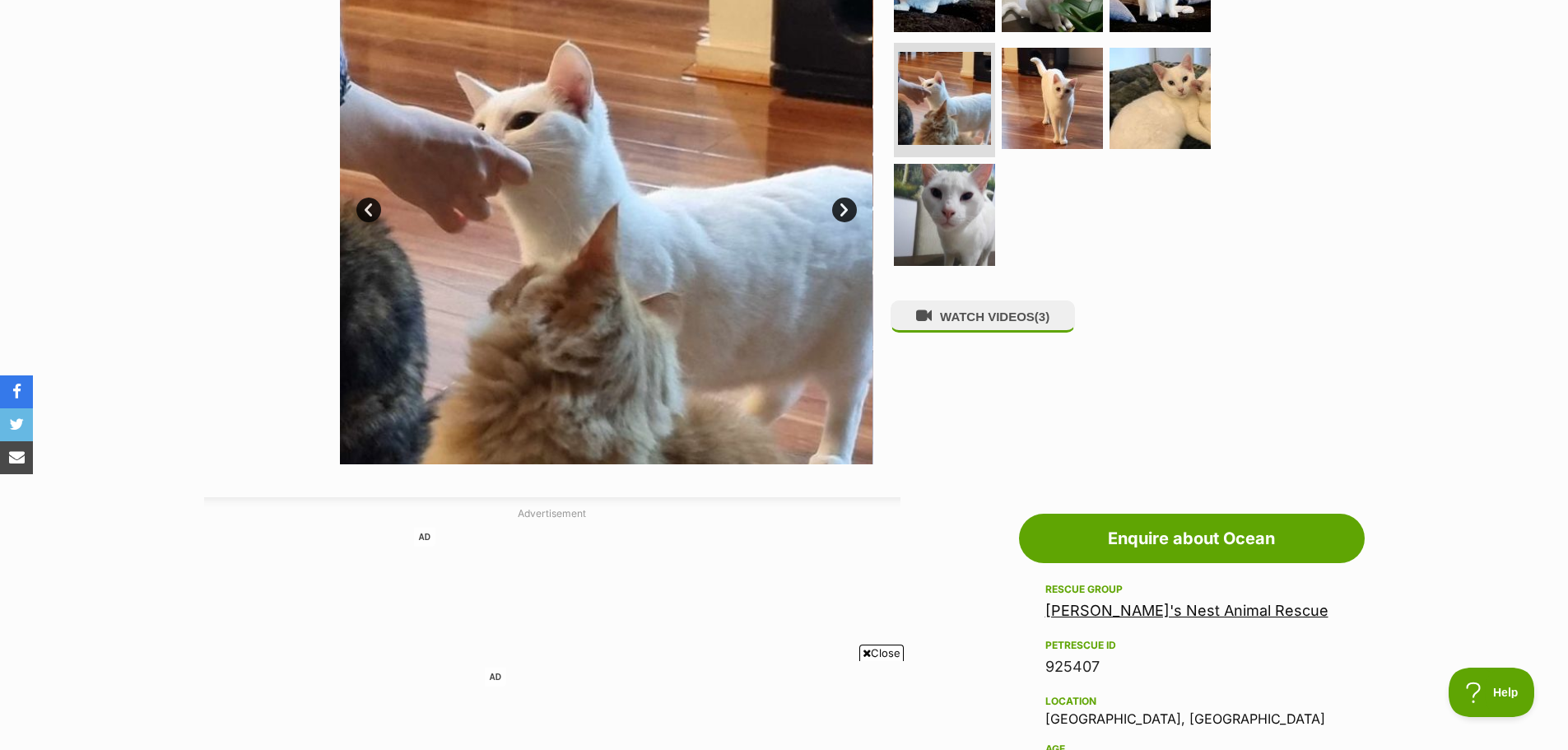
click at [844, 209] on link "Next" at bounding box center [844, 209] width 24 height 24
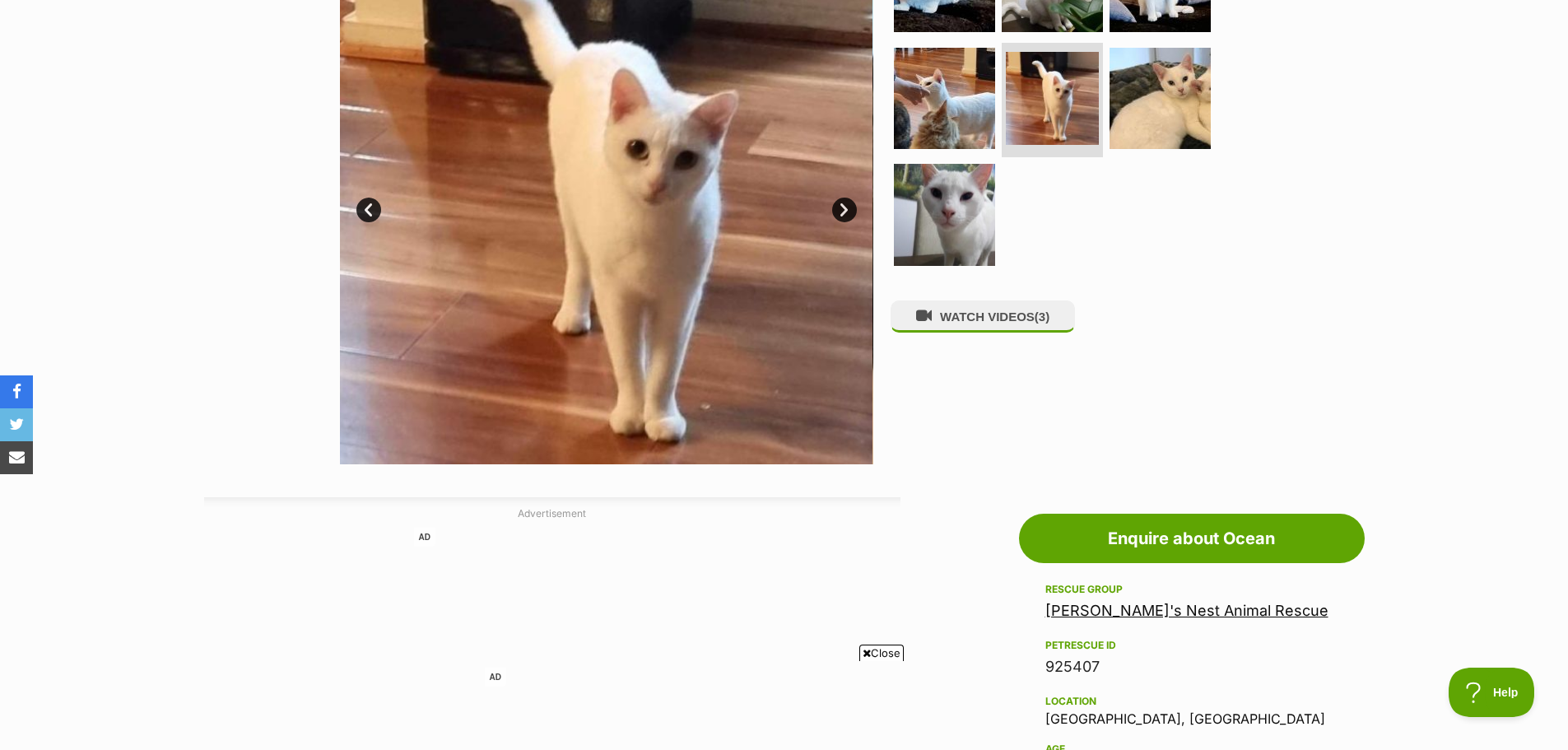
click at [844, 209] on link "Next" at bounding box center [844, 209] width 24 height 24
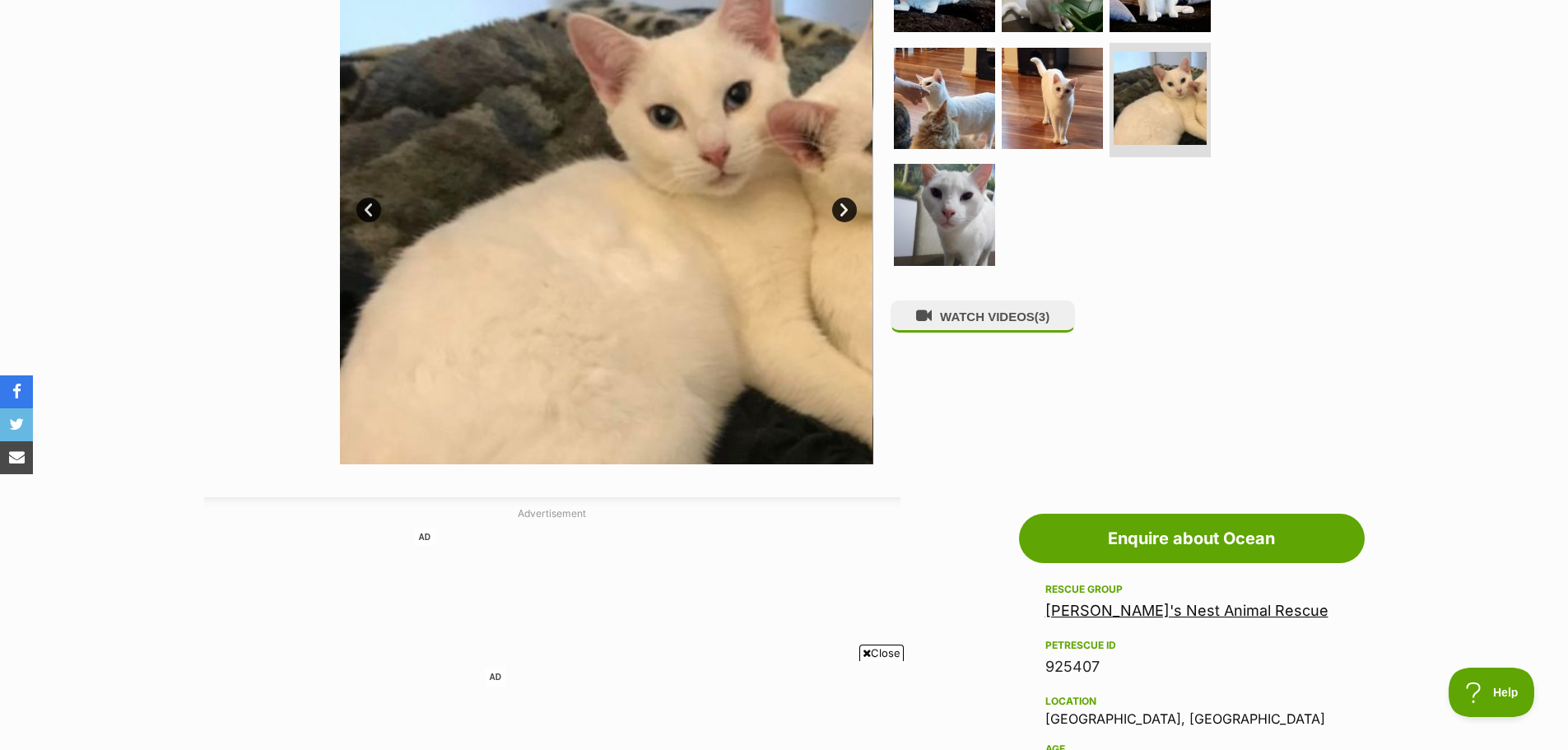
click at [844, 209] on link "Next" at bounding box center [844, 209] width 24 height 24
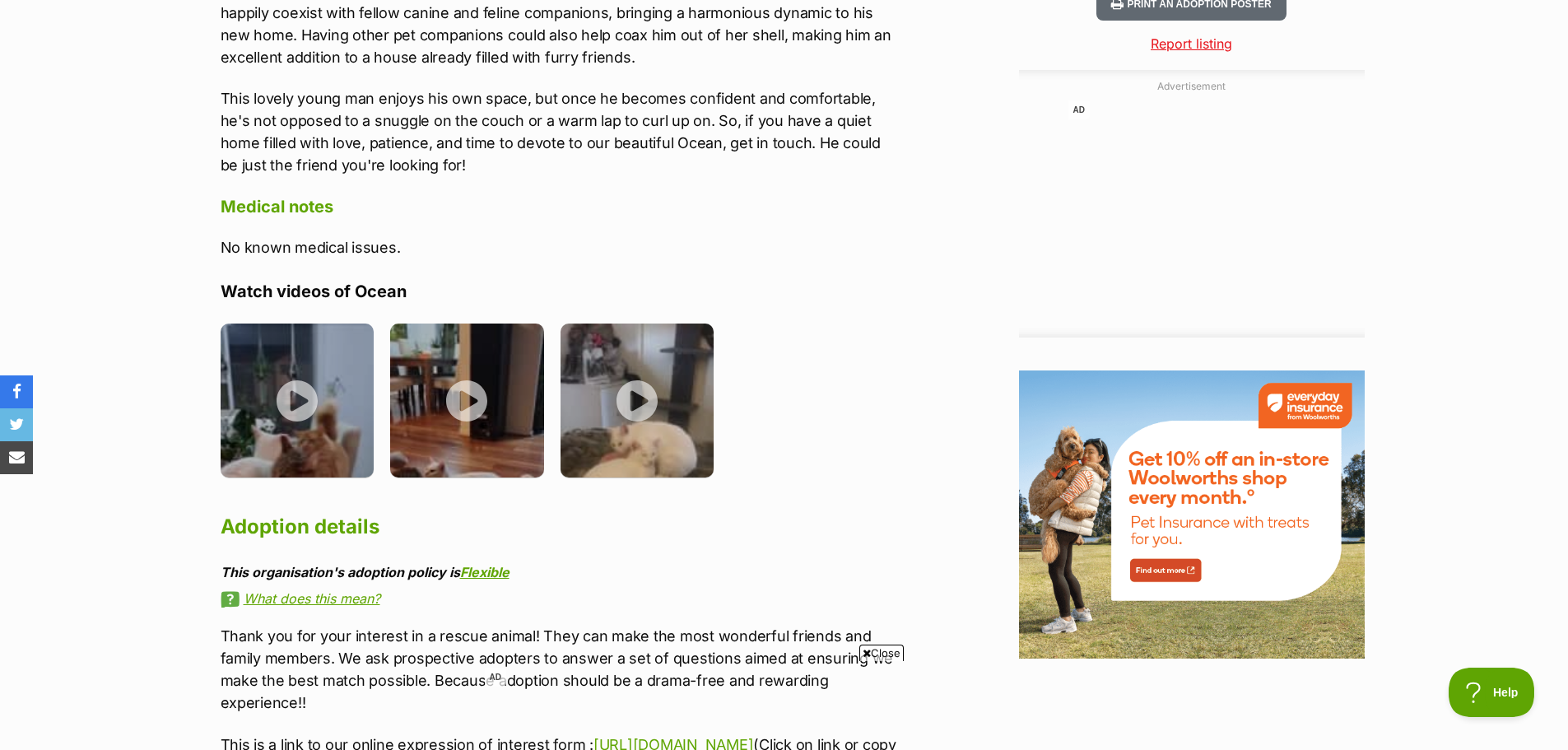
scroll to position [1921, 0]
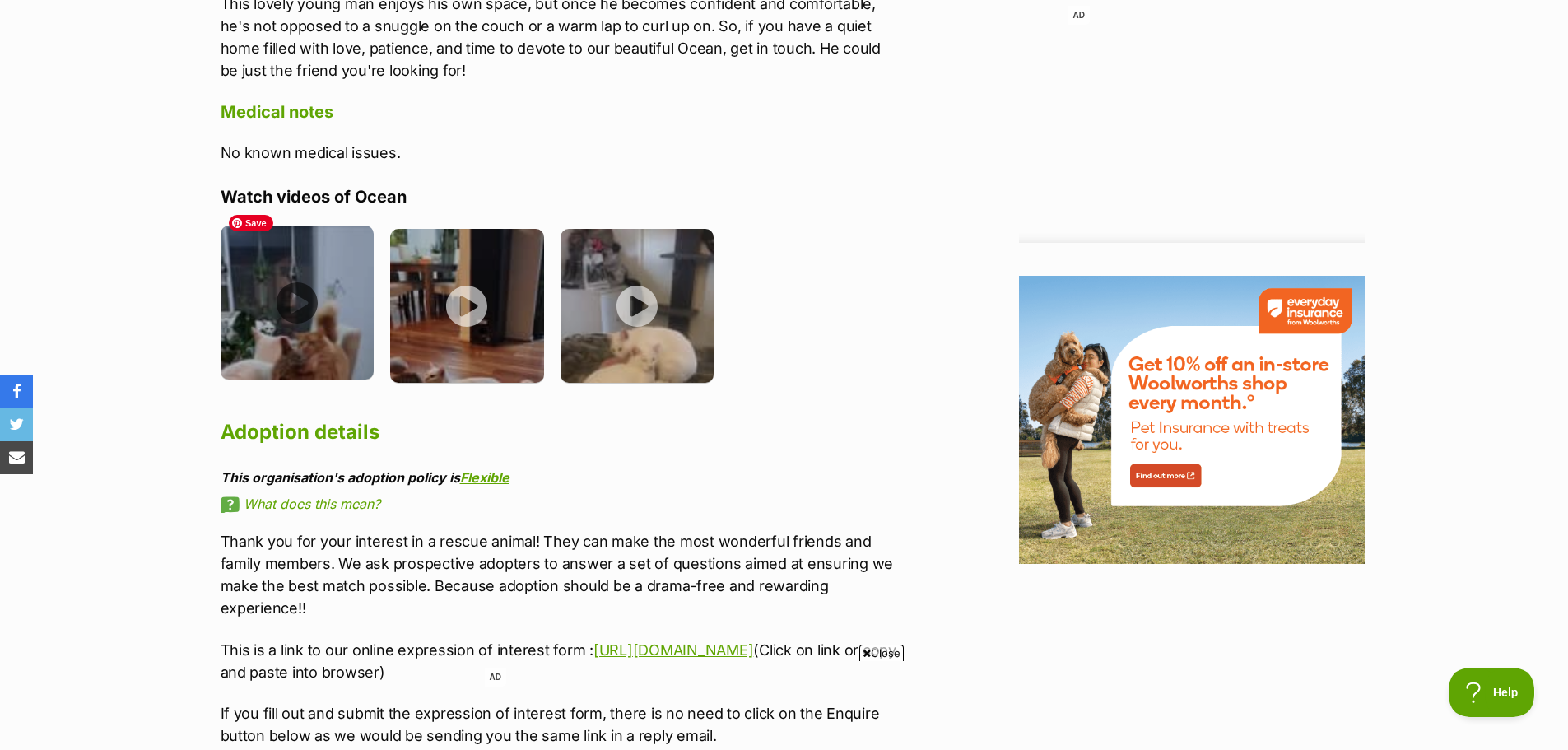
click at [289, 286] on img at bounding box center [297, 302] width 154 height 154
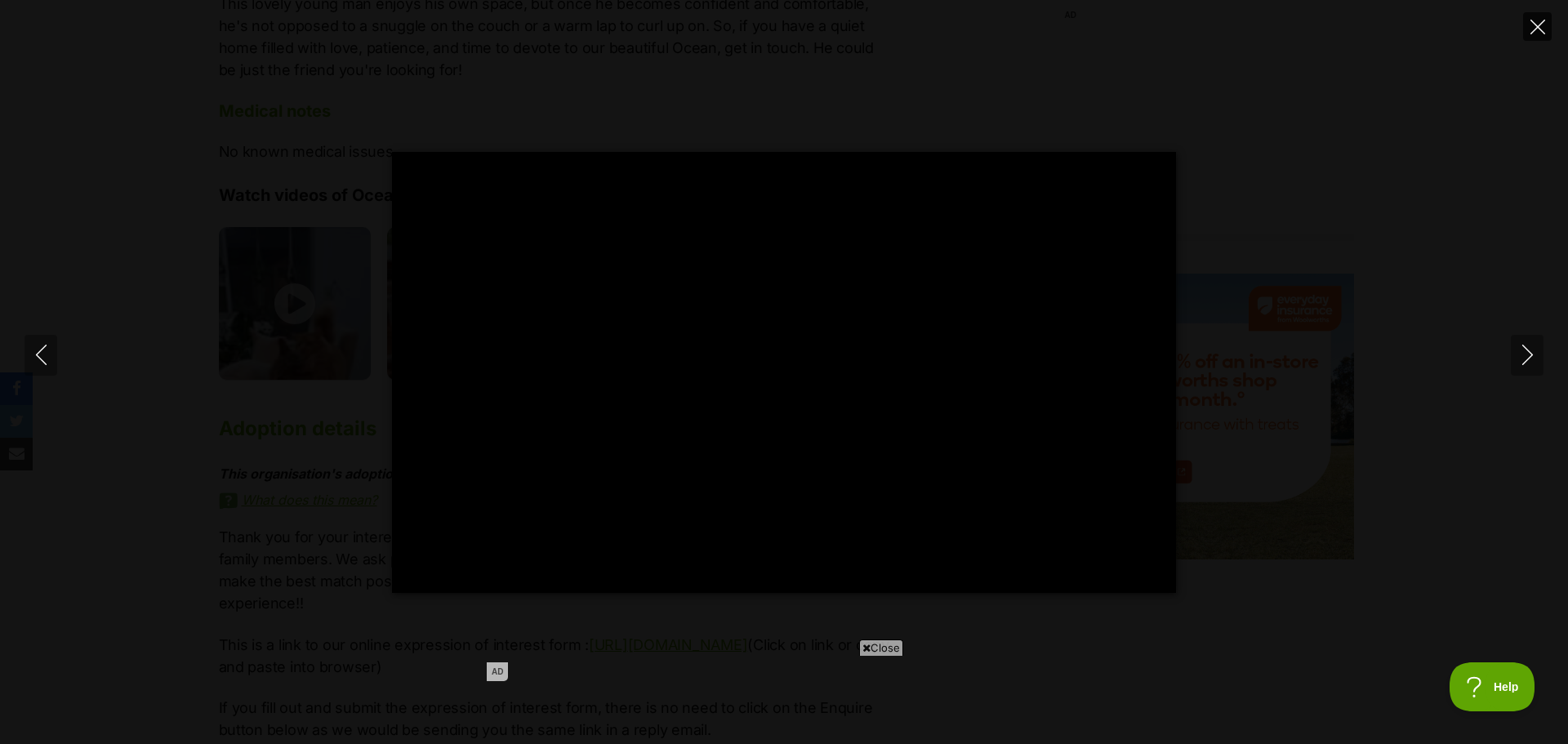
click at [1529, 27] on button "Close" at bounding box center [1537, 26] width 28 height 28
type input "42"
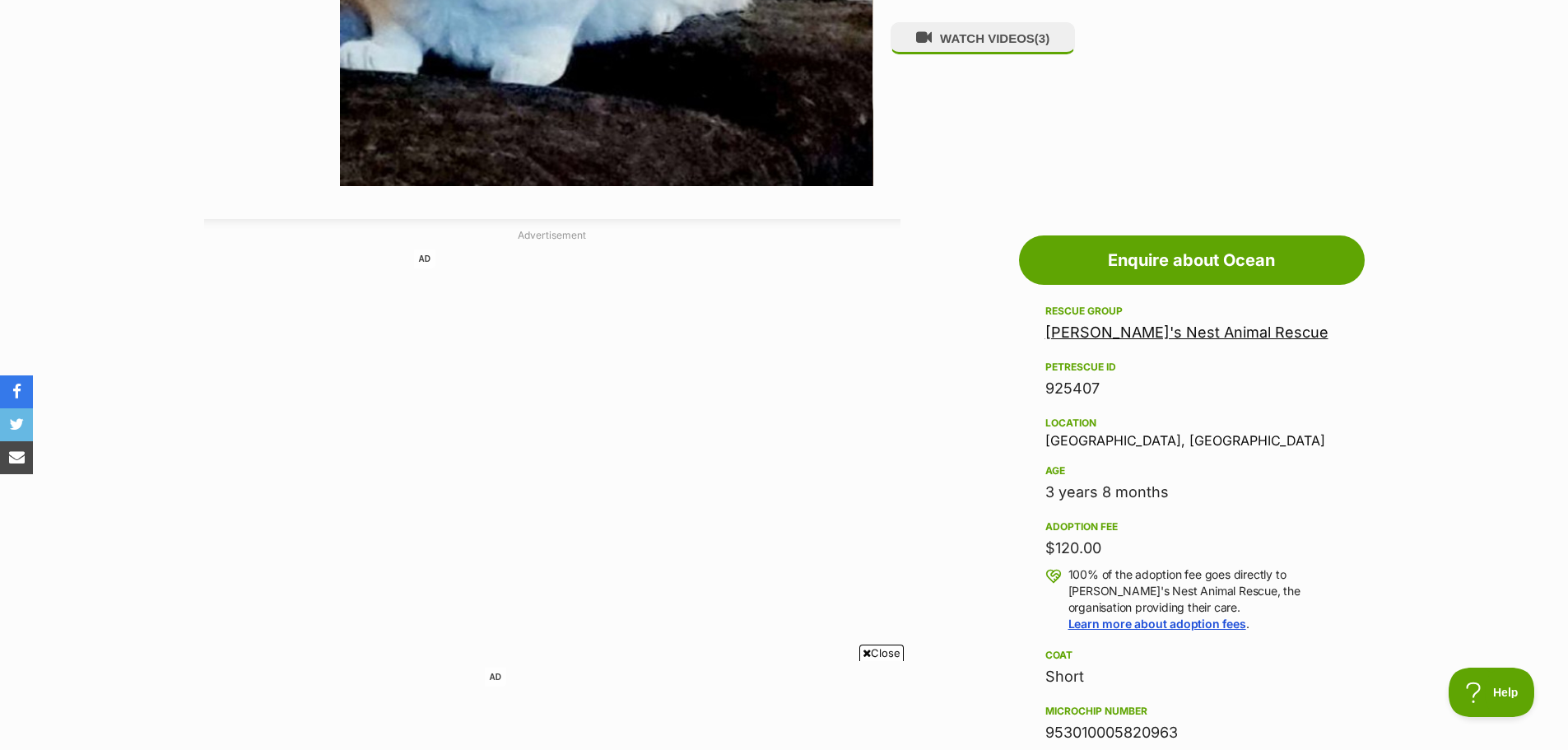
scroll to position [275, 0]
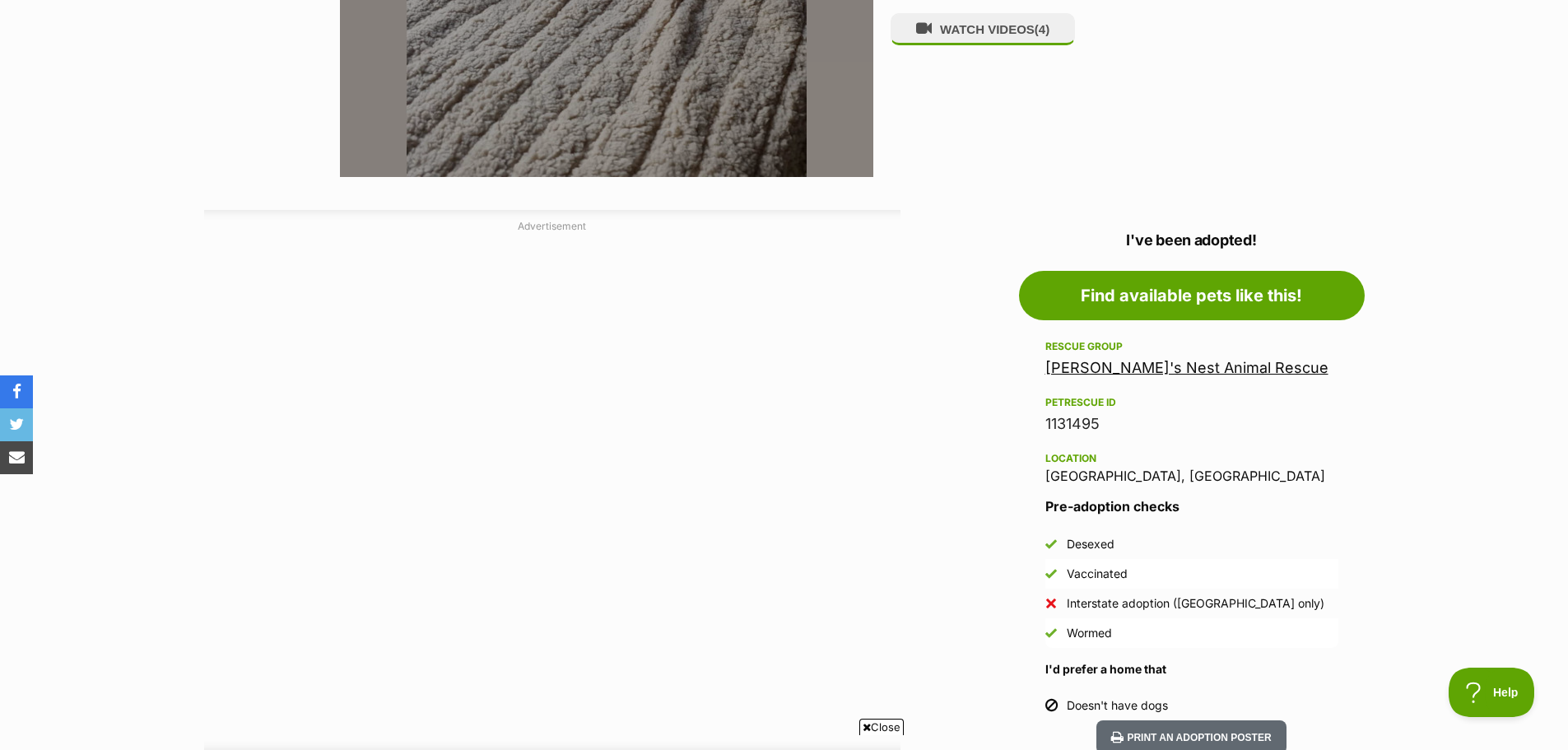
scroll to position [824, 0]
